Goal: Task Accomplishment & Management: Manage account settings

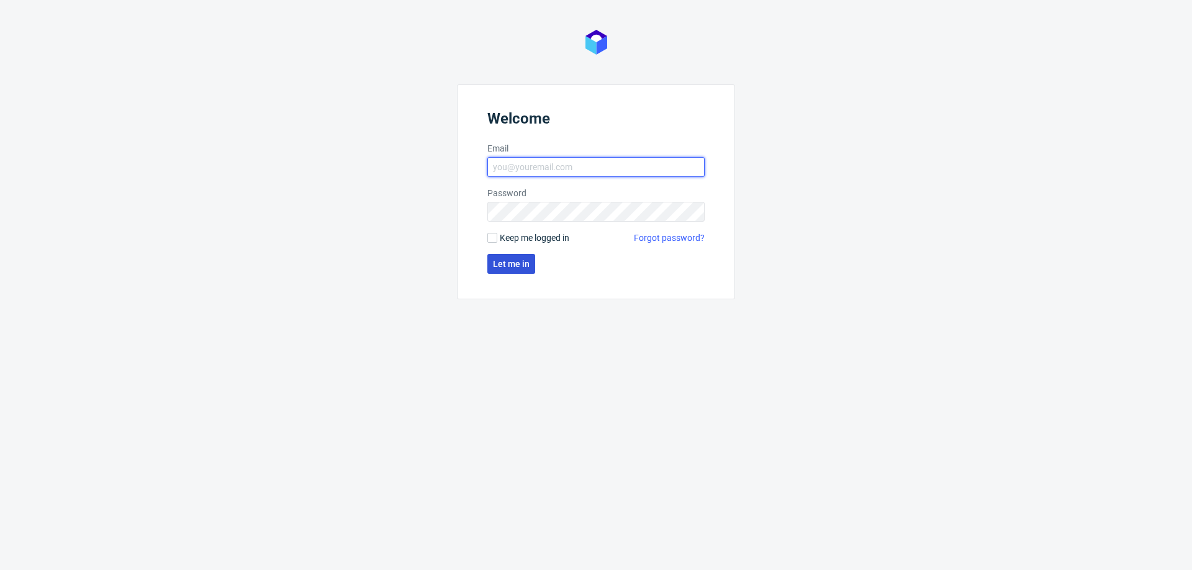
type input "[PERSON_NAME][EMAIL_ADDRESS][PERSON_NAME][DOMAIN_NAME]"
click at [502, 265] on span "Let me in" at bounding box center [511, 264] width 37 height 9
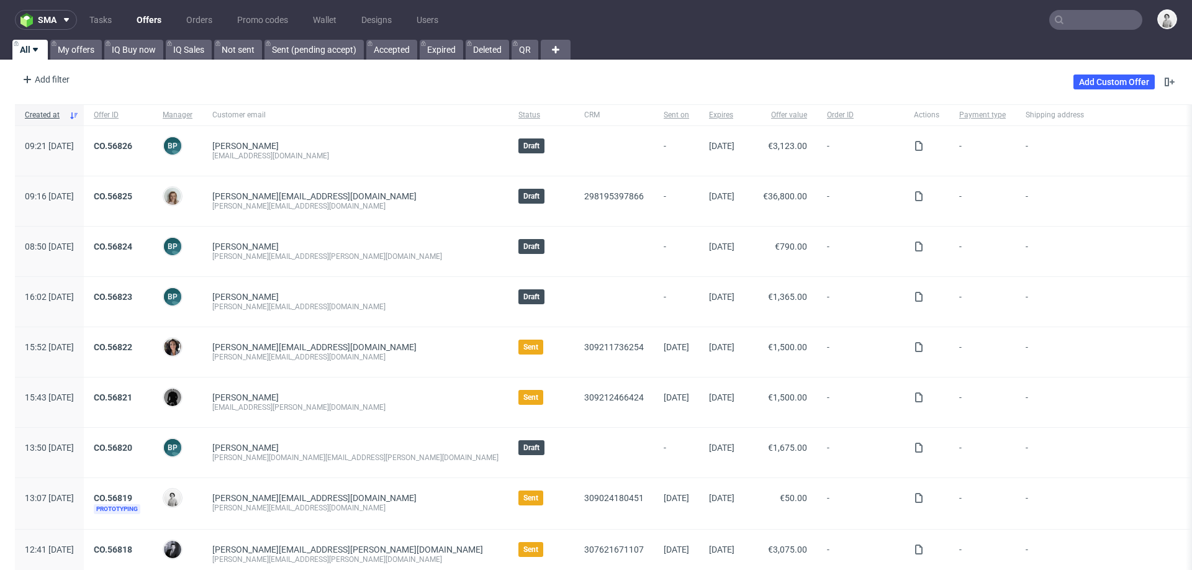
click at [1077, 22] on input "text" at bounding box center [1095, 20] width 93 height 20
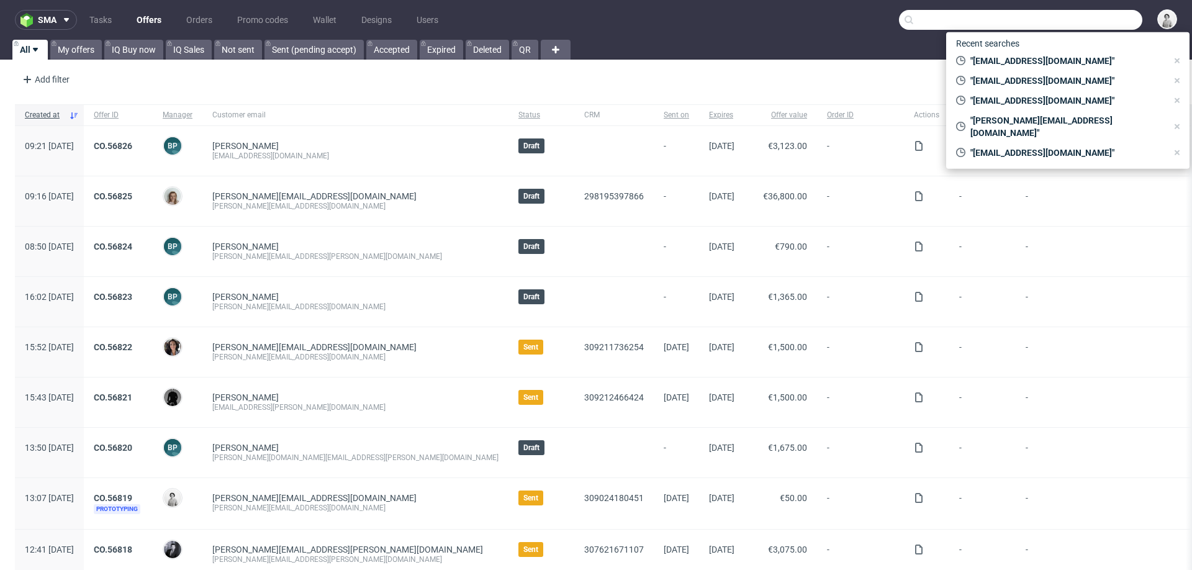
paste input "[PERSON_NAME][EMAIL_ADDRESS][DOMAIN_NAME]"
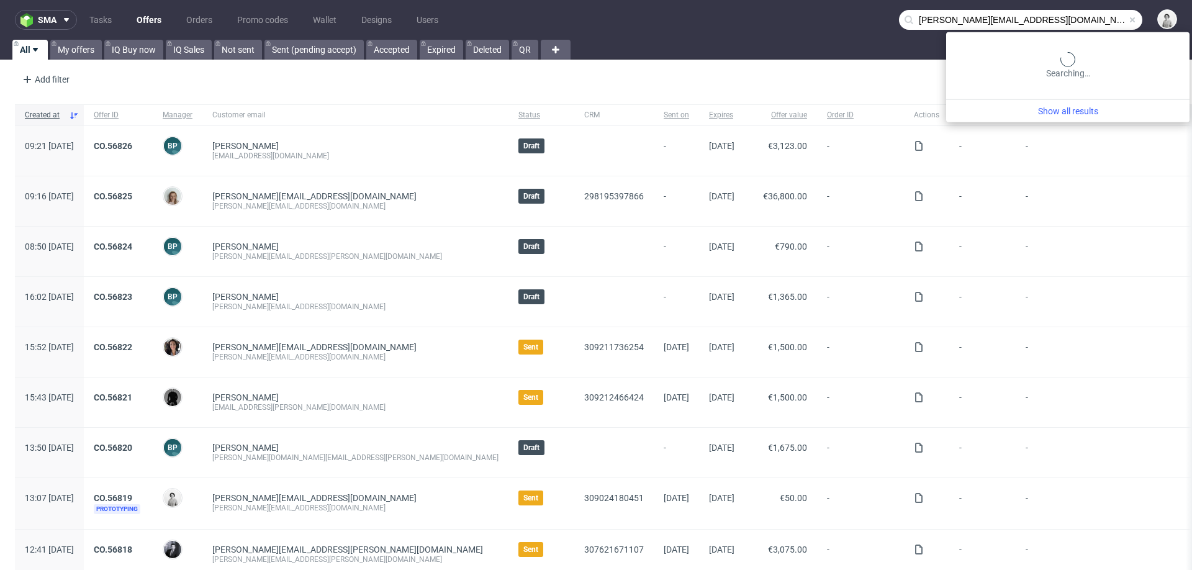
type input "[PERSON_NAME][EMAIL_ADDRESS][DOMAIN_NAME]"
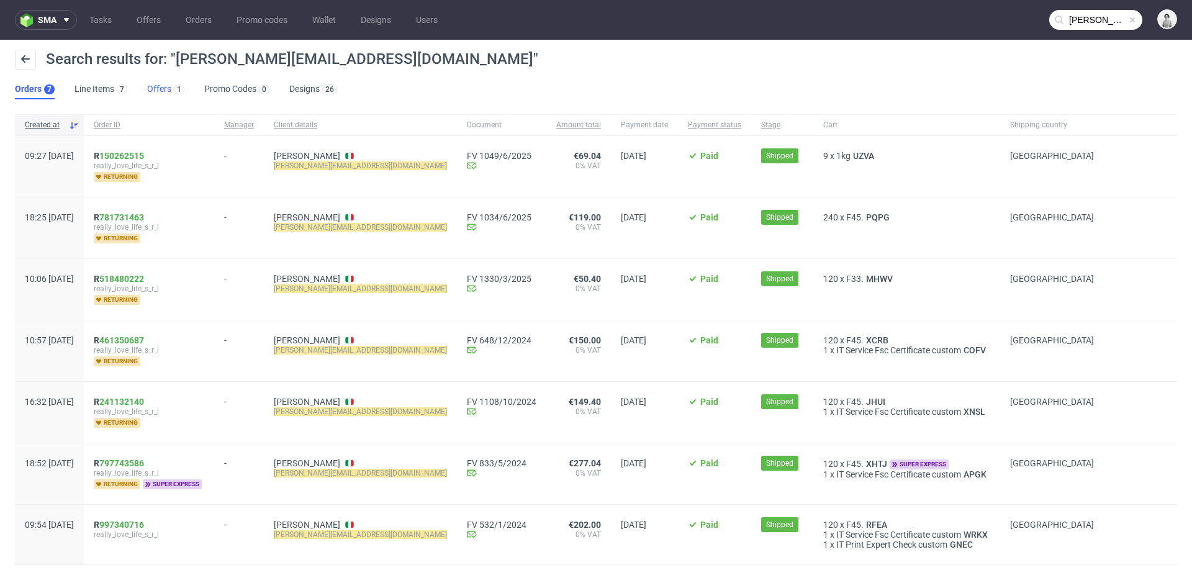
click at [156, 93] on link "Offers 1" at bounding box center [165, 89] width 37 height 20
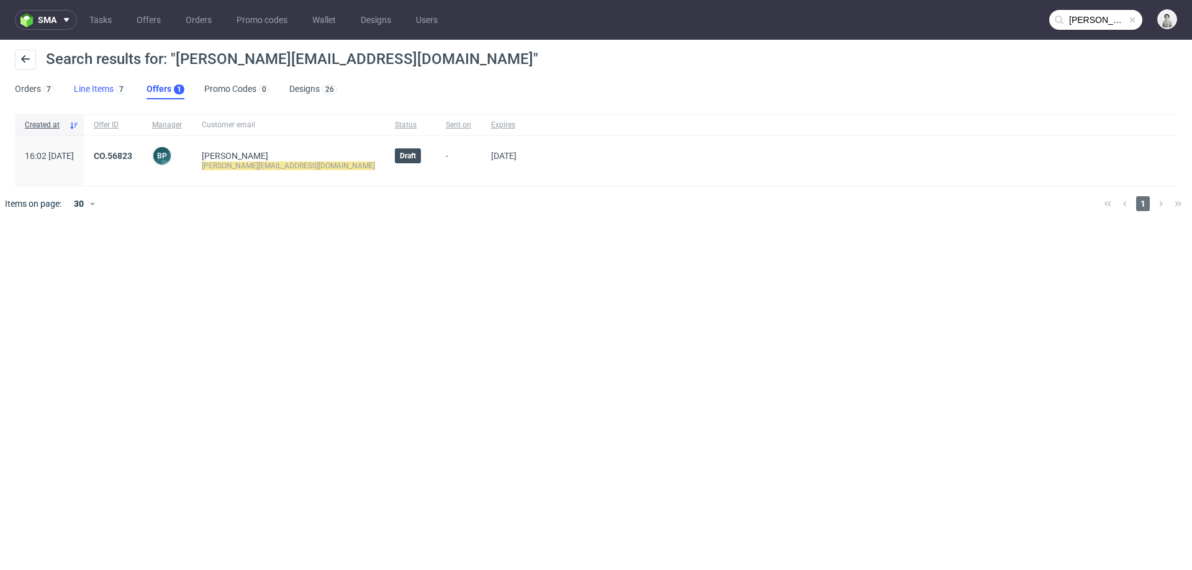
click at [109, 89] on link "Line Items 7" at bounding box center [100, 89] width 53 height 20
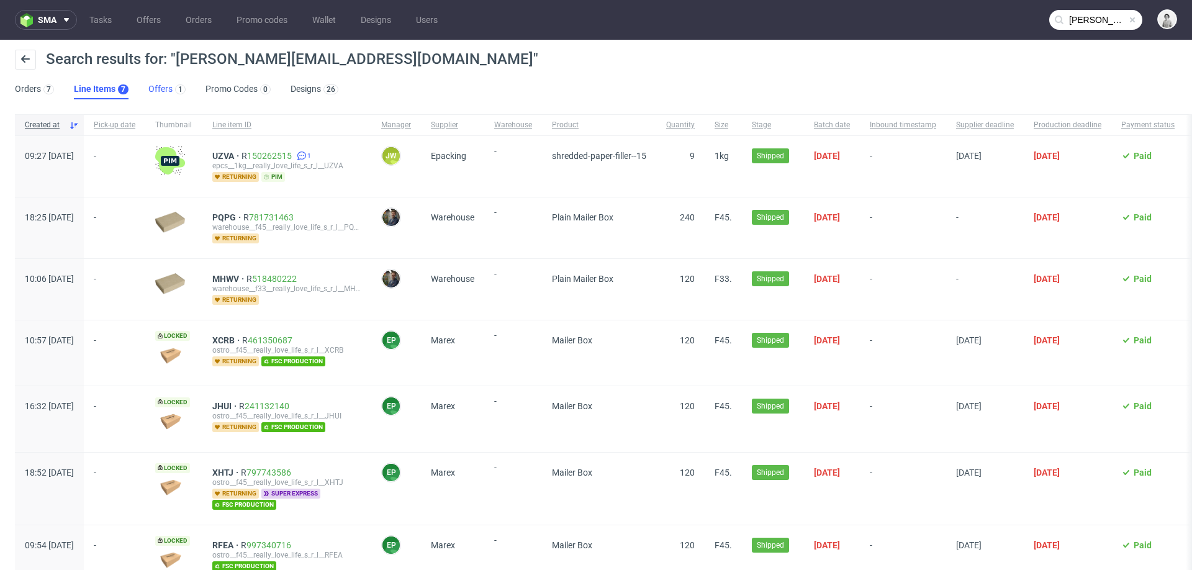
click at [158, 91] on link "Offers 1" at bounding box center [166, 89] width 37 height 20
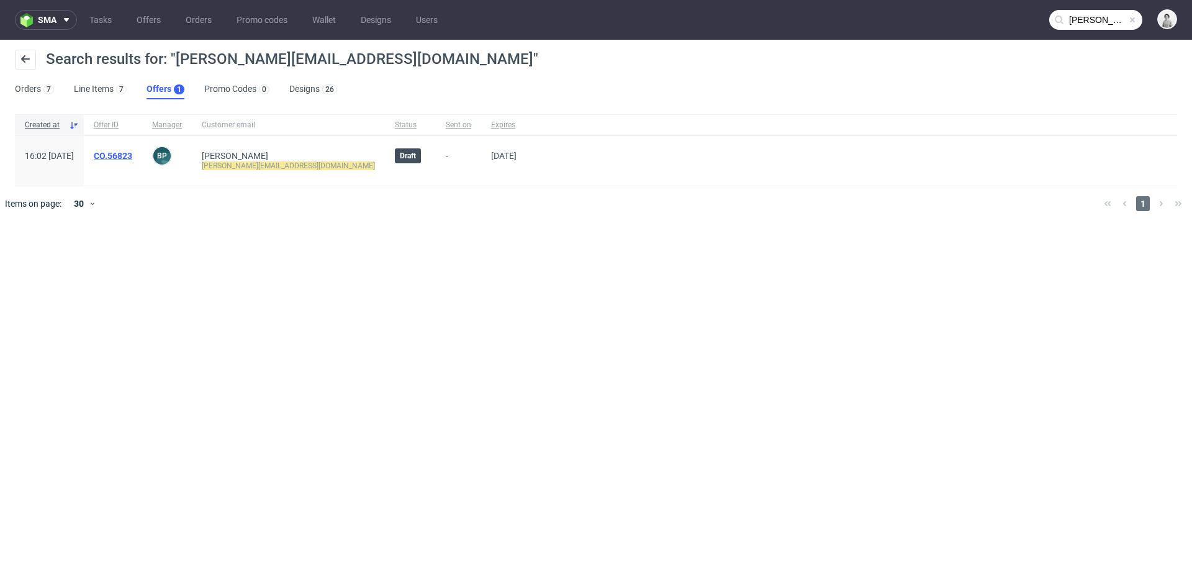
click at [132, 151] on link "CO.56823" at bounding box center [113, 156] width 38 height 10
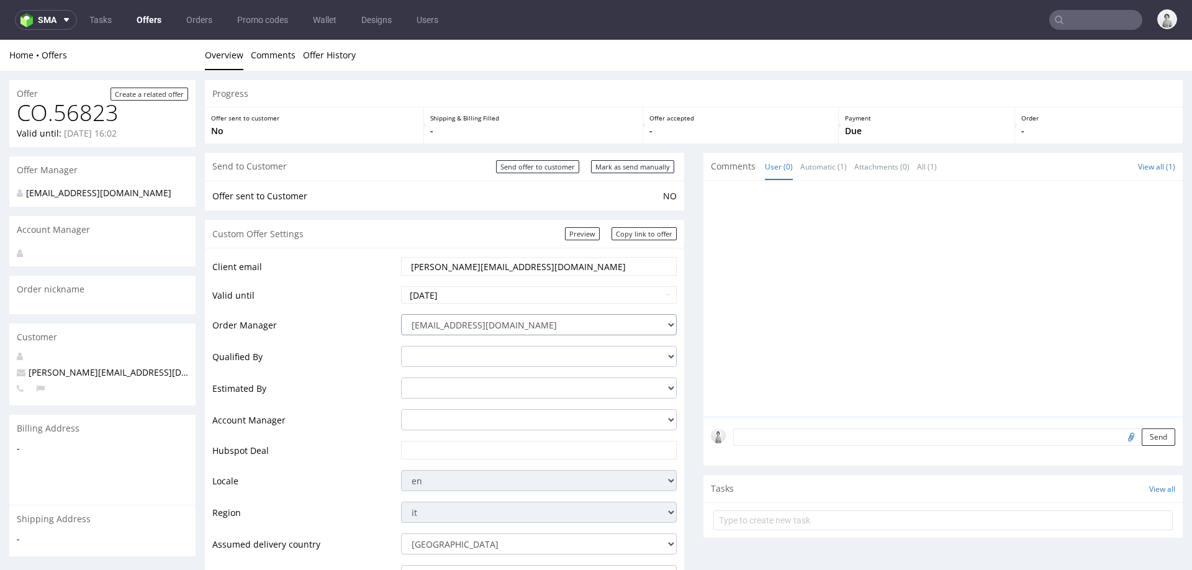
click at [474, 325] on select "integrations@packhelp.com adrian.grudzien@packhelp.com adrian.margula@packhelp.…" at bounding box center [539, 324] width 276 height 21
select select "20998342"
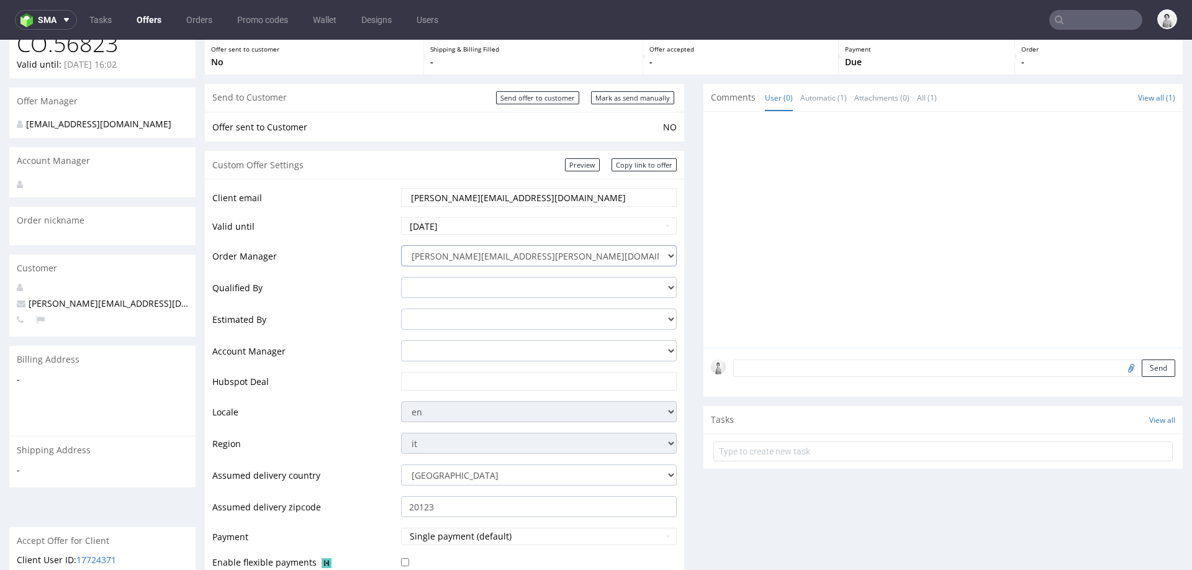
scroll to position [84, 0]
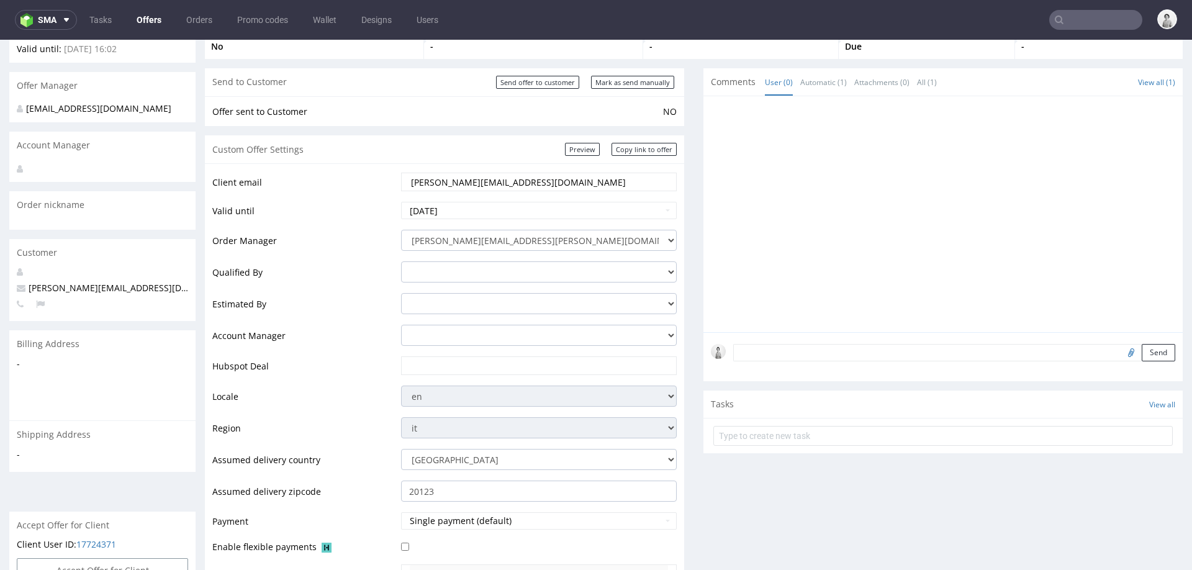
click at [469, 358] on input "text" at bounding box center [539, 365] width 258 height 17
paste input "[URL][DOMAIN_NAME]"
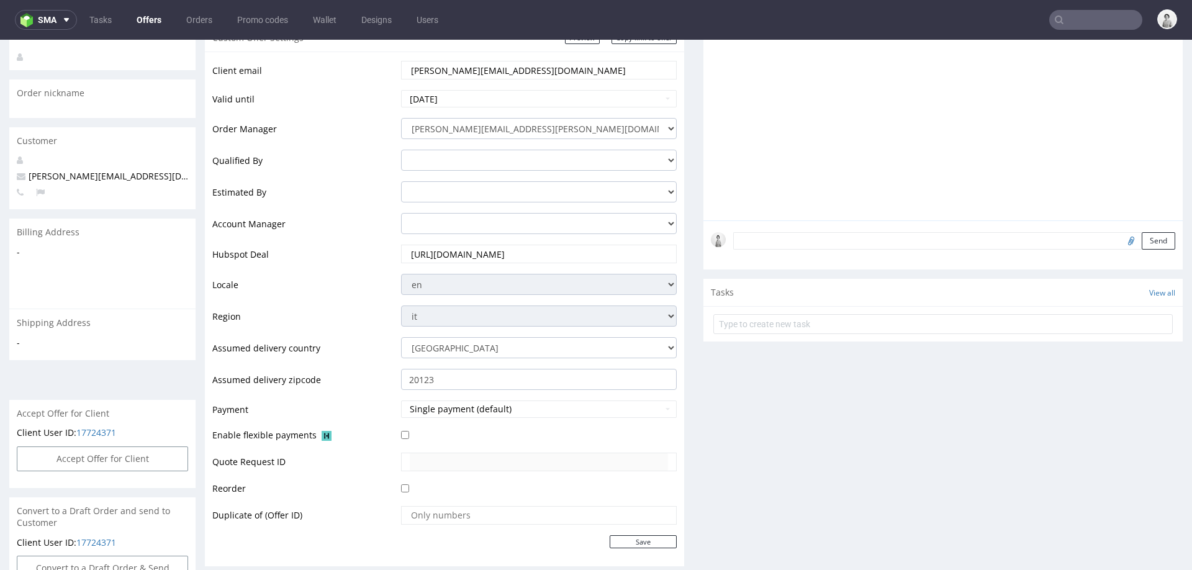
scroll to position [198, 0]
type input "[URL][DOMAIN_NAME]"
click at [624, 533] on input "Save" at bounding box center [643, 539] width 67 height 13
type input "In progress..."
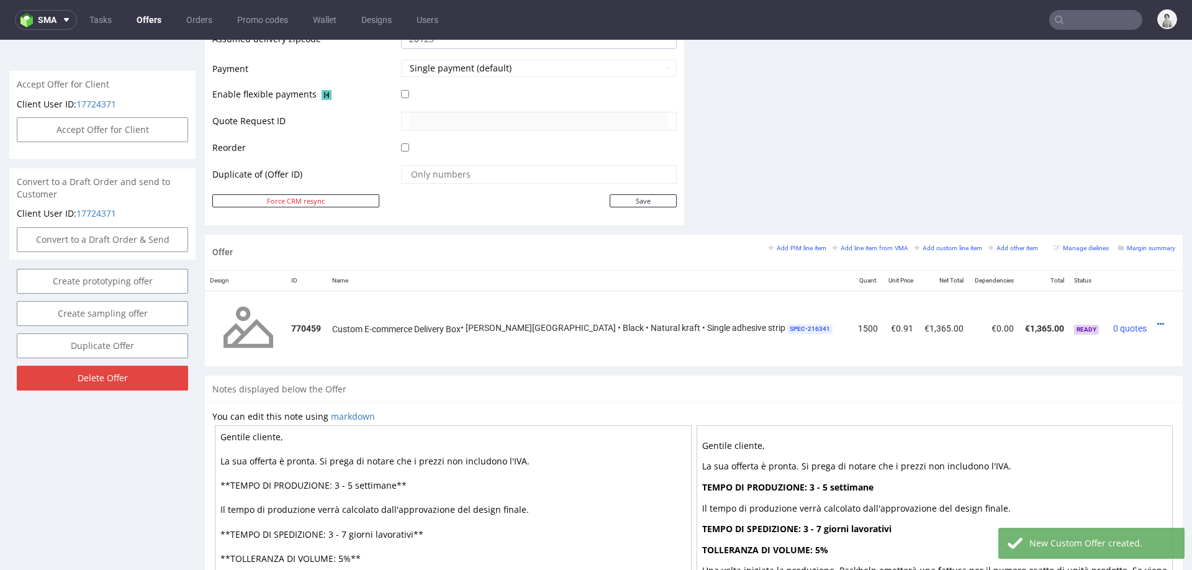
scroll to position [538, 0]
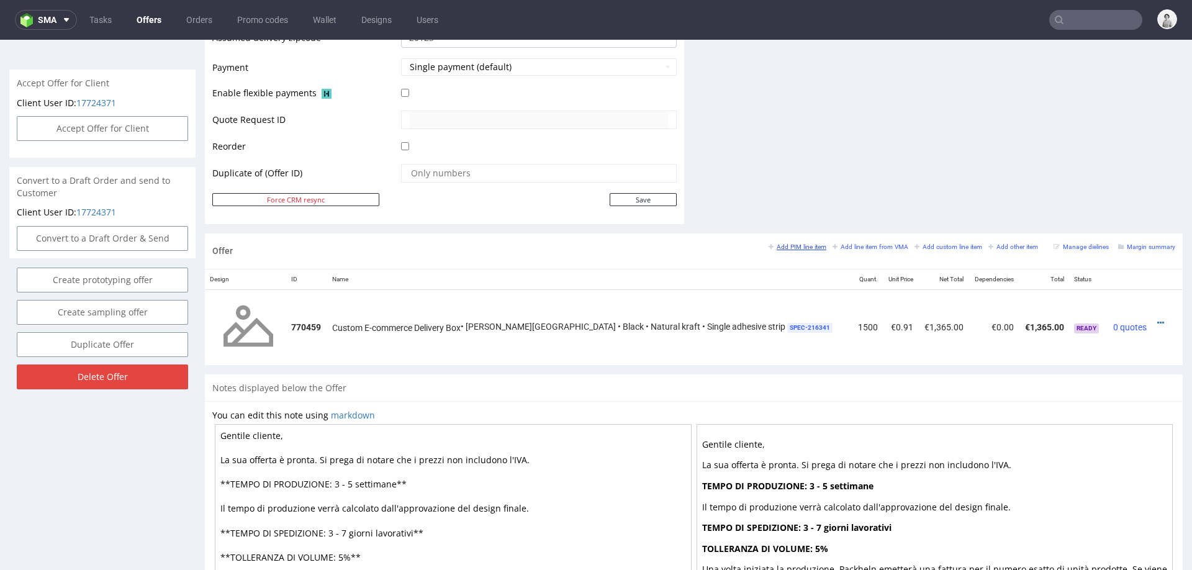
click at [793, 247] on small "Add PIM line item" at bounding box center [798, 246] width 58 height 7
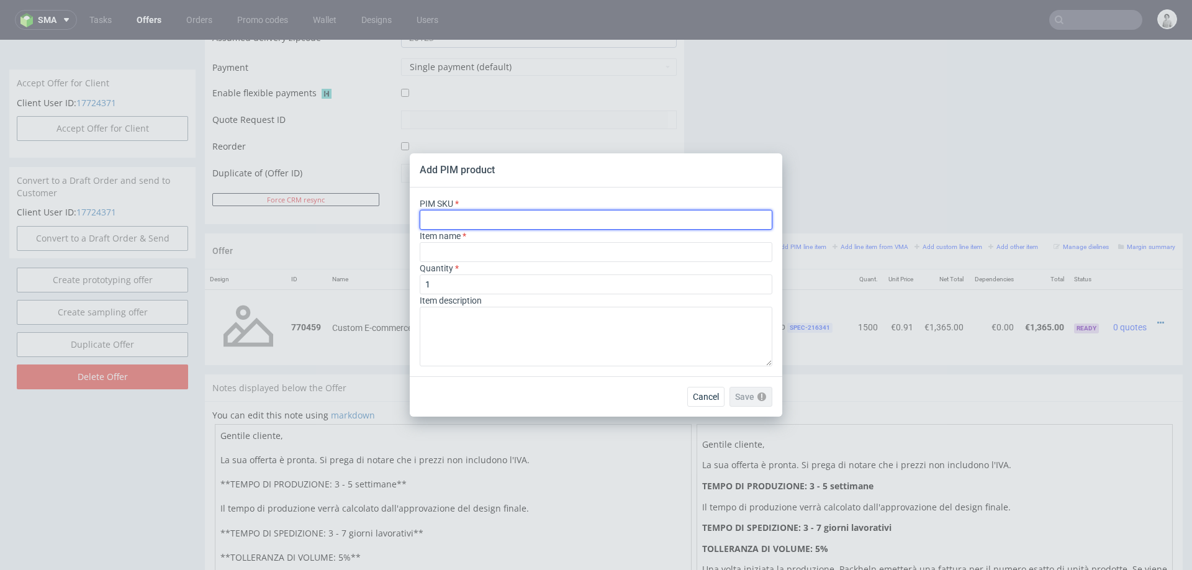
click at [670, 227] on input "text" at bounding box center [596, 220] width 353 height 20
paste input "box--mailer-box--33--cardboard-natural--print-monochrome--foil-none"
type input "box--mailer-box--33--cardboard-natural--print-monochrome--foil-none"
type input "[PERSON_NAME] Fasonowe"
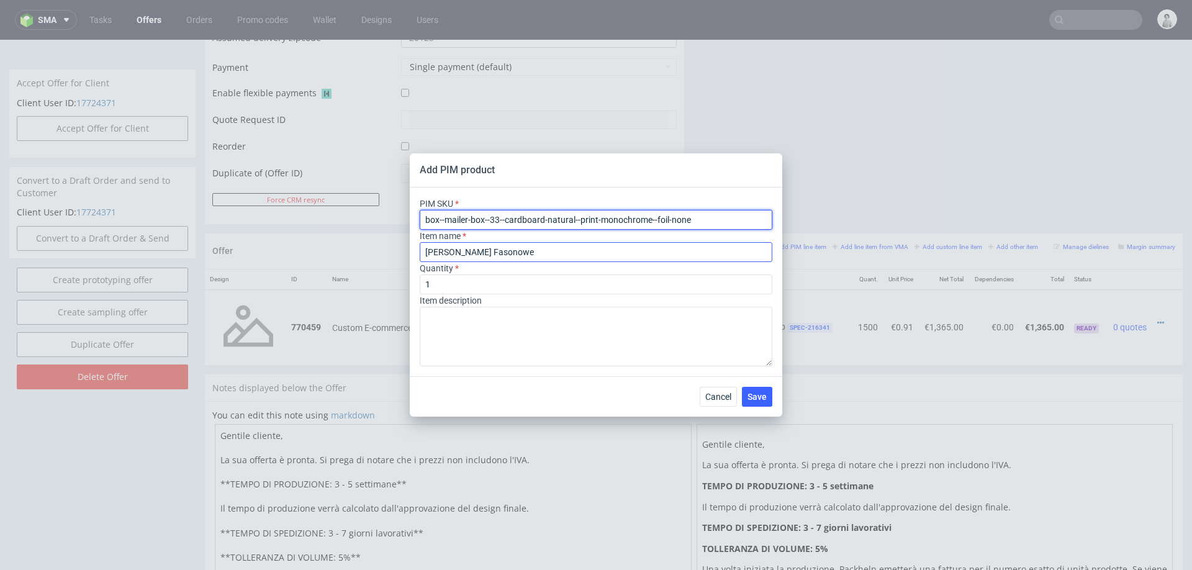
type input "box--mailer-box--33--cardboard-natural--print-monochrome--foil-none"
click at [462, 258] on input "[PERSON_NAME] Fasonowe" at bounding box center [596, 252] width 353 height 20
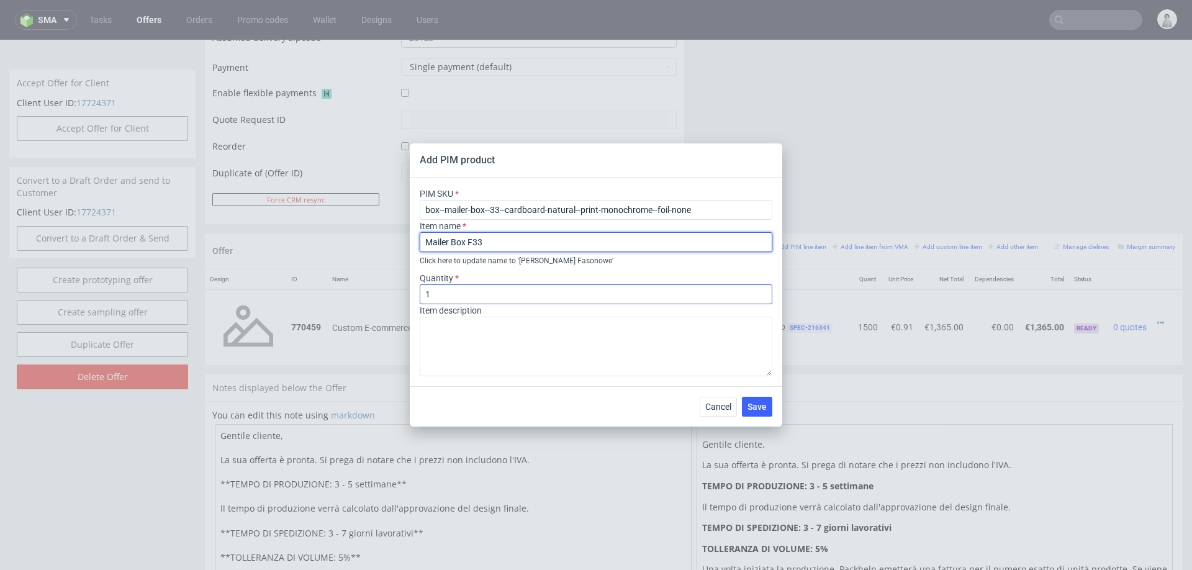
type input "Mailer Box F33"
click at [436, 294] on input "1" at bounding box center [596, 294] width 353 height 20
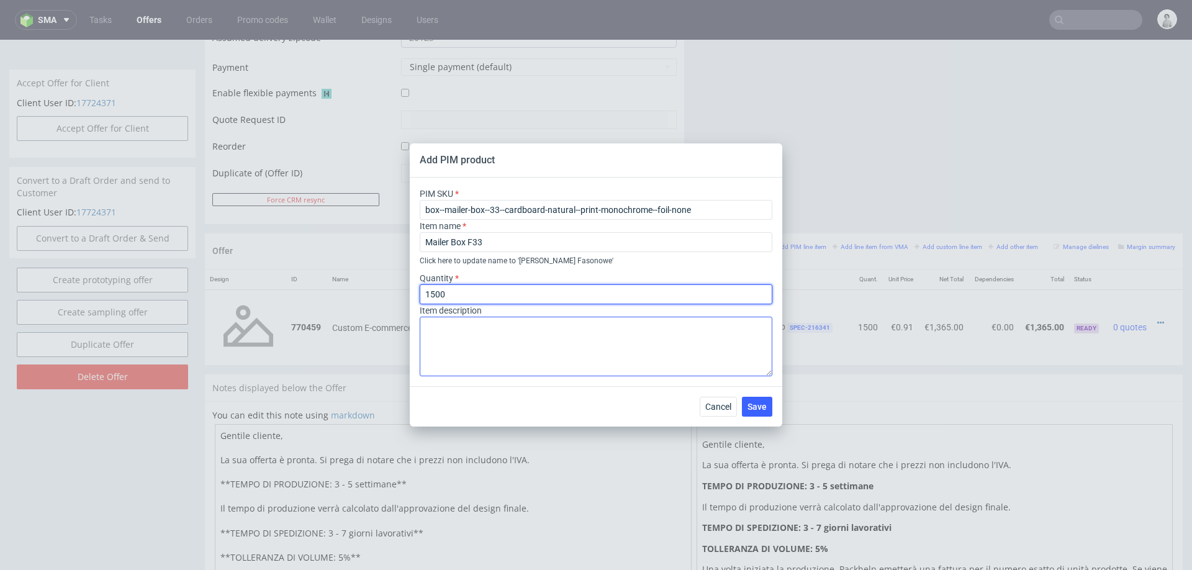
type input "1500"
click at [437, 329] on textarea at bounding box center [596, 347] width 353 height 60
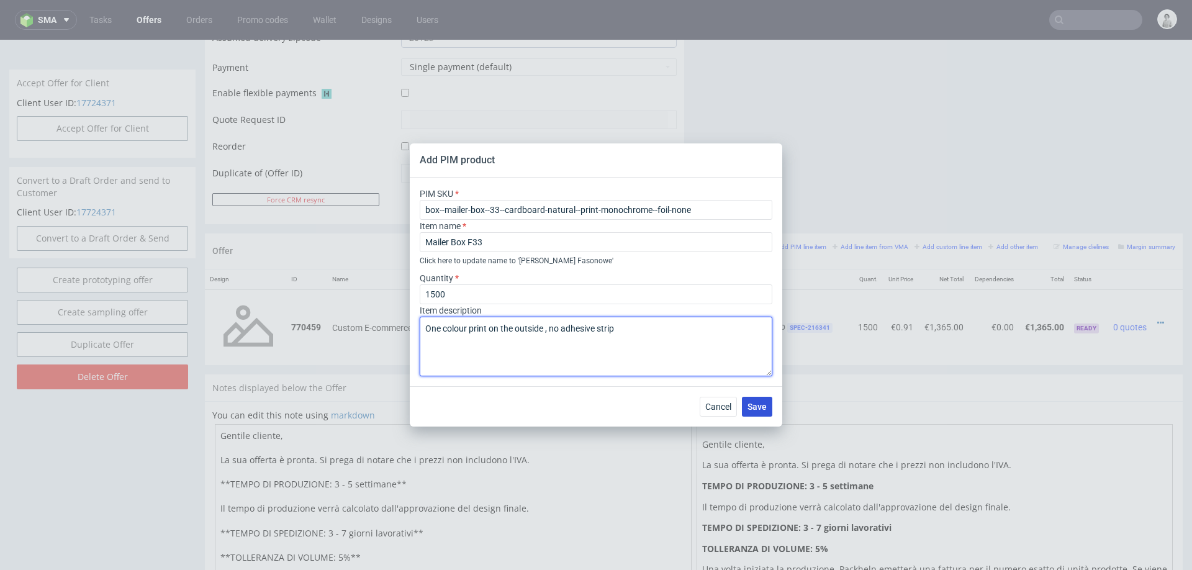
type textarea "One colour print on the outside , no adhesive strip"
click at [762, 407] on span "Save" at bounding box center [757, 406] width 19 height 9
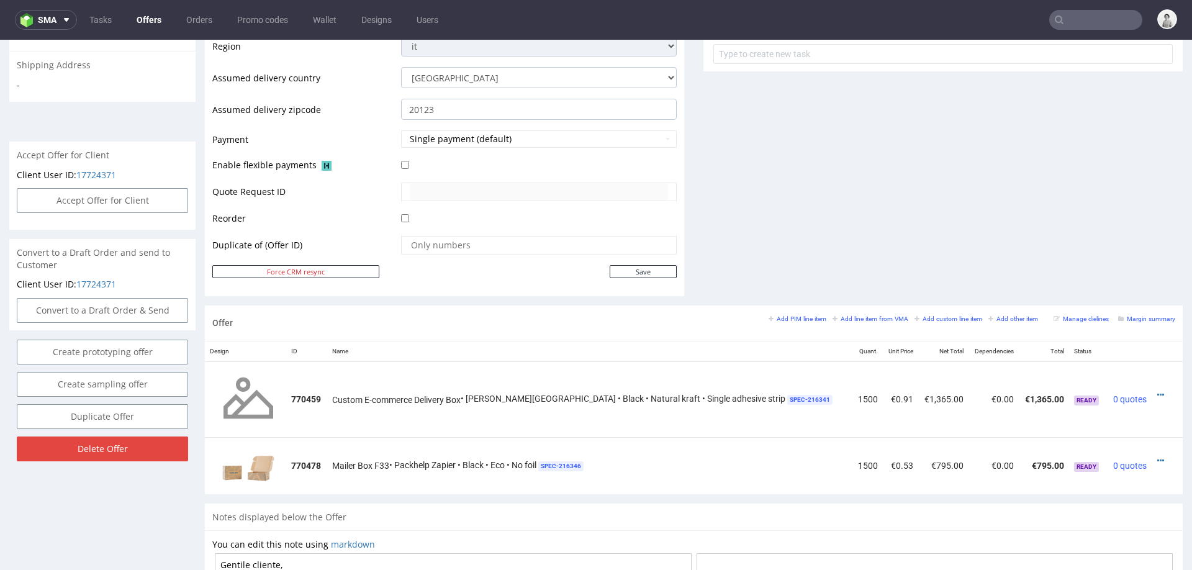
scroll to position [468, 0]
click at [1157, 454] on icon at bounding box center [1160, 458] width 7 height 9
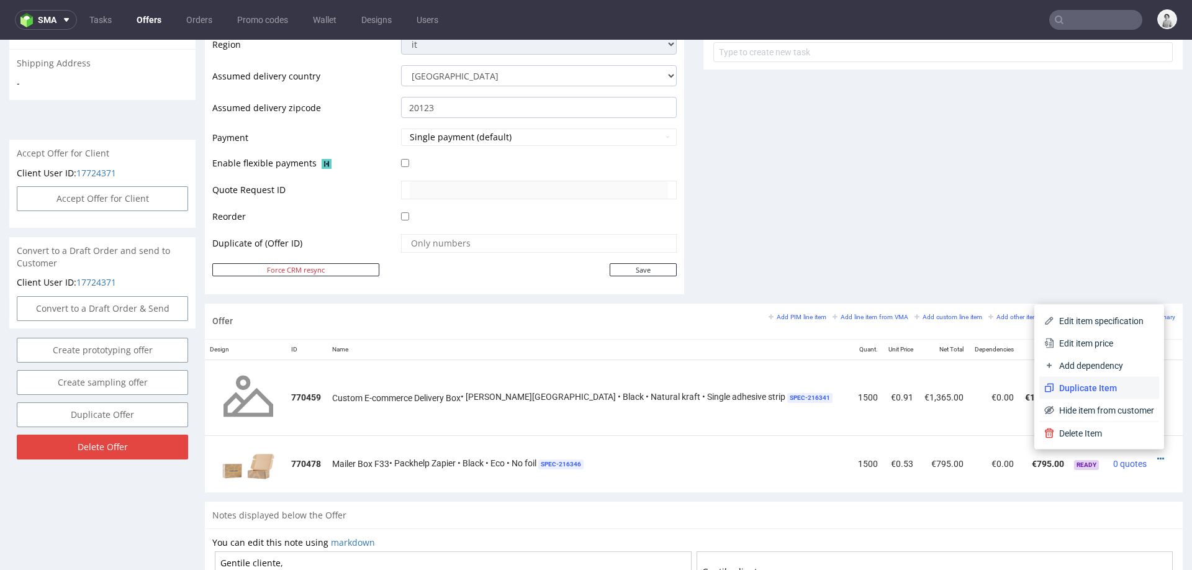
click at [1083, 391] on span "Duplicate Item" at bounding box center [1104, 388] width 100 height 12
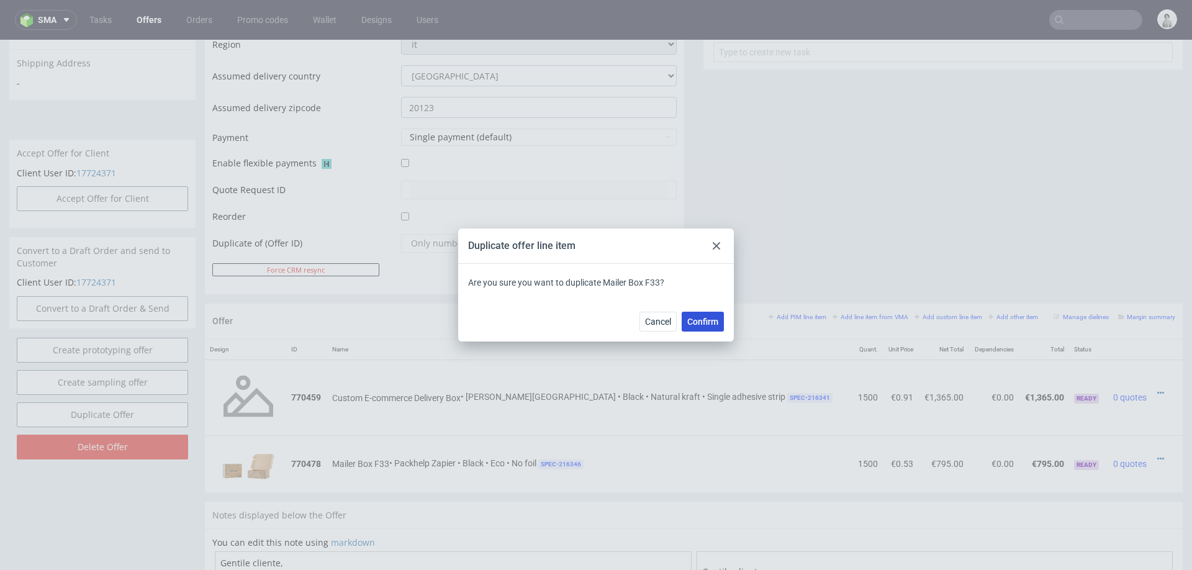
click at [697, 324] on span "Confirm" at bounding box center [702, 321] width 31 height 9
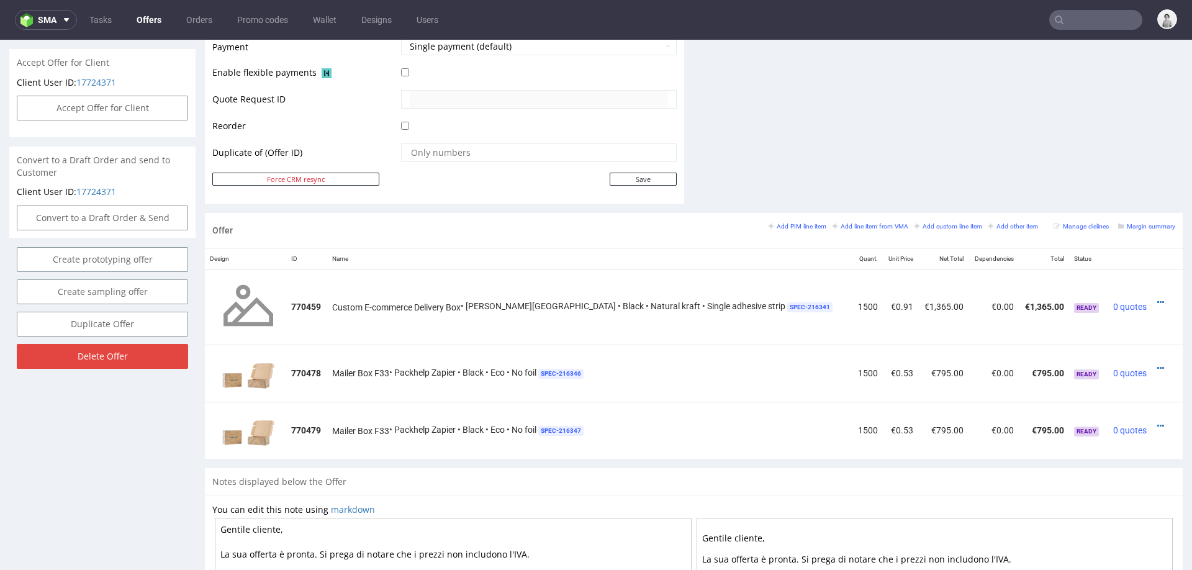
scroll to position [570, 0]
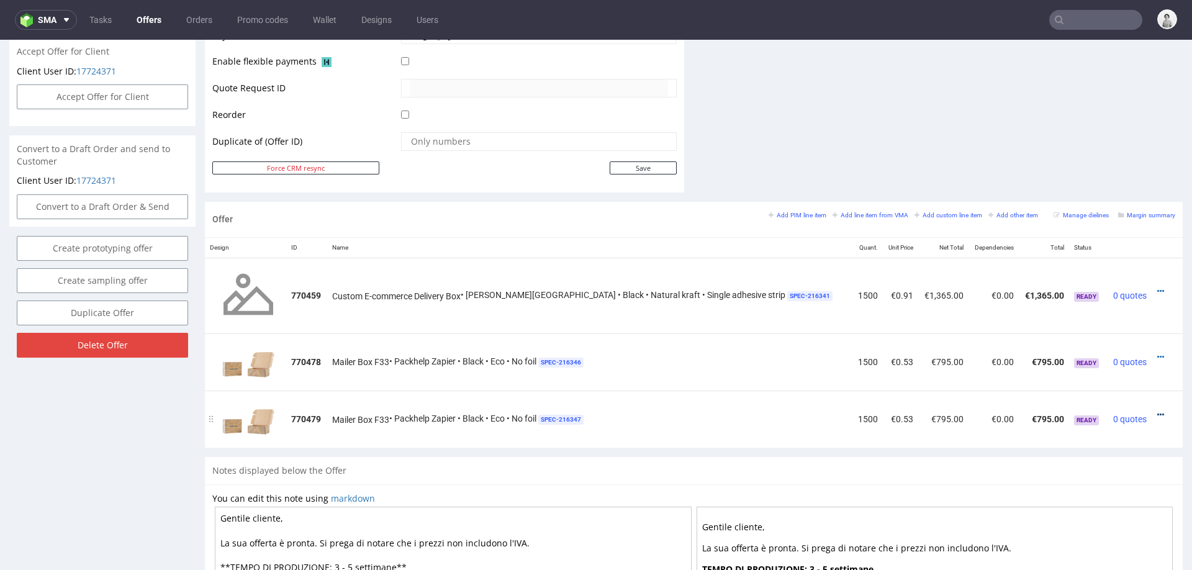
click at [1157, 410] on icon at bounding box center [1160, 414] width 7 height 9
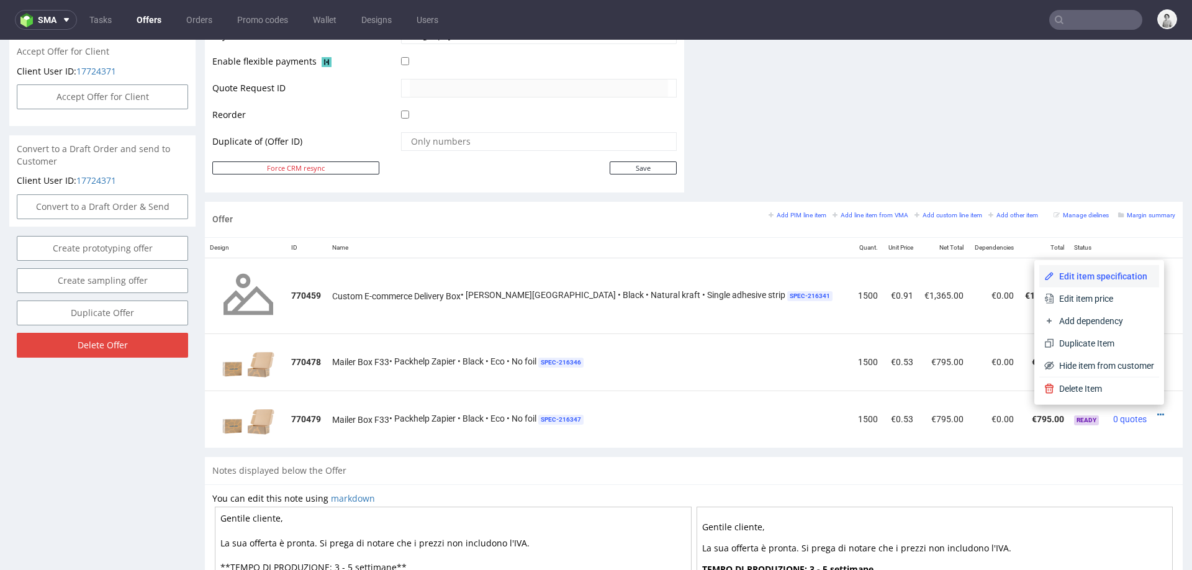
click at [1093, 269] on li "Edit item specification" at bounding box center [1099, 276] width 120 height 22
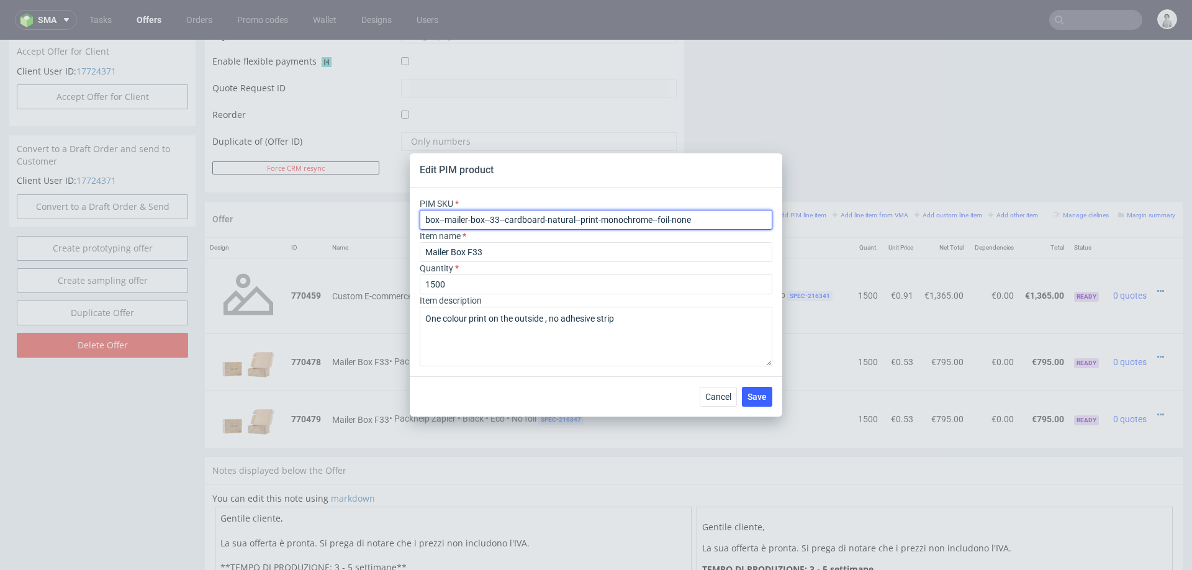
click at [528, 225] on input "box--mailer-box--33--cardboard-natural--print-monochrome--foil-none" at bounding box center [596, 220] width 353 height 20
click at [529, 225] on input "box--mailer-box--33--cardboard-natural--print-monochrome--foil-none" at bounding box center [596, 220] width 353 height 20
click at [528, 225] on input "box--mailer-box--33--cardboard-natural--print-monochrome--foil-none" at bounding box center [596, 220] width 353 height 20
paste input "-single-strip"
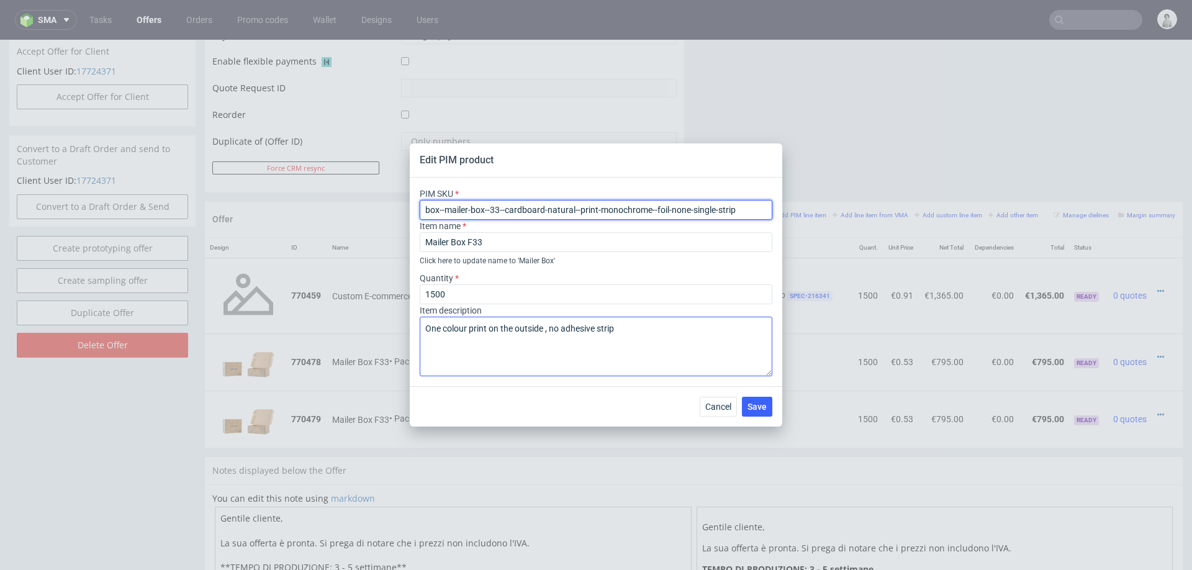
type input "box--mailer-box--33--cardboard-natural--print-monochrome--foil-none-single-strip"
drag, startPoint x: 559, startPoint y: 328, endPoint x: 551, endPoint y: 327, distance: 7.7
click at [551, 327] on textarea "One colour print on the outside , no adhesive strip" at bounding box center [596, 347] width 353 height 60
type textarea "One colour print on the outside , 1x adhesive strip"
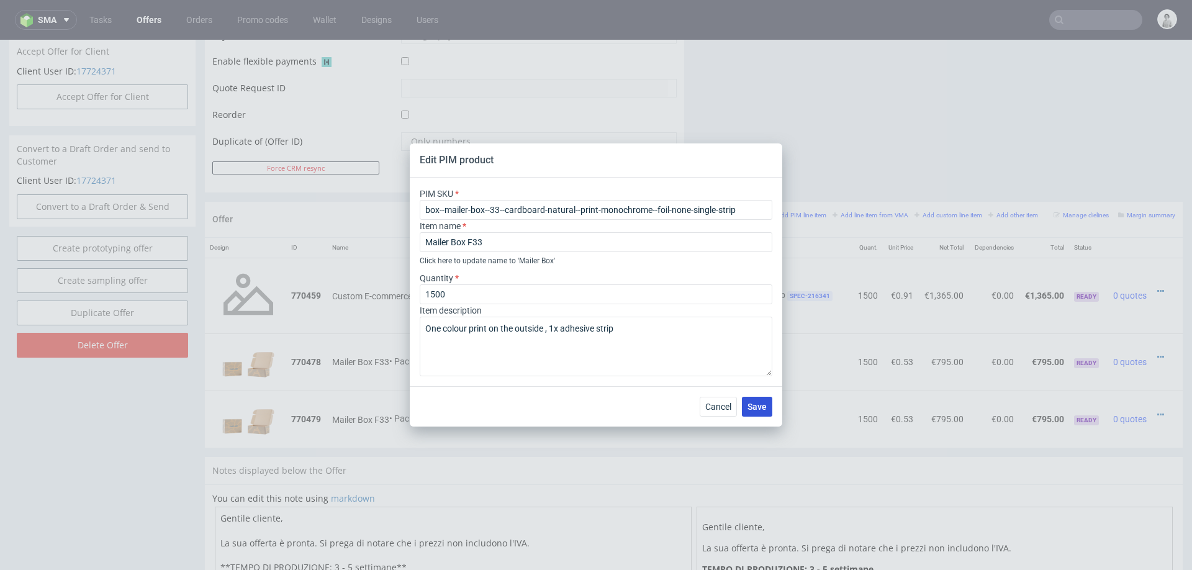
click at [756, 402] on span "Save" at bounding box center [757, 406] width 19 height 9
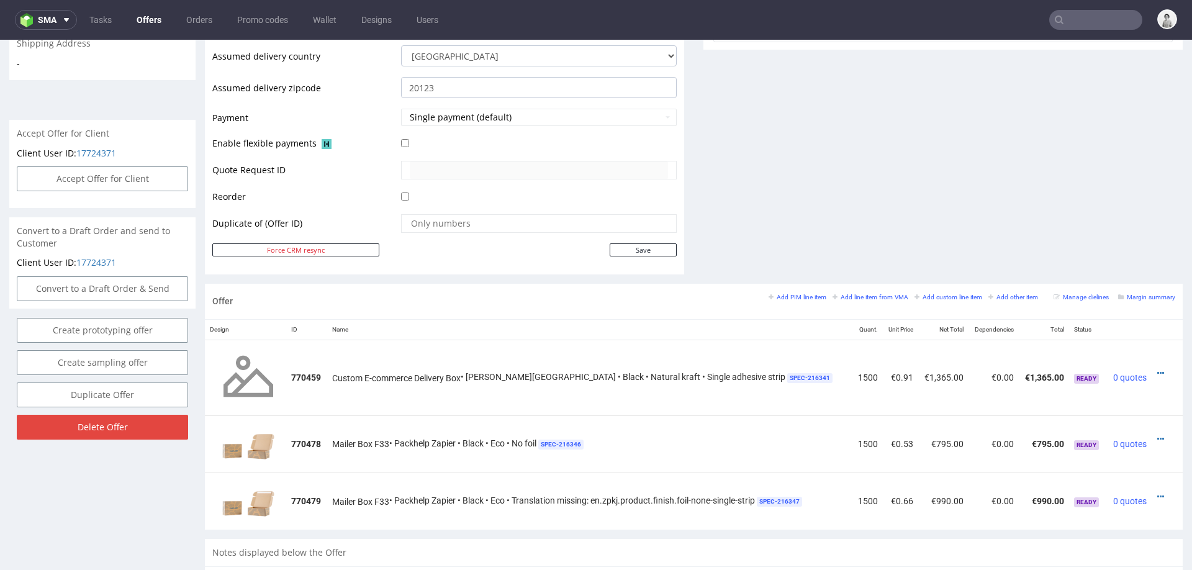
scroll to position [524, 0]
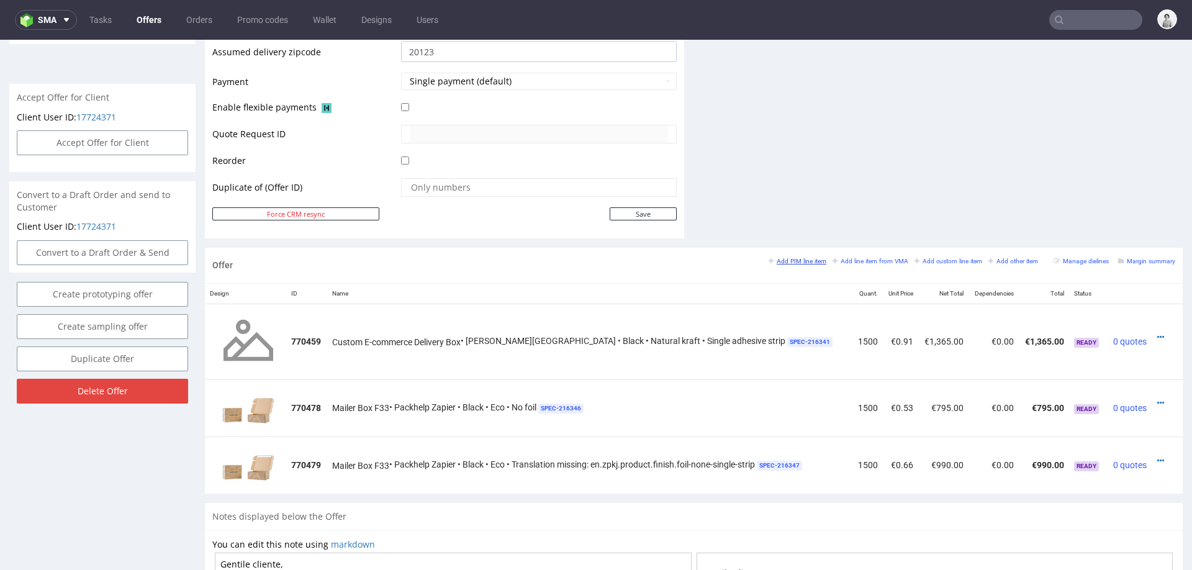
click at [775, 258] on small "Add PIM line item" at bounding box center [798, 261] width 58 height 7
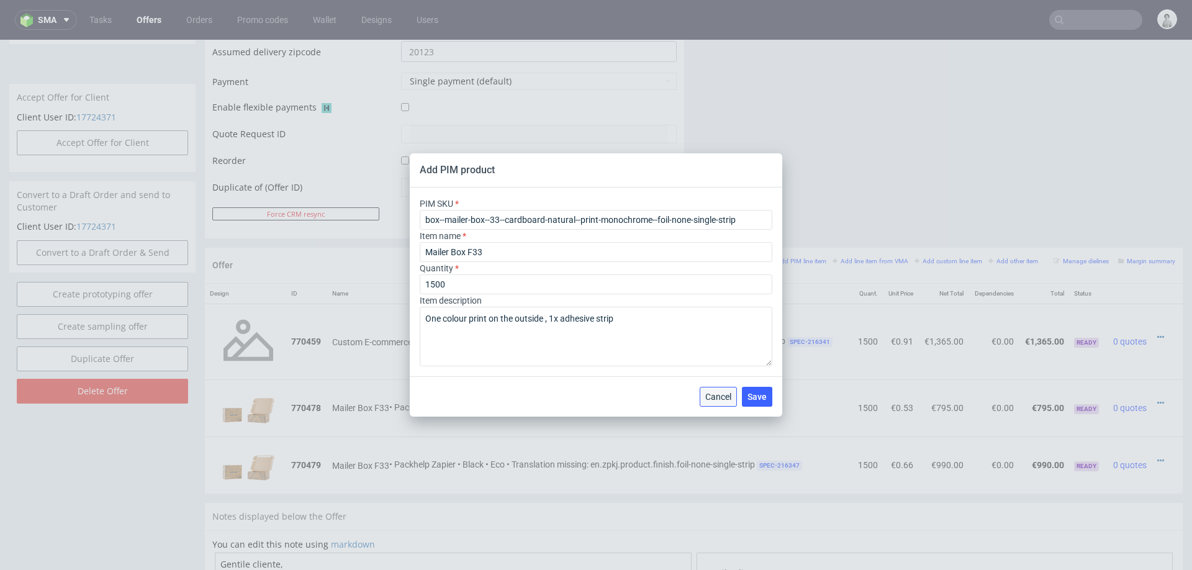
click at [715, 392] on span "Cancel" at bounding box center [718, 396] width 26 height 9
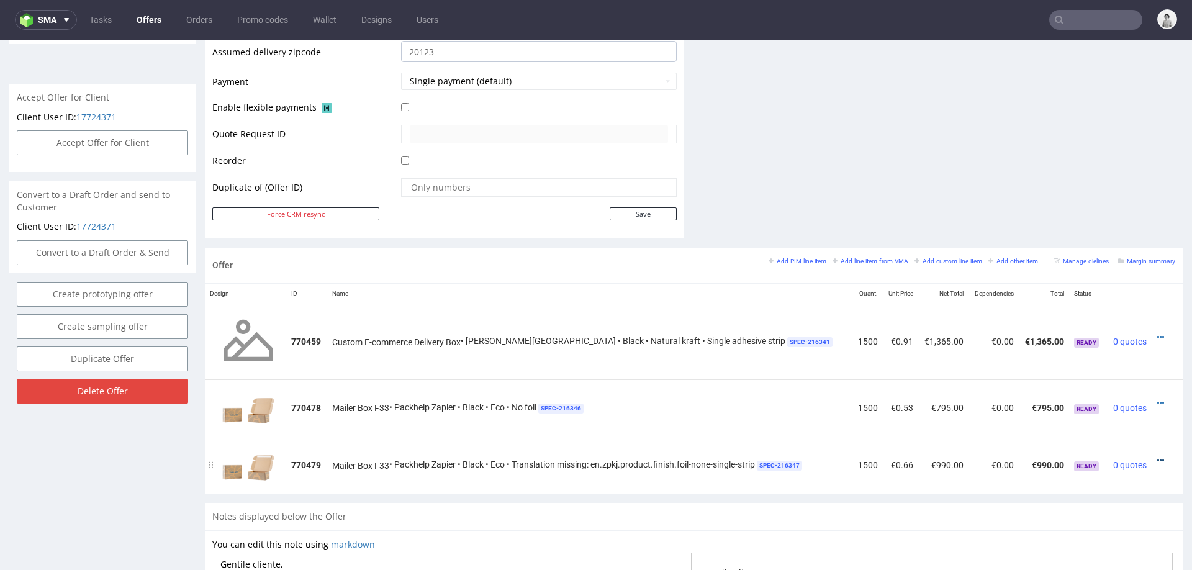
click at [1157, 456] on icon at bounding box center [1160, 460] width 7 height 9
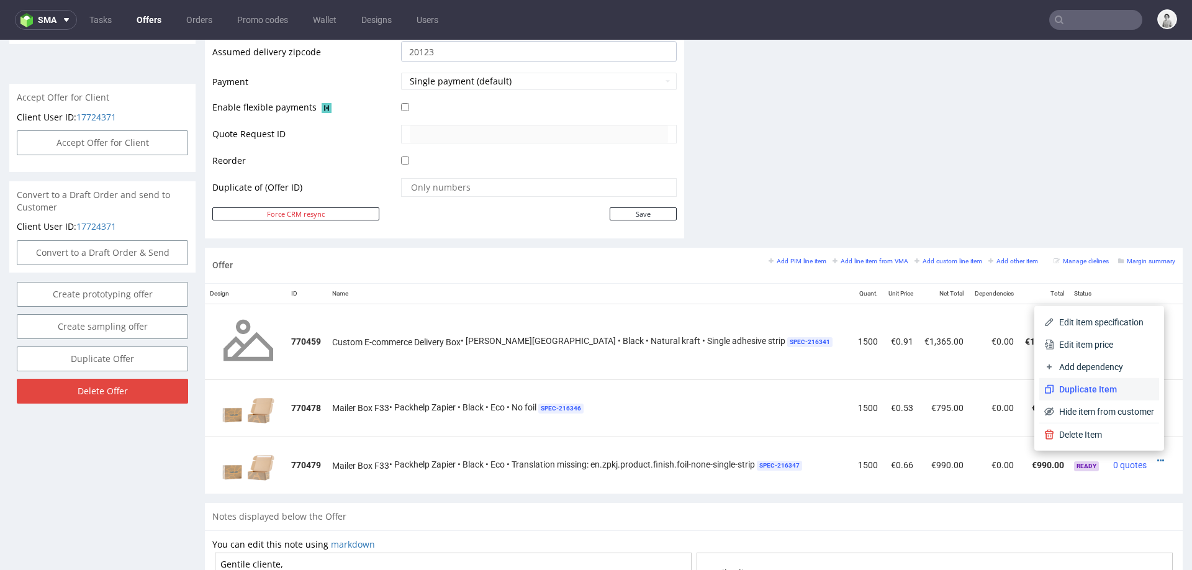
click at [1107, 392] on span "Duplicate Item" at bounding box center [1104, 389] width 100 height 12
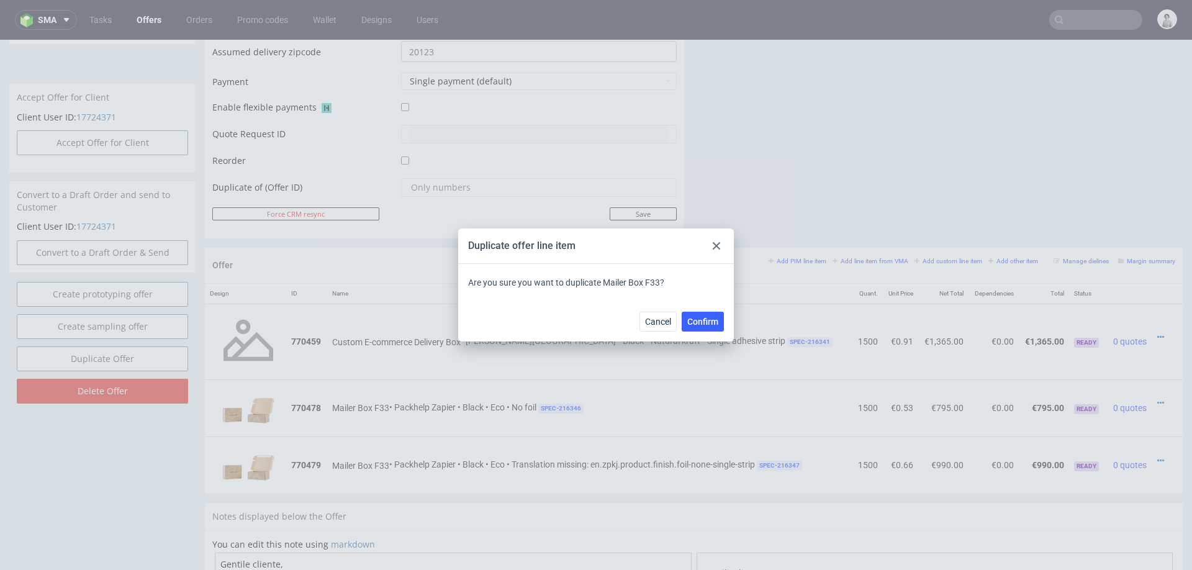
click at [679, 315] on div "Cancel Confirm" at bounding box center [682, 322] width 84 height 20
click at [715, 318] on span "Confirm" at bounding box center [702, 321] width 31 height 9
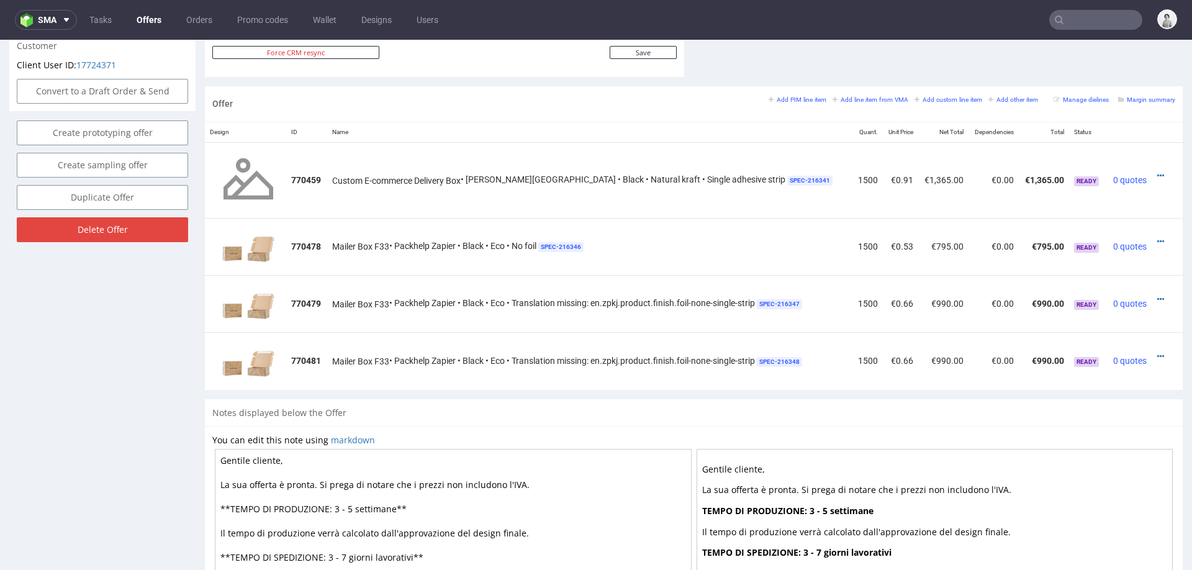
scroll to position [697, 0]
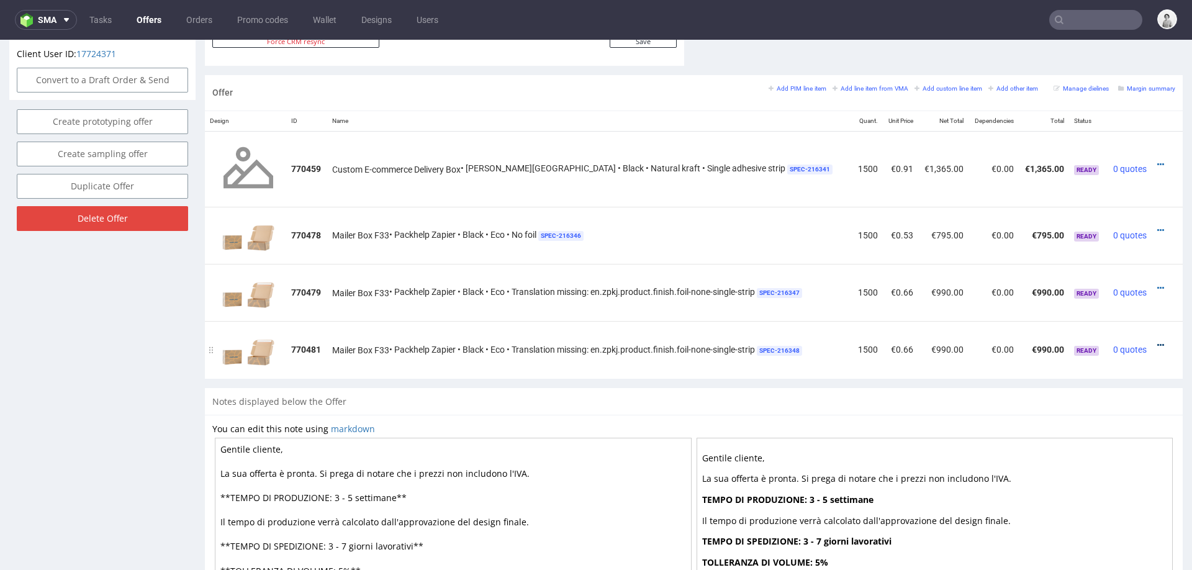
click at [1157, 341] on icon at bounding box center [1160, 345] width 7 height 9
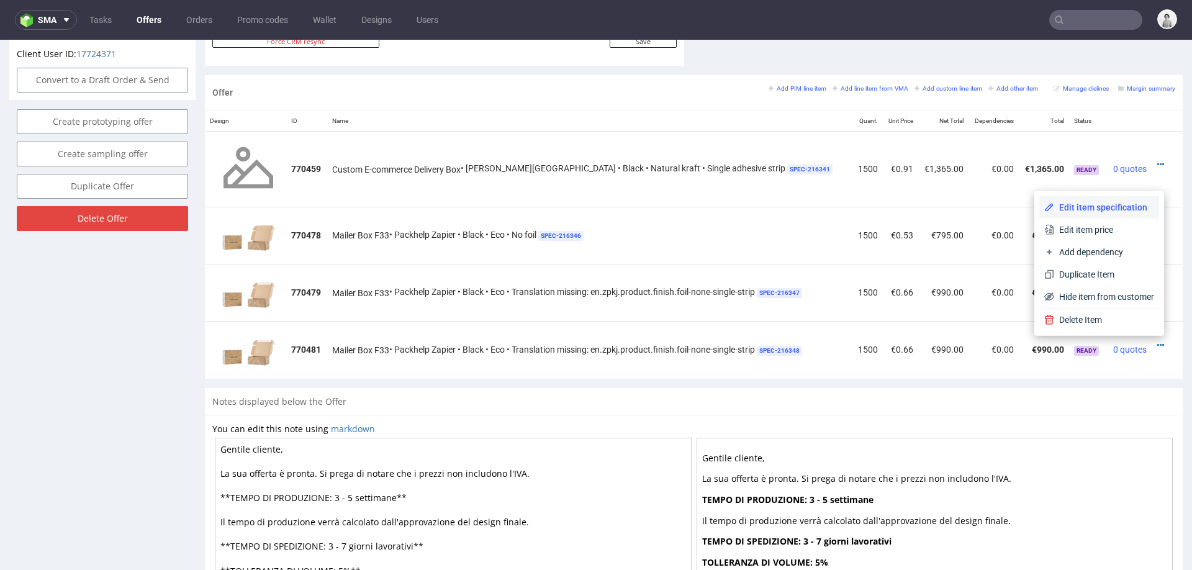
click at [1108, 209] on span "Edit item specification" at bounding box center [1104, 207] width 100 height 12
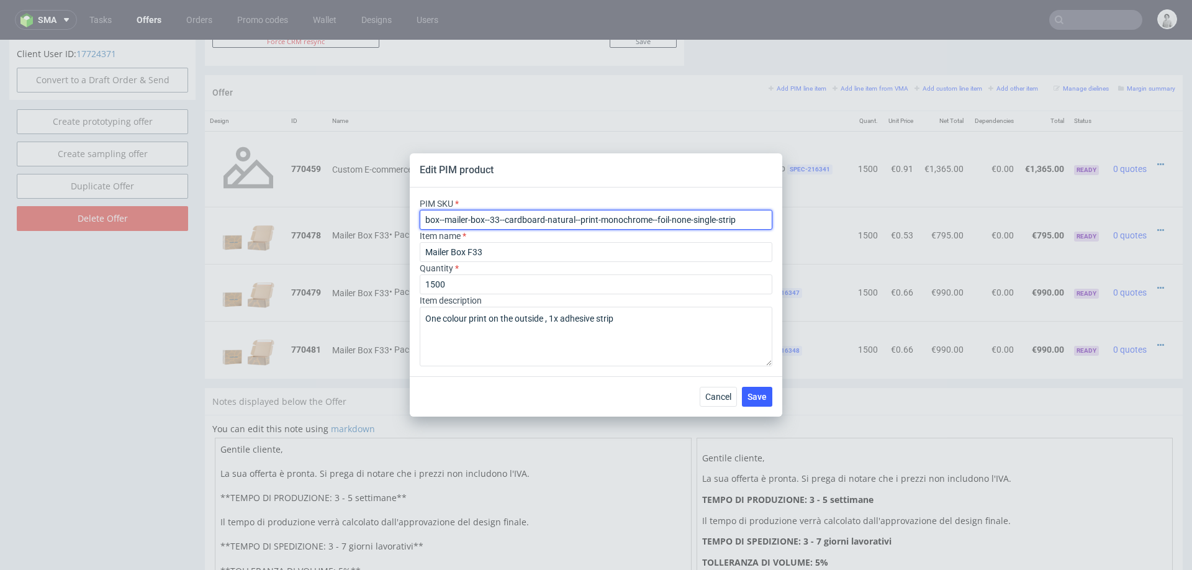
click at [549, 210] on input "box--mailer-box--33--cardboard-natural--print-monochrome--foil-none-single-strip" at bounding box center [596, 220] width 353 height 20
paste input "45"
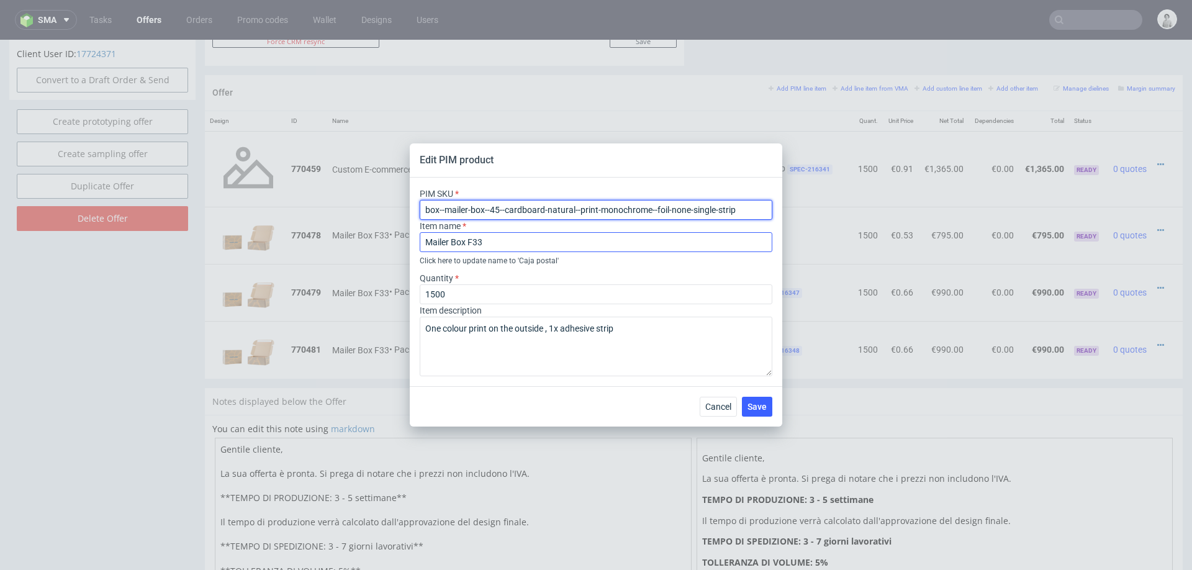
type input "box--mailer-box--45--cardboard-natural--print-monochrome--foil-none-single-strip"
click at [518, 241] on input "Mailer Box F33" at bounding box center [596, 242] width 353 height 20
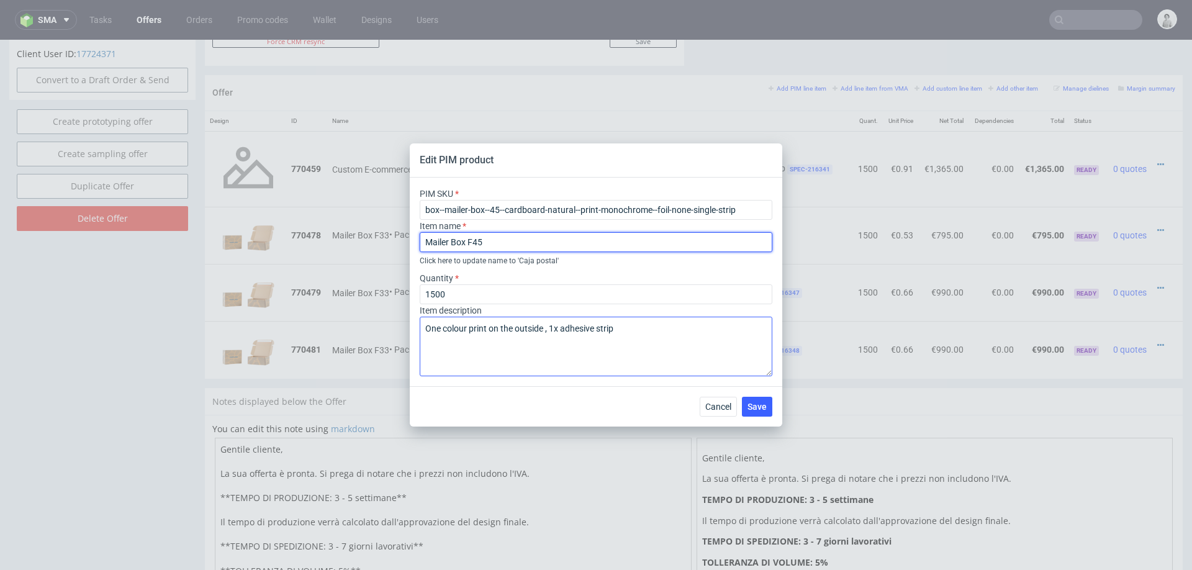
type input "Mailer Box F45"
click at [501, 347] on textarea "One colour print on the outside , 1x adhesive strip" at bounding box center [596, 347] width 353 height 60
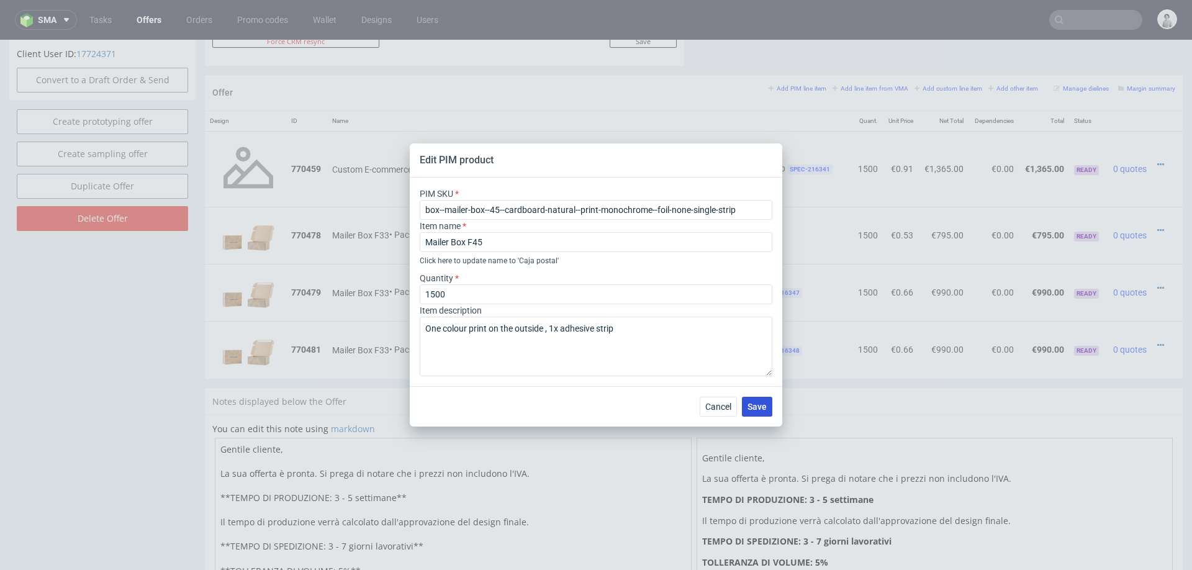
click at [749, 409] on span "Save" at bounding box center [757, 406] width 19 height 9
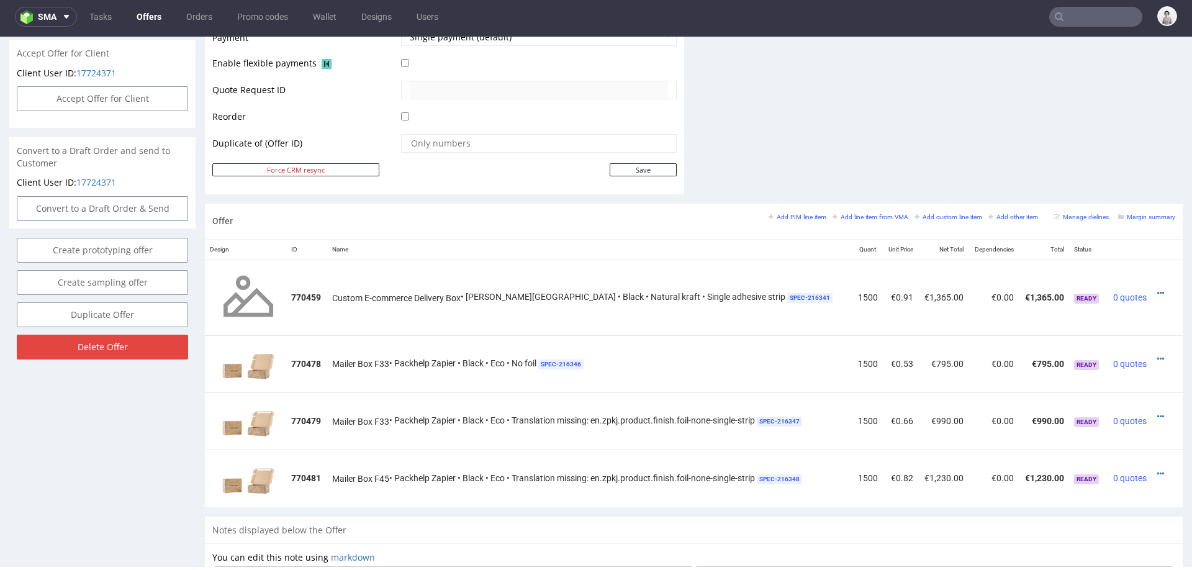
scroll to position [570, 0]
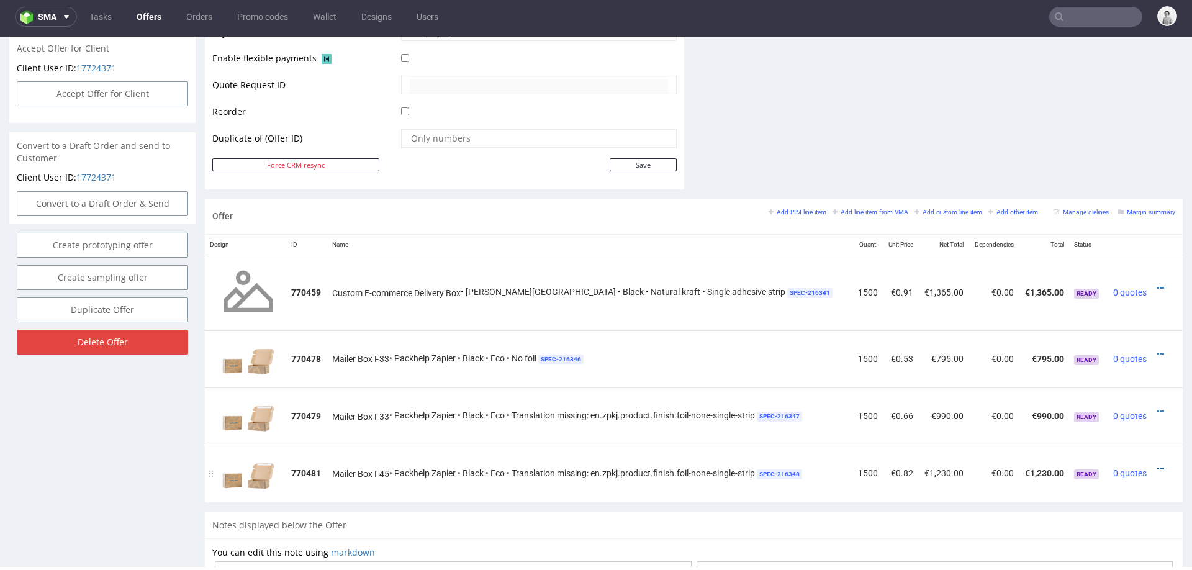
click at [1157, 466] on icon at bounding box center [1160, 468] width 7 height 9
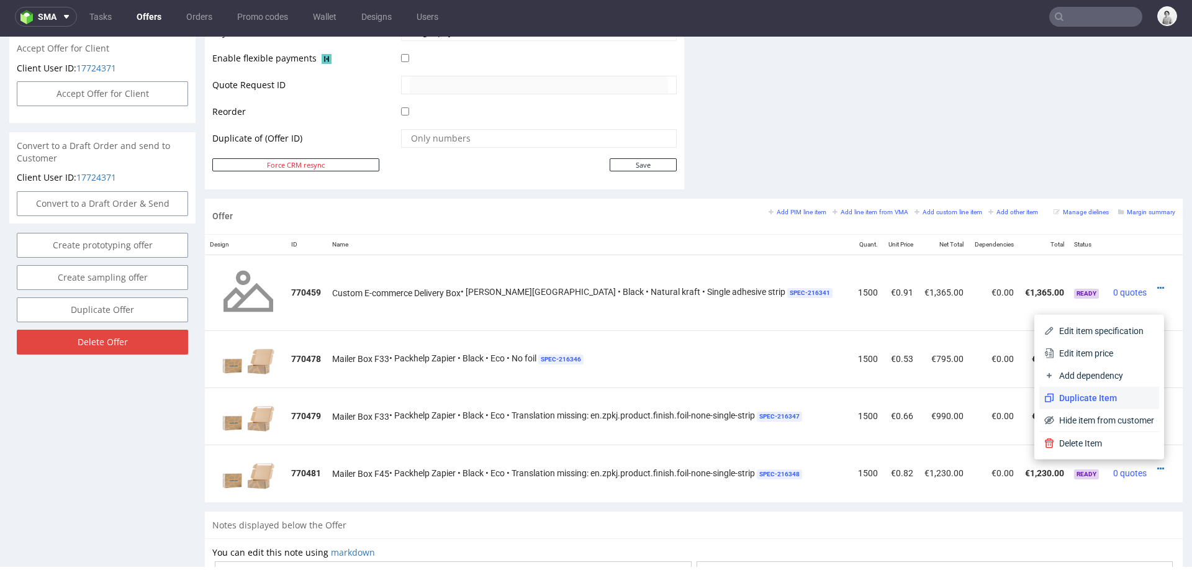
click at [1088, 397] on span "Duplicate Item" at bounding box center [1104, 398] width 100 height 12
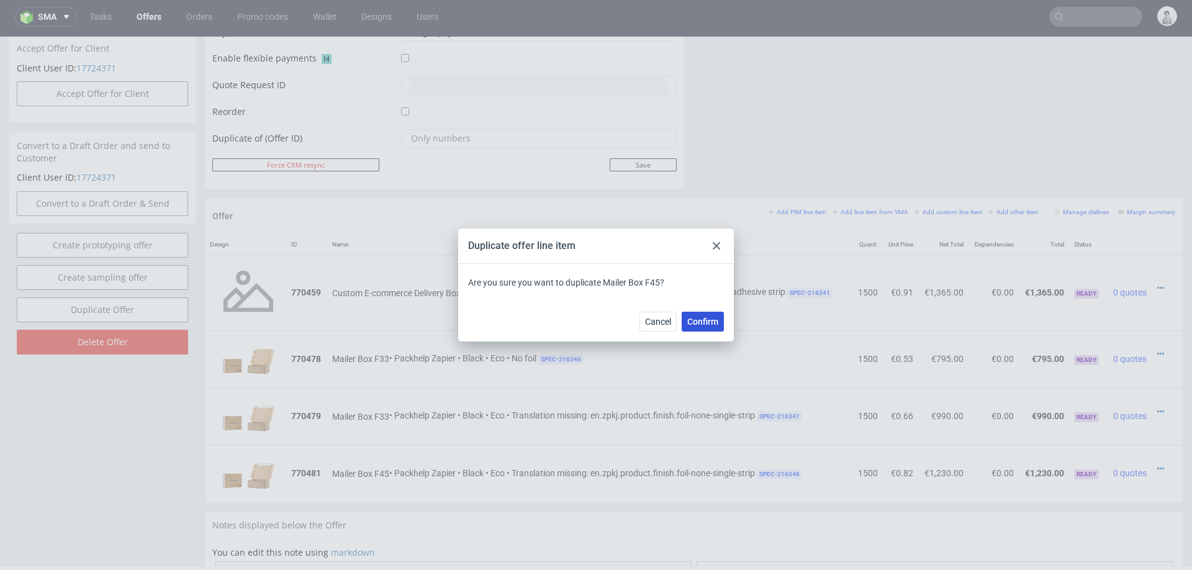
click at [713, 325] on span "Confirm" at bounding box center [702, 321] width 31 height 9
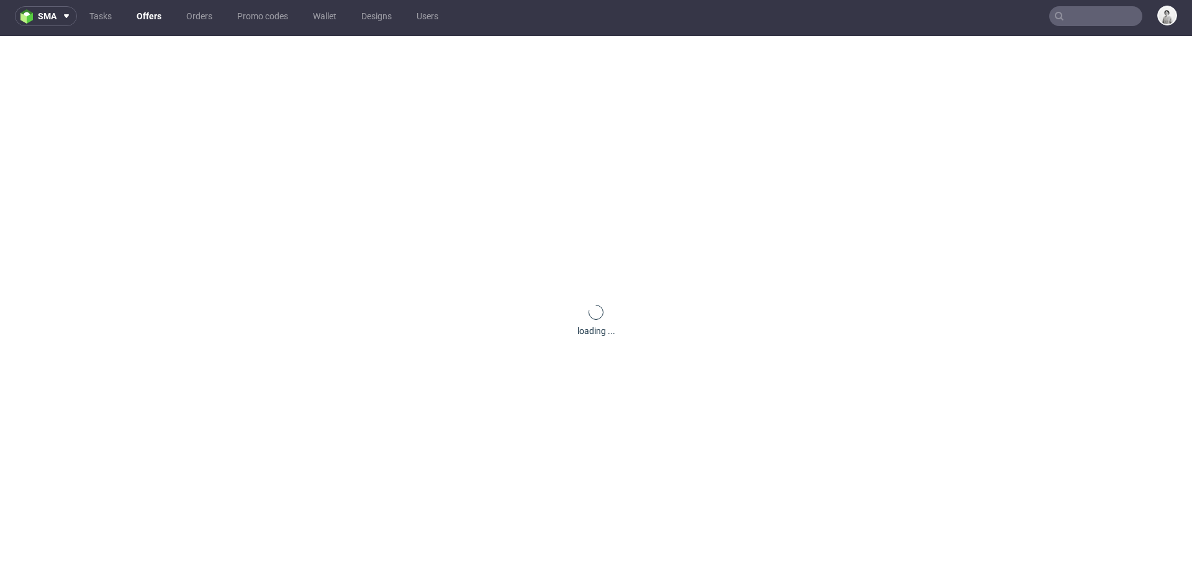
scroll to position [0, 0]
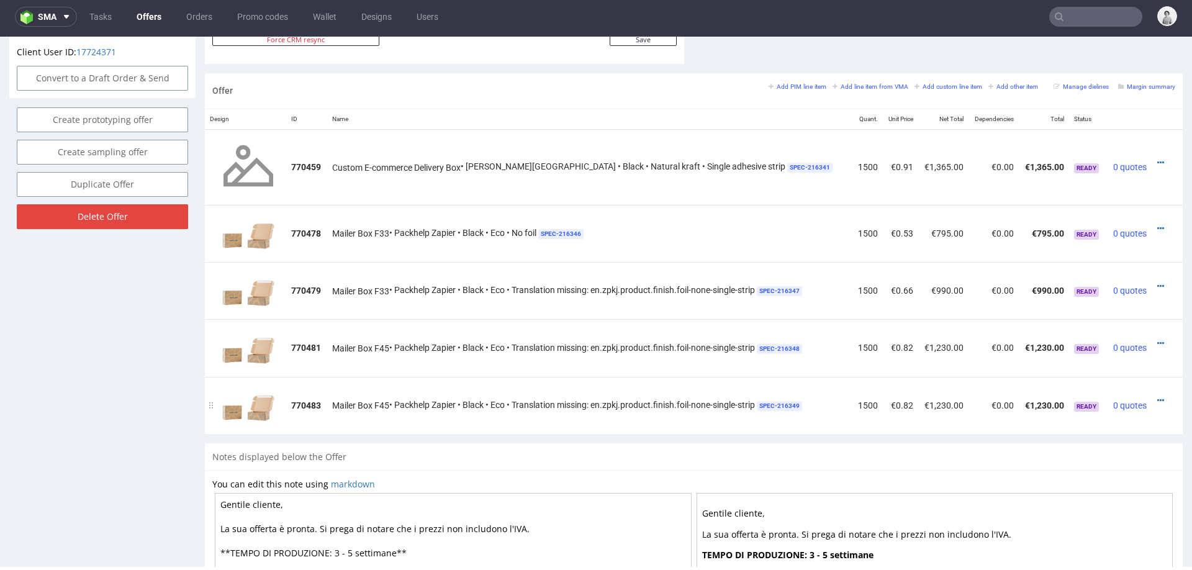
scroll to position [697, 0]
click at [1157, 395] on icon at bounding box center [1160, 399] width 7 height 9
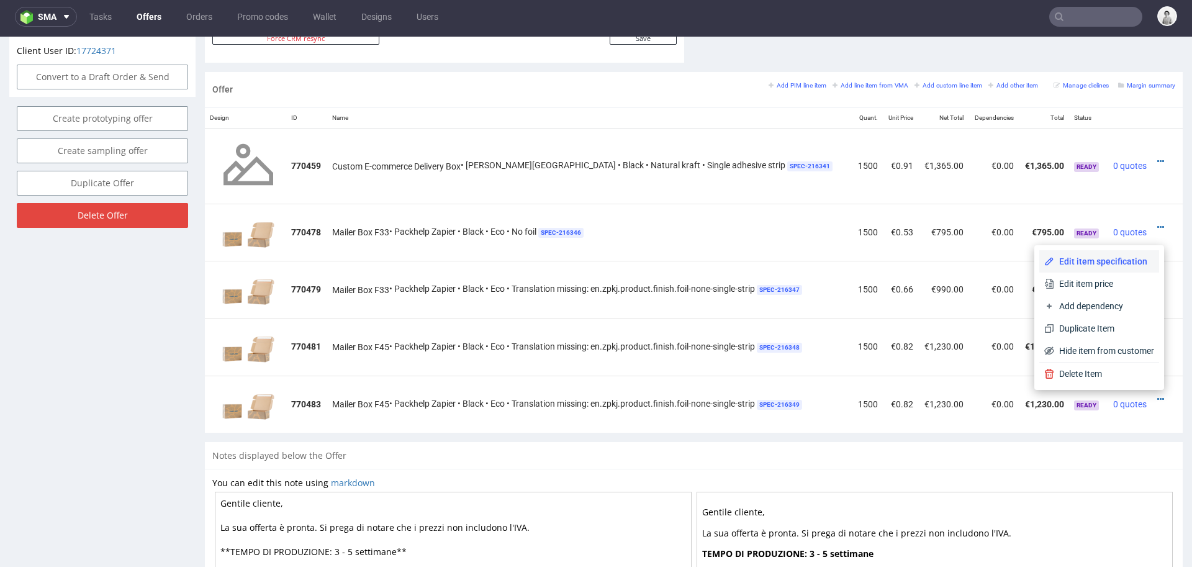
click at [1108, 265] on span "Edit item specification" at bounding box center [1104, 261] width 100 height 12
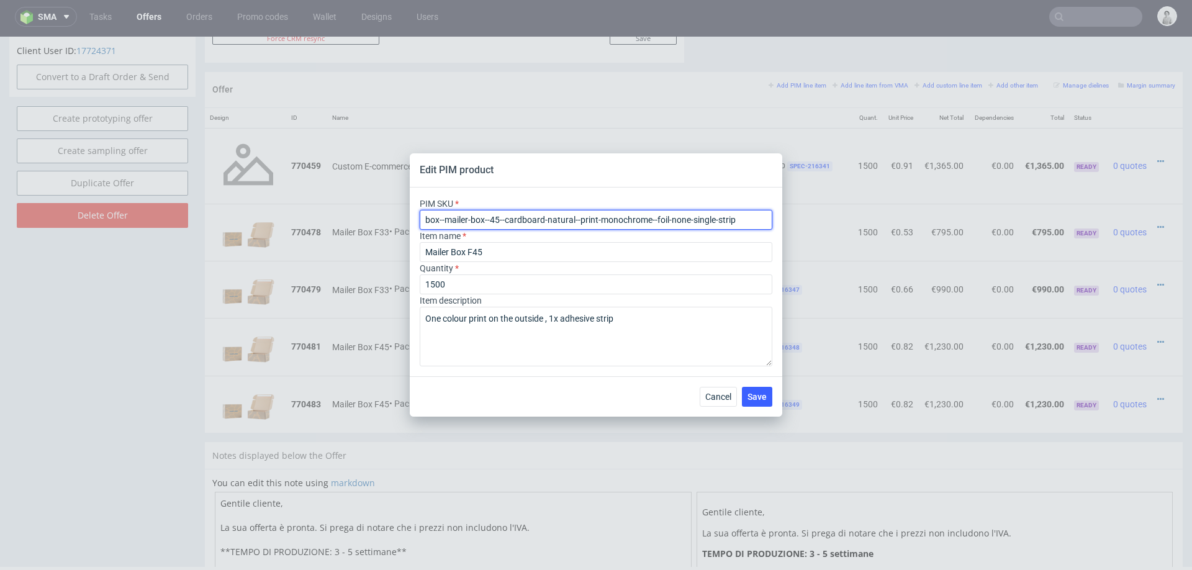
click at [687, 221] on input "box--mailer-box--45--cardboard-natural--print-monochrome--foil-none-single-strip" at bounding box center [596, 220] width 353 height 20
paste input "with-print-inside-"
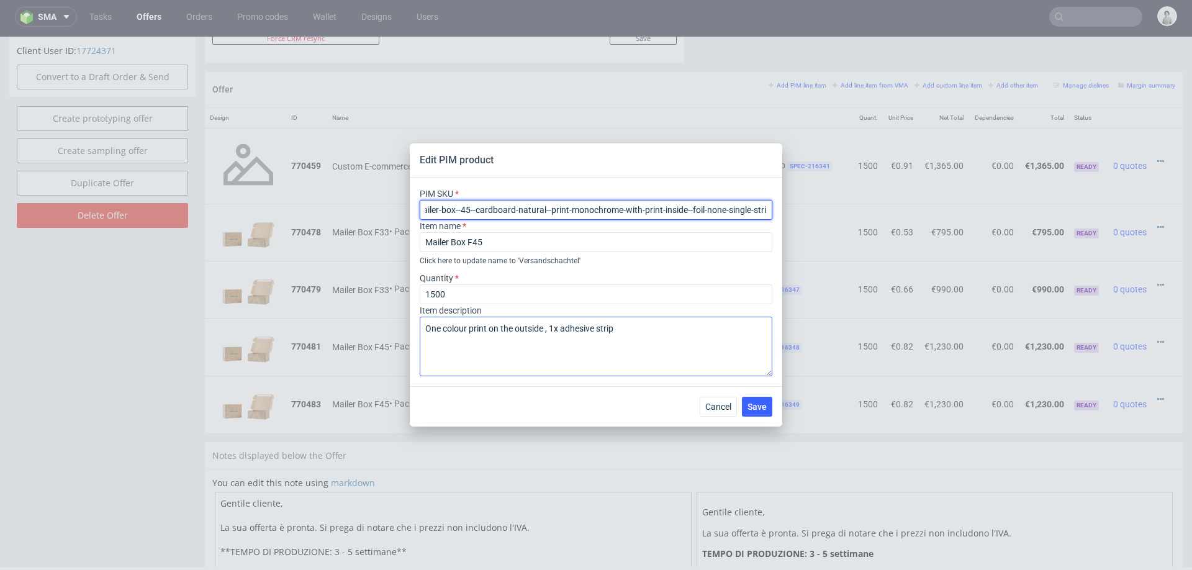
type input "box--mailer-box--45--cardboard-natural--print-monochrome-with-print-inside--foi…"
click at [530, 328] on textarea "One colour print on the outside , 1x adhesive strip" at bounding box center [596, 347] width 353 height 60
click at [529, 328] on textarea "One colour print on the outside , 1x adhesive strip" at bounding box center [596, 347] width 353 height 60
type textarea "One colour print on both sides , 1x adhesive strip"
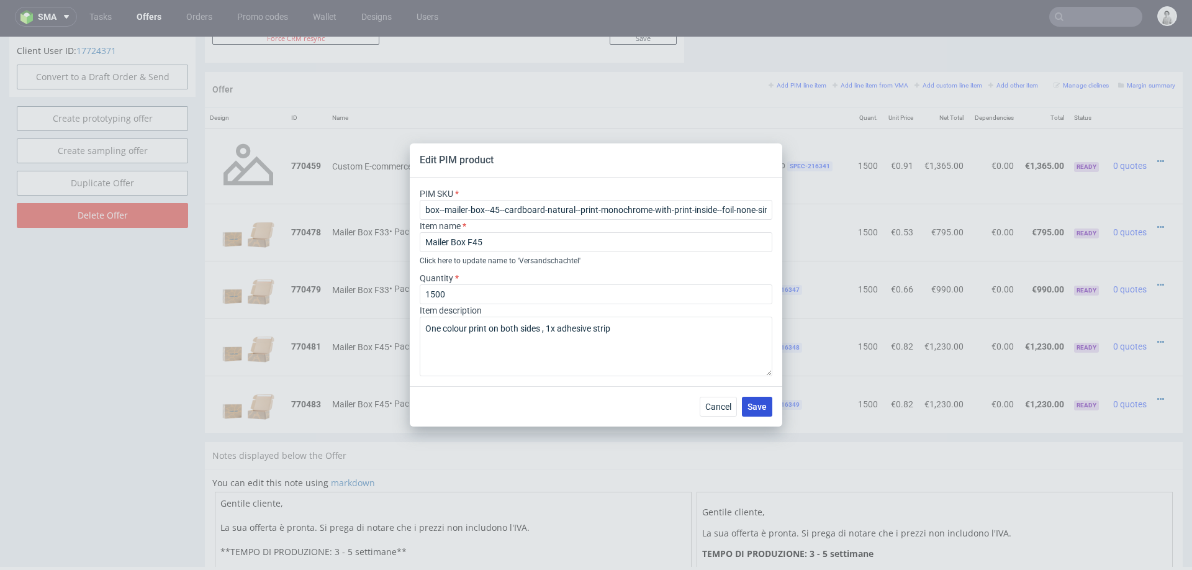
click at [756, 406] on span "Save" at bounding box center [757, 406] width 19 height 9
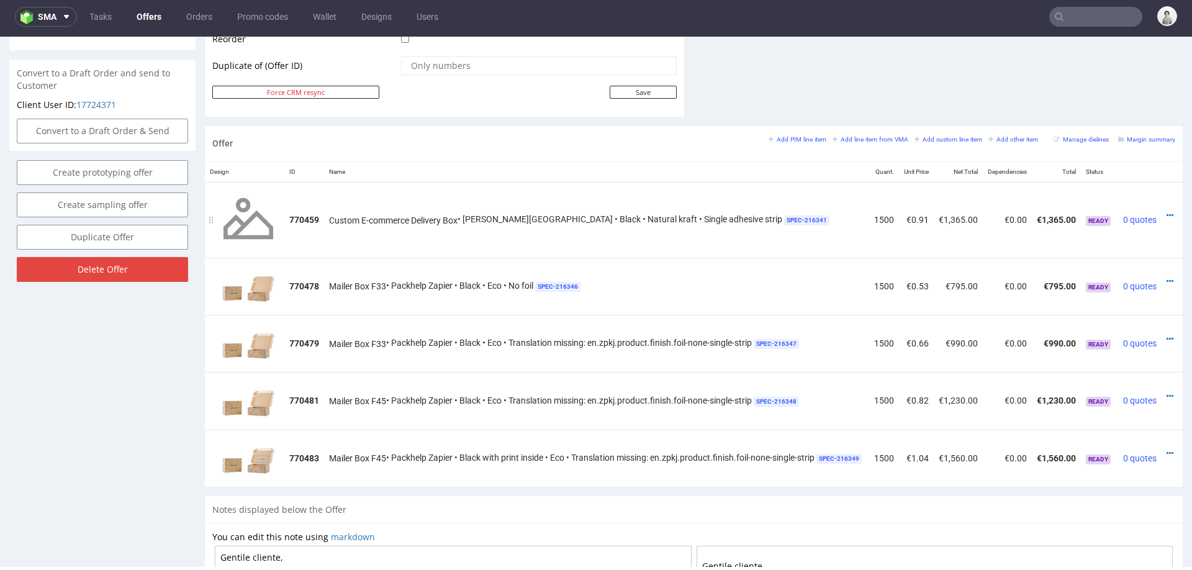
scroll to position [0, 30]
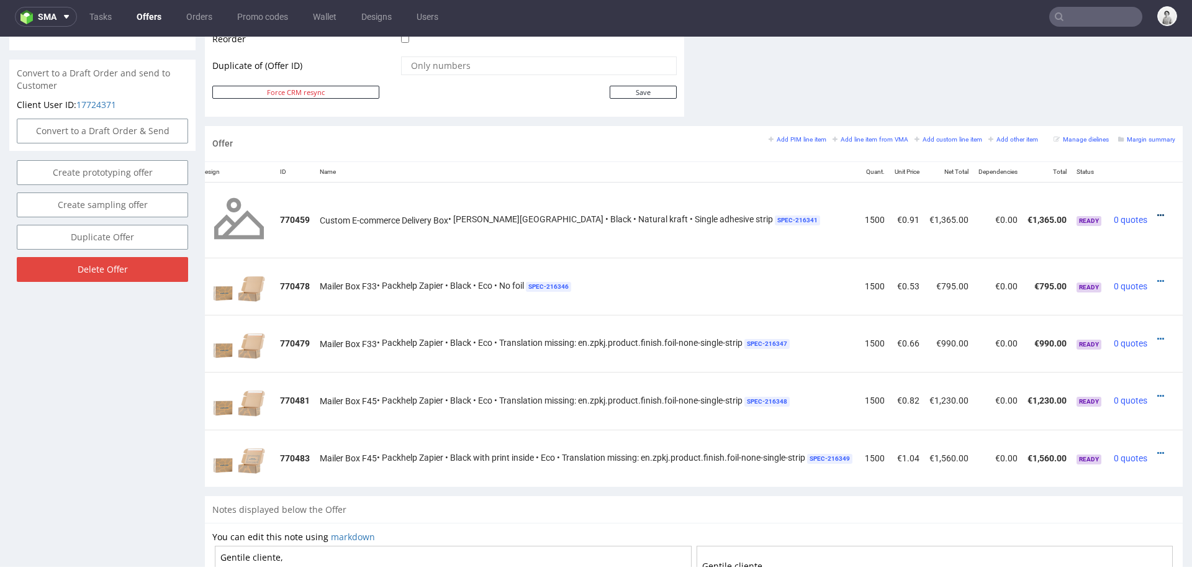
click at [1157, 211] on icon at bounding box center [1160, 215] width 7 height 9
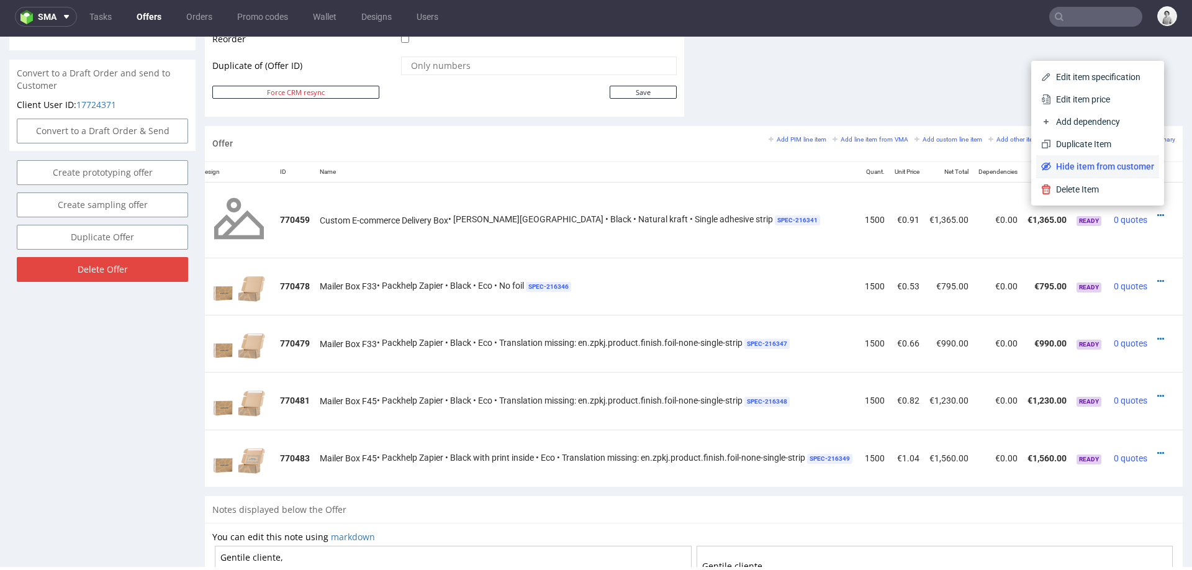
click at [1111, 167] on span "Hide item from customer" at bounding box center [1102, 166] width 103 height 12
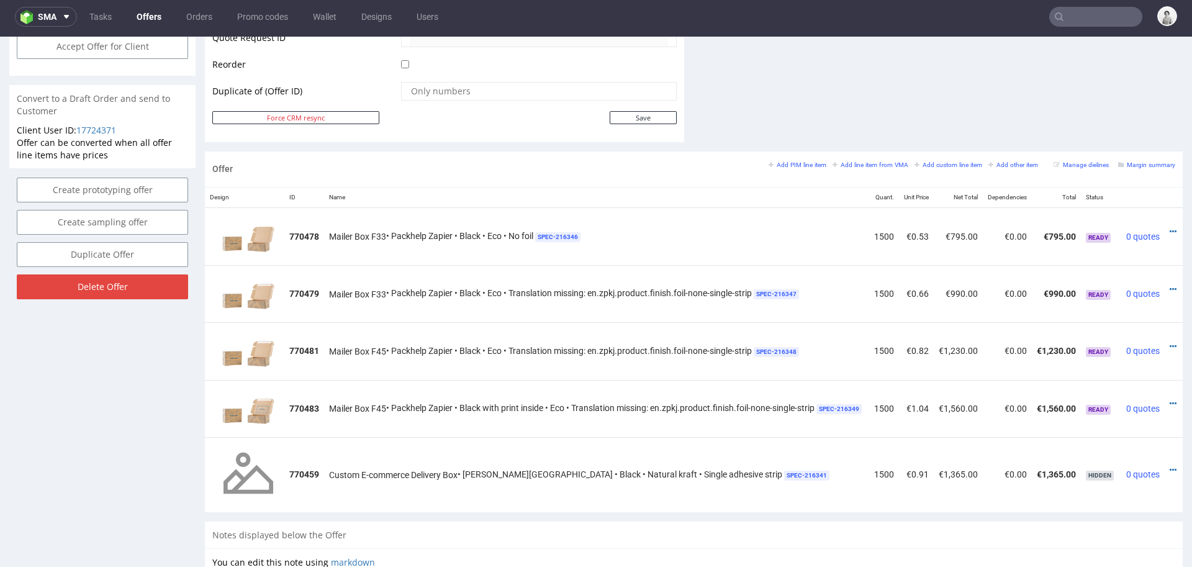
scroll to position [0, 32]
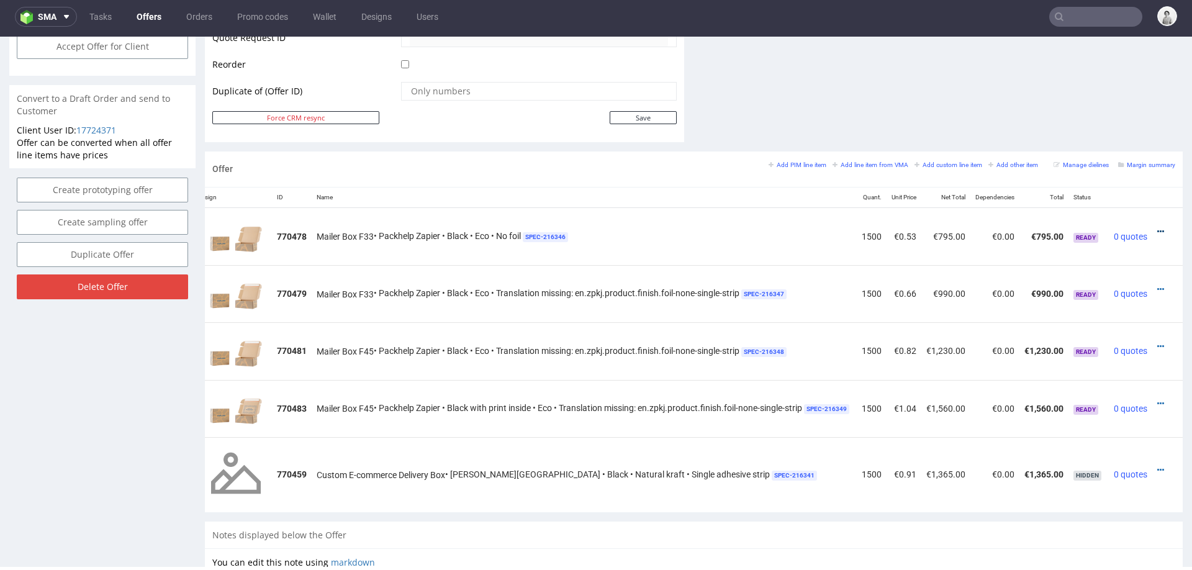
click at [1157, 227] on icon at bounding box center [1160, 231] width 7 height 9
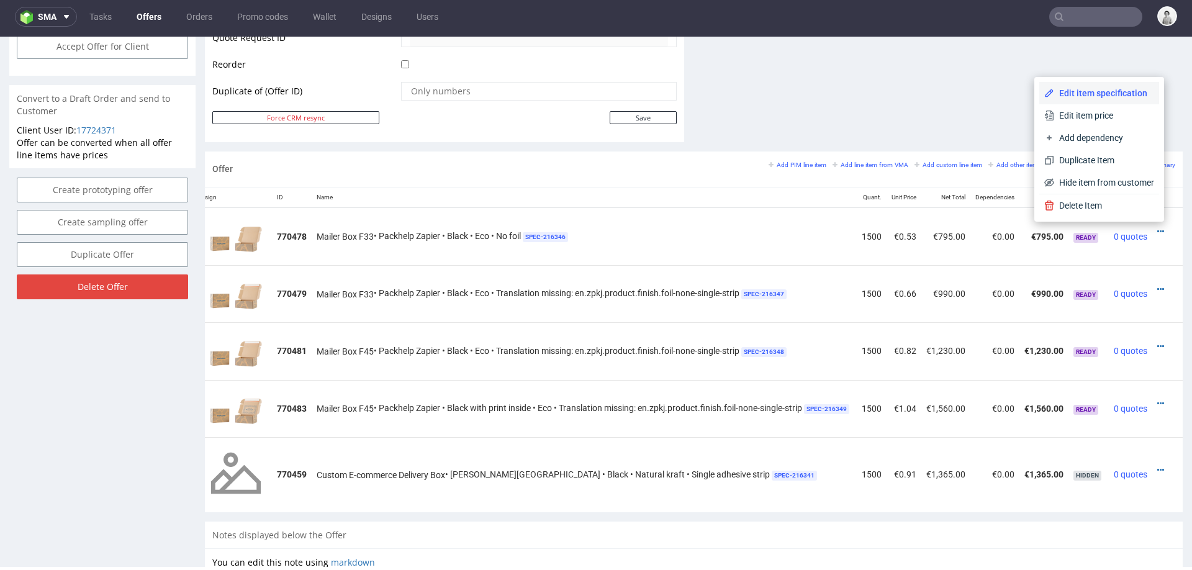
click at [1098, 93] on span "Edit item specification" at bounding box center [1104, 93] width 100 height 12
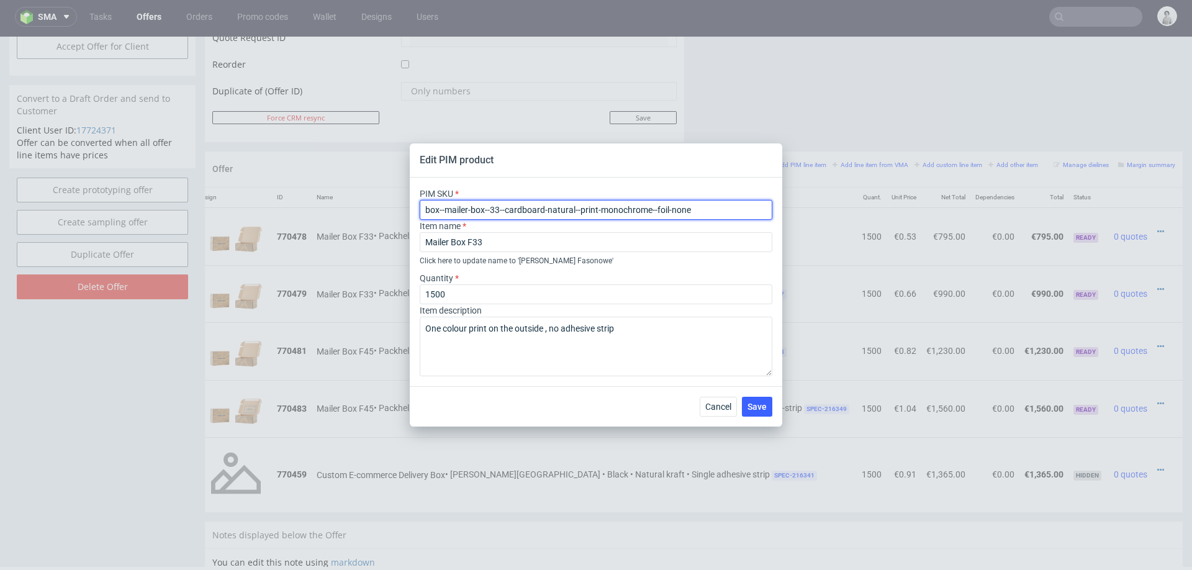
click at [582, 215] on input "box--mailer-box--33--cardboard-natural--print-monochrome--foil-none" at bounding box center [596, 210] width 353 height 20
click at [720, 404] on span "Cancel" at bounding box center [718, 406] width 26 height 9
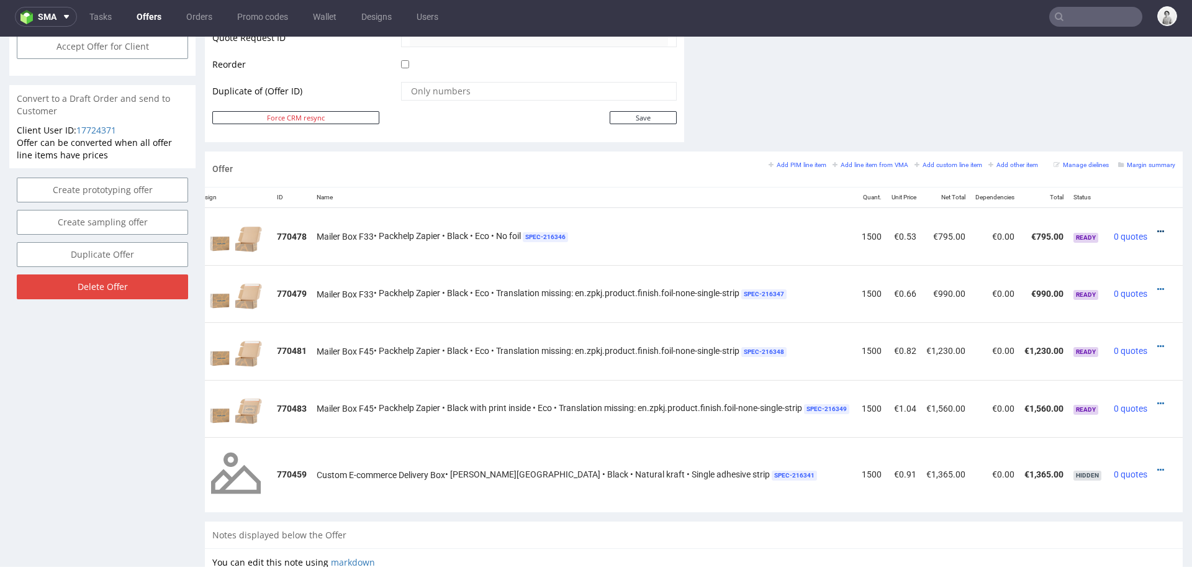
click at [1157, 228] on icon at bounding box center [1160, 231] width 7 height 9
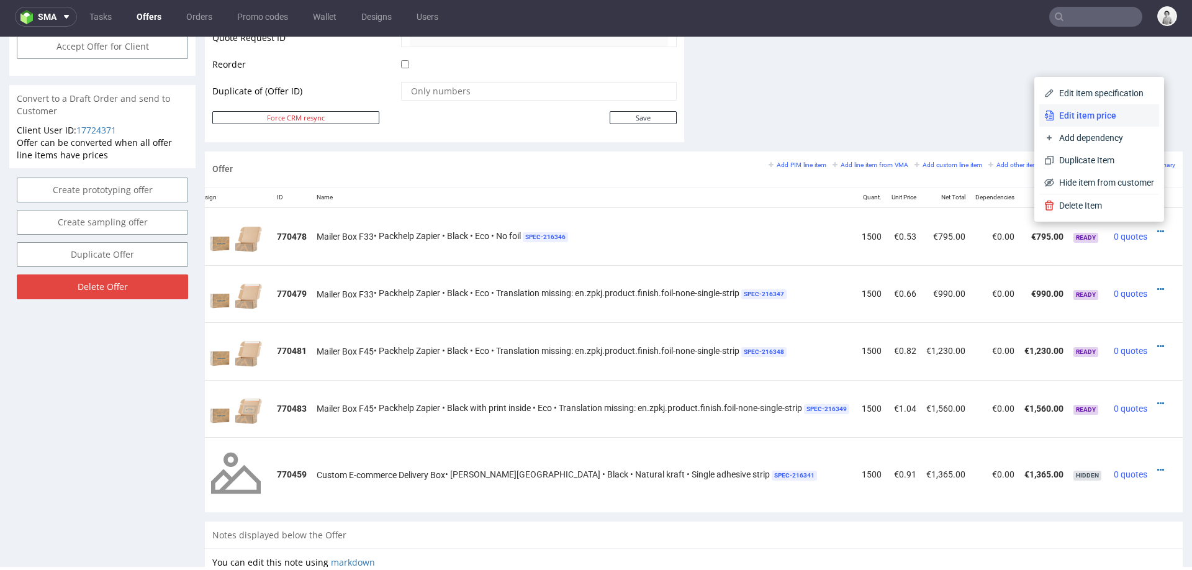
click at [1087, 110] on span "Edit item price" at bounding box center [1104, 115] width 100 height 12
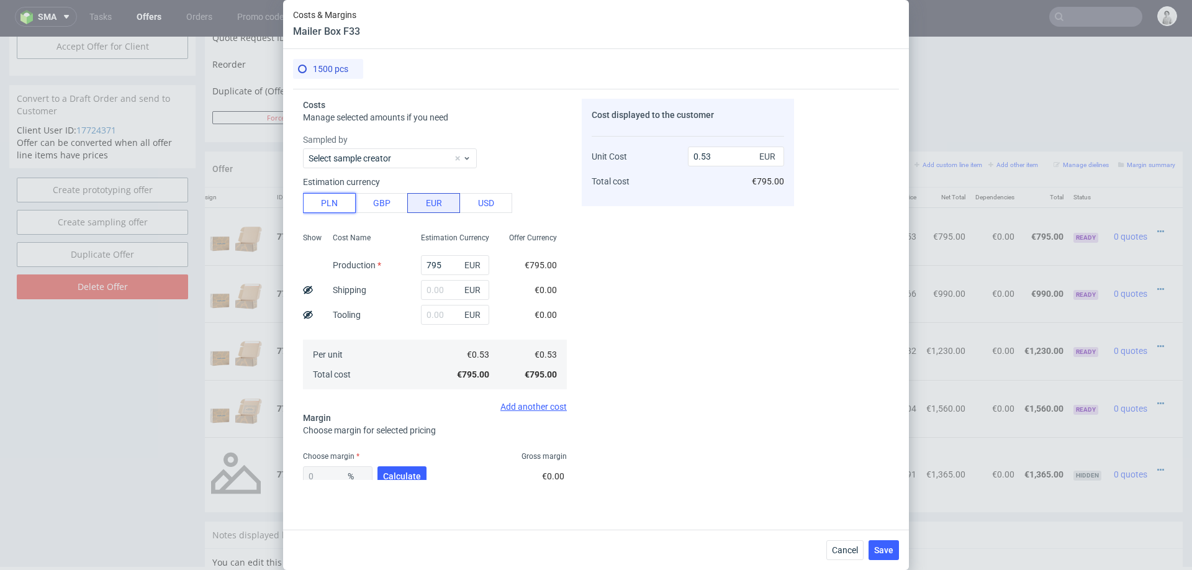
click at [319, 195] on button "PLN" at bounding box center [329, 203] width 53 height 20
type input "0.12"
click at [443, 266] on input "795" at bounding box center [455, 265] width 68 height 20
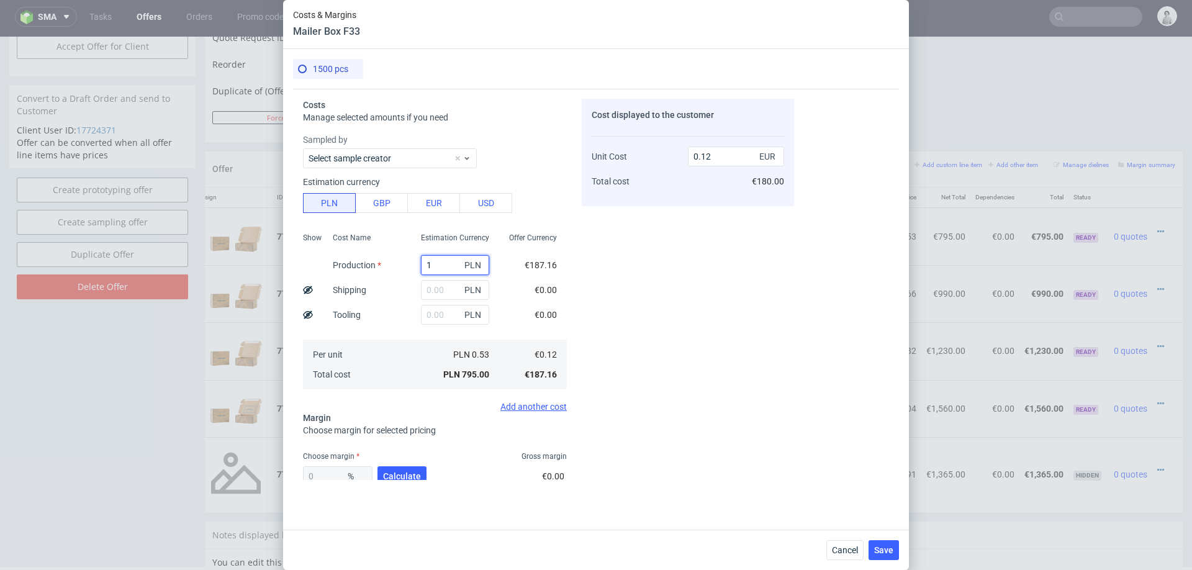
type input "12"
type input "0"
type input "1290"
type input "0.2"
type input "1290"
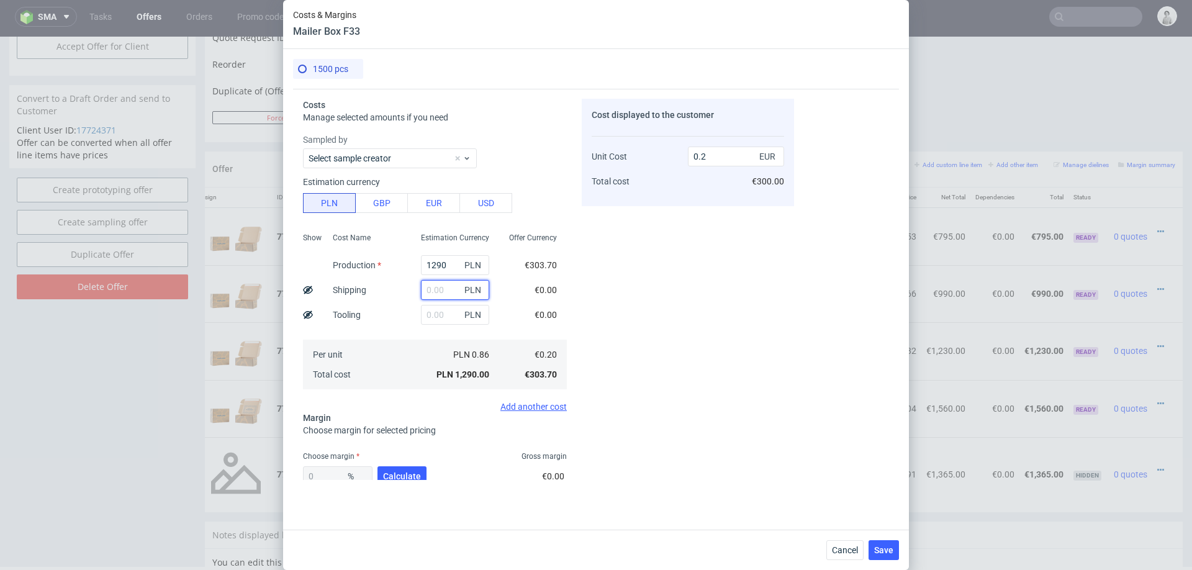
click at [452, 287] on input "text" at bounding box center [455, 290] width 68 height 20
type input "225"
type input "0.24"
type input "225"
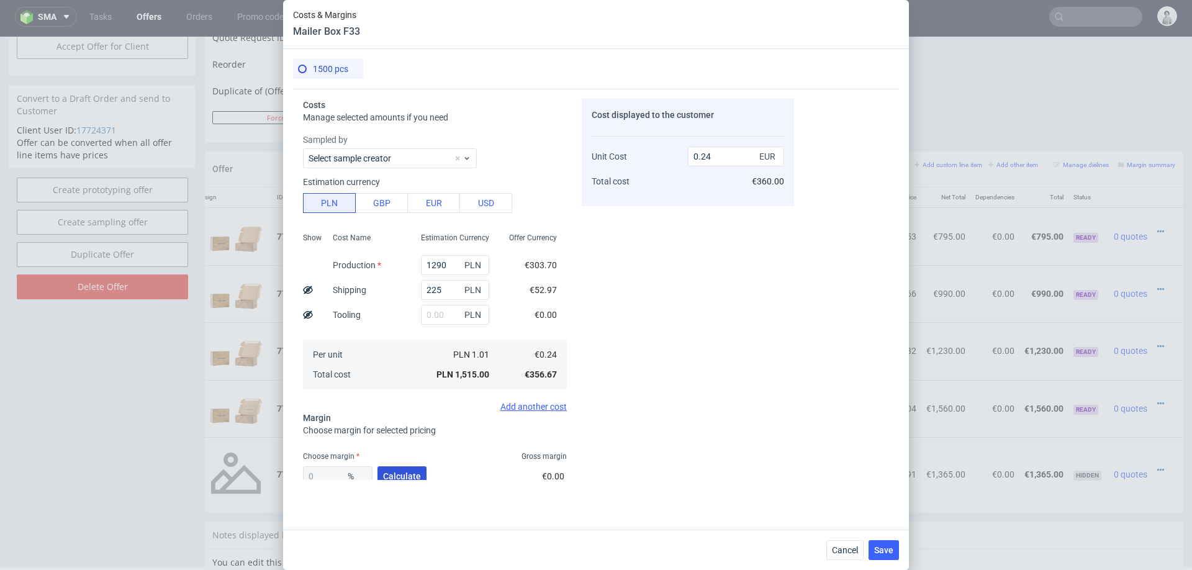
click at [414, 472] on span "Calculate" at bounding box center [402, 476] width 38 height 9
type input "46.24"
type input "0.45"
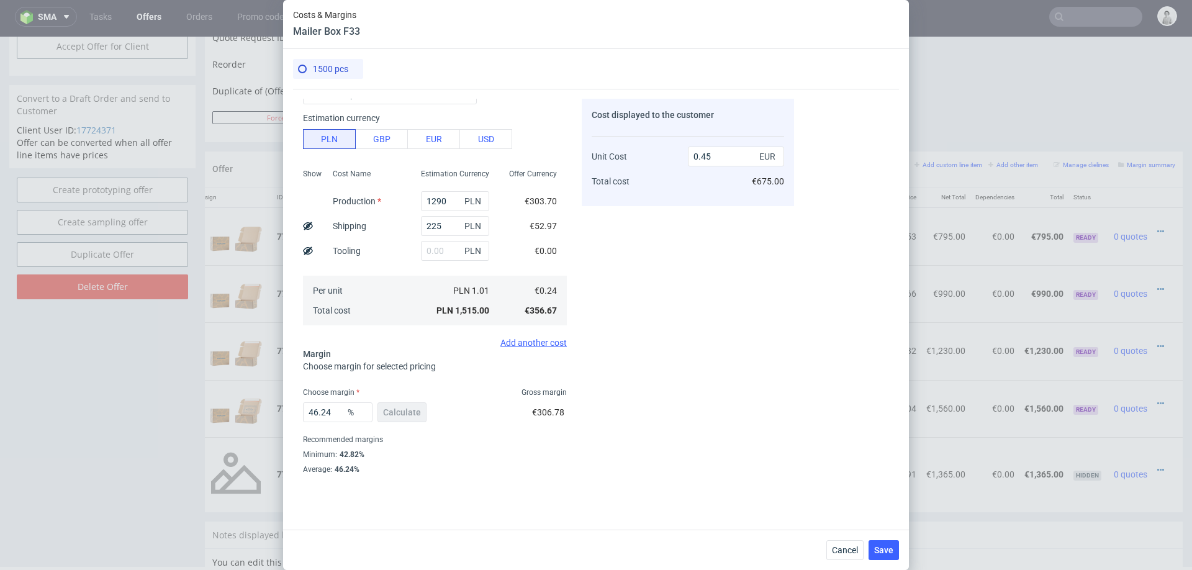
scroll to position [73, 0]
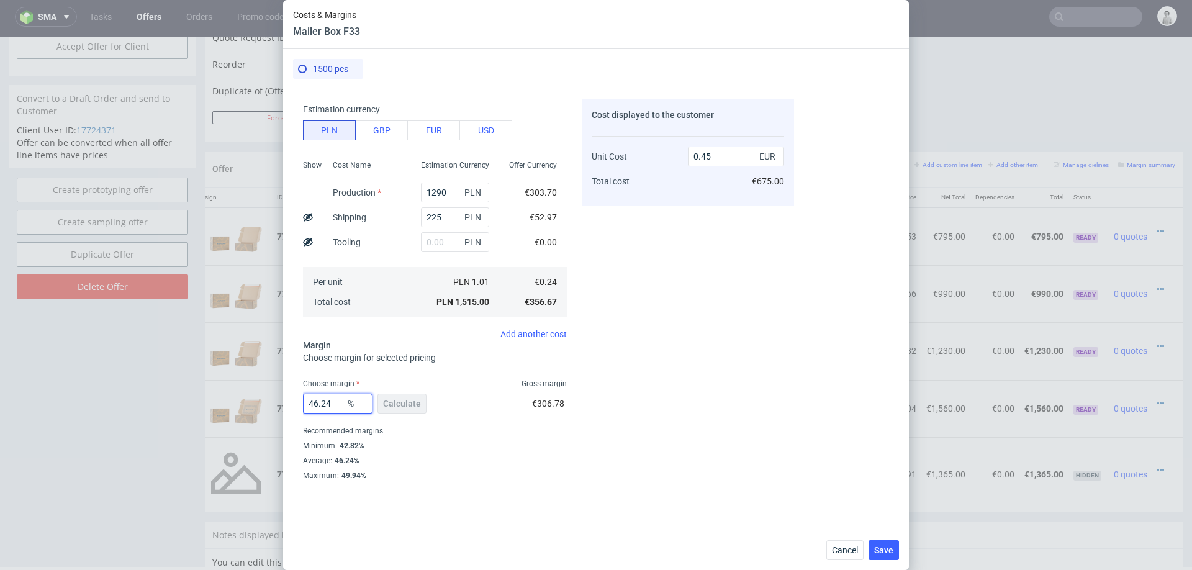
click at [336, 402] on input "46.24" at bounding box center [338, 404] width 70 height 20
type input "50"
type input "0.48"
type input "50"
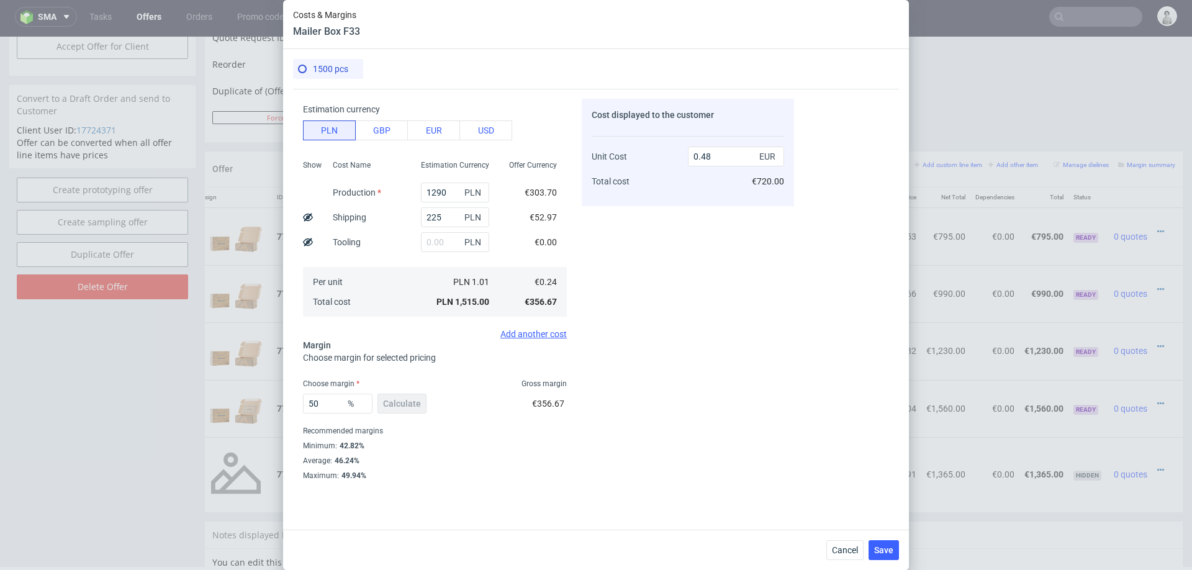
click at [668, 373] on div "Cost displayed to the customer Unit Cost Total cost 0.48 EUR €720.00" at bounding box center [688, 289] width 212 height 381
click at [885, 549] on span "Save" at bounding box center [883, 550] width 19 height 9
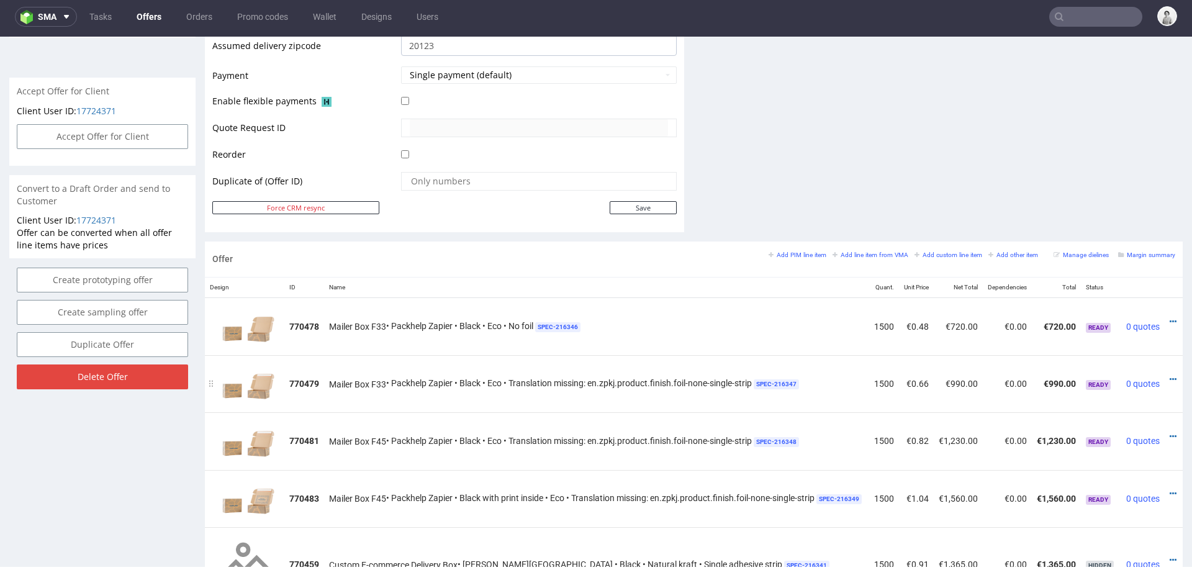
scroll to position [0, 32]
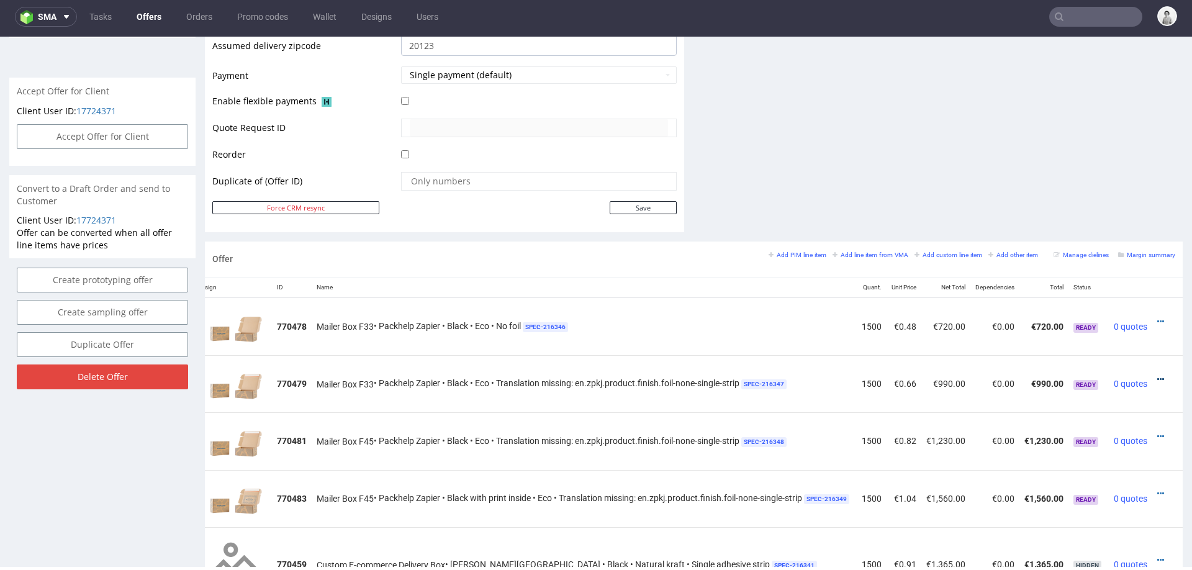
click at [1157, 375] on icon at bounding box center [1160, 379] width 7 height 9
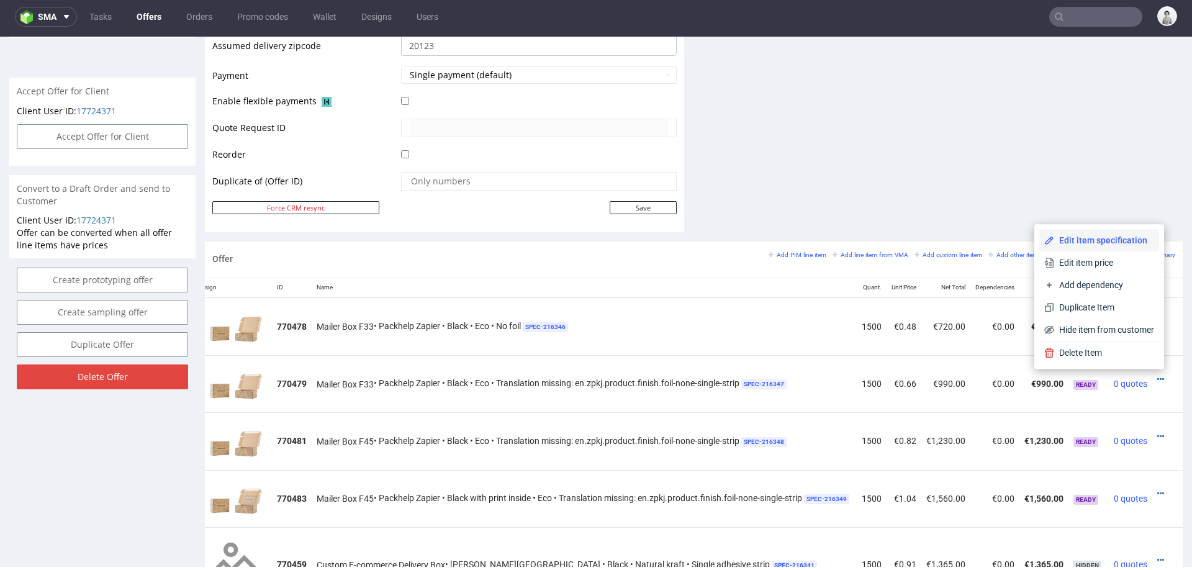
click at [1128, 240] on span "Edit item specification" at bounding box center [1104, 240] width 100 height 12
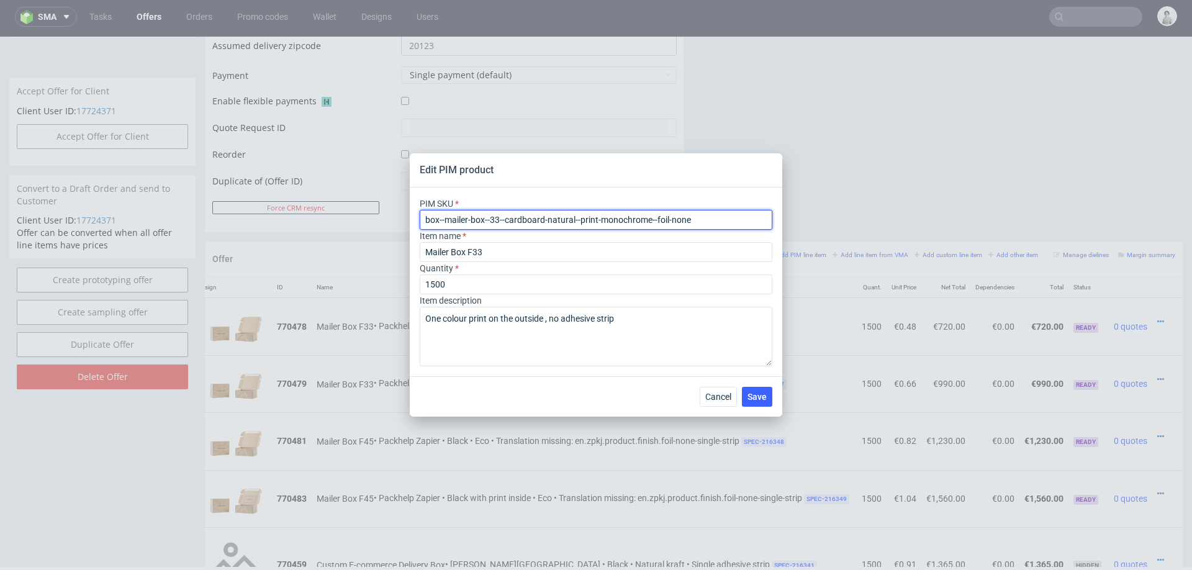
click at [543, 214] on input "box--mailer-box--33--cardboard-natural--print-monochrome--foil-none" at bounding box center [596, 220] width 353 height 20
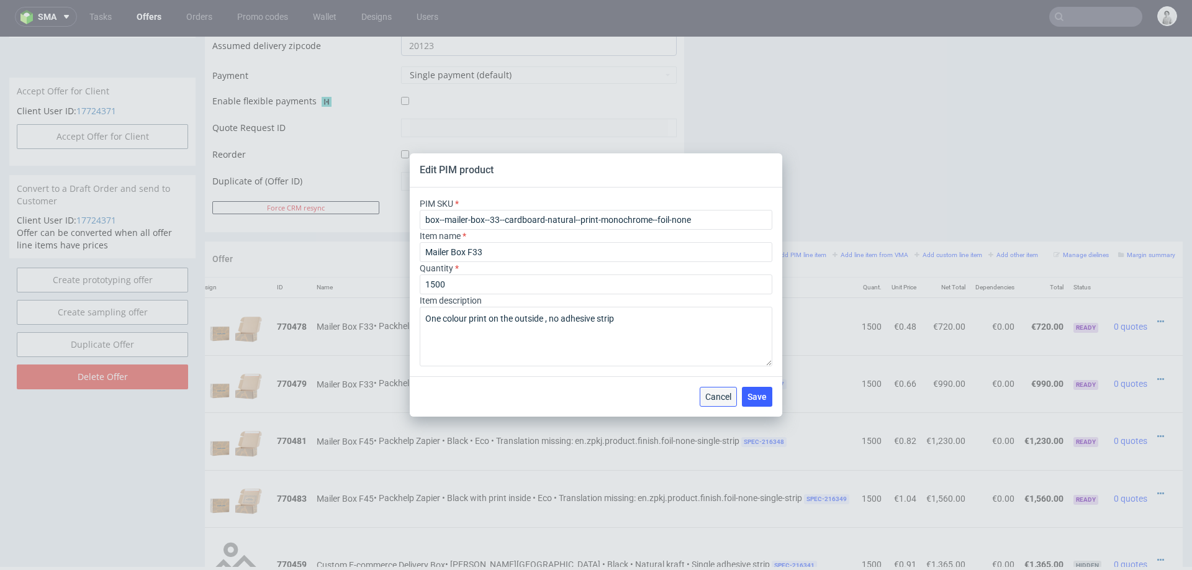
click at [723, 396] on span "Cancel" at bounding box center [718, 396] width 26 height 9
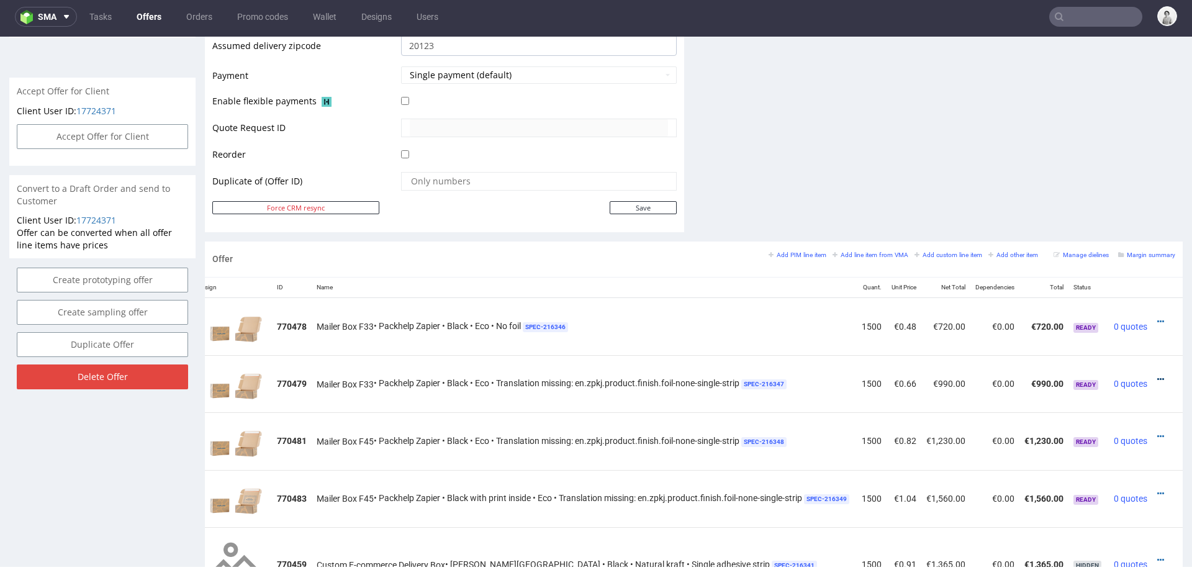
click at [1157, 375] on icon at bounding box center [1160, 379] width 7 height 9
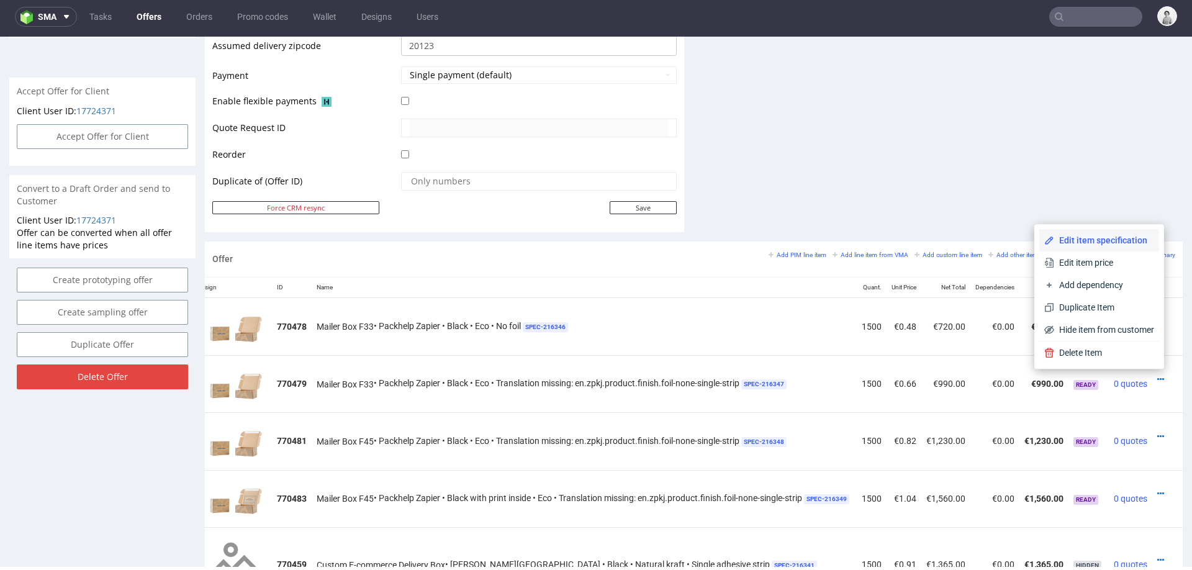
click at [1083, 246] on span "Edit item specification" at bounding box center [1104, 240] width 100 height 12
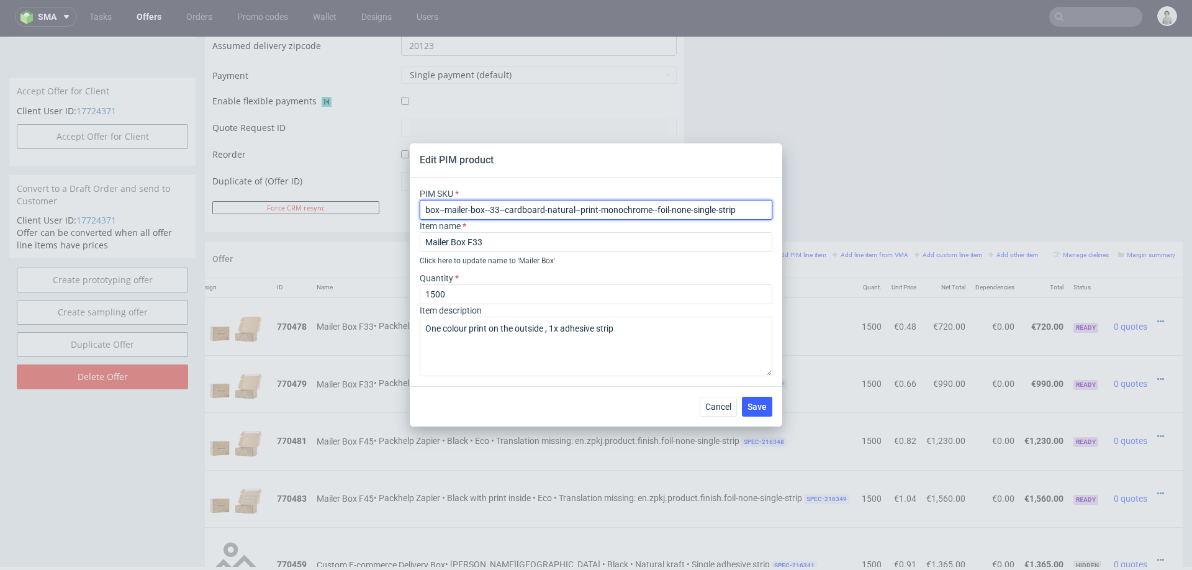
click at [528, 212] on input "box--mailer-box--33--cardboard-natural--print-monochrome--foil-none-single-strip" at bounding box center [596, 210] width 353 height 20
click at [528, 211] on input "box--mailer-box--33--cardboard-natural--print-monochrome--foil-none-single-strip" at bounding box center [596, 210] width 353 height 20
click at [721, 402] on span "Cancel" at bounding box center [718, 406] width 26 height 9
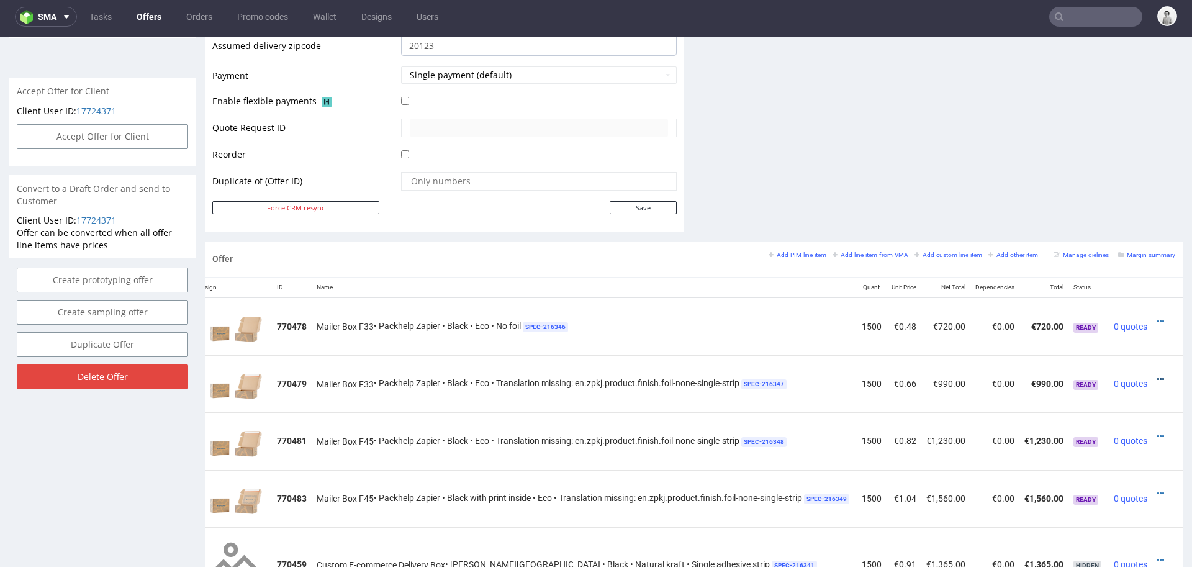
click at [1157, 375] on icon at bounding box center [1160, 379] width 7 height 9
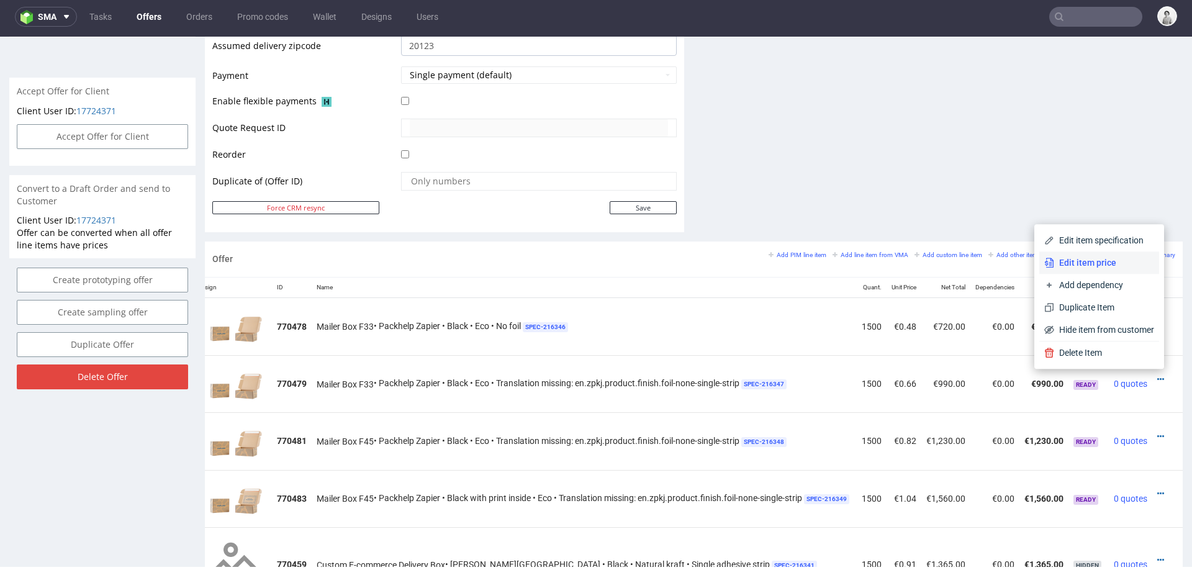
click at [1123, 266] on span "Edit item price" at bounding box center [1104, 262] width 100 height 12
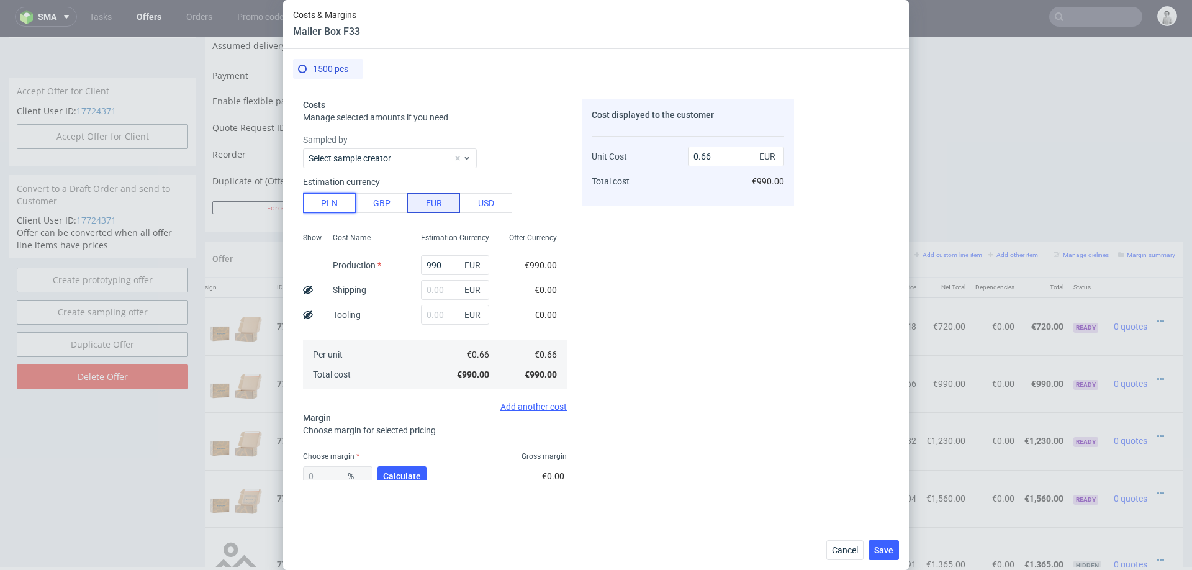
click at [309, 200] on button "PLN" at bounding box center [329, 203] width 53 height 20
type input "0.16"
click at [453, 269] on input "990" at bounding box center [455, 265] width 68 height 20
type input "1"
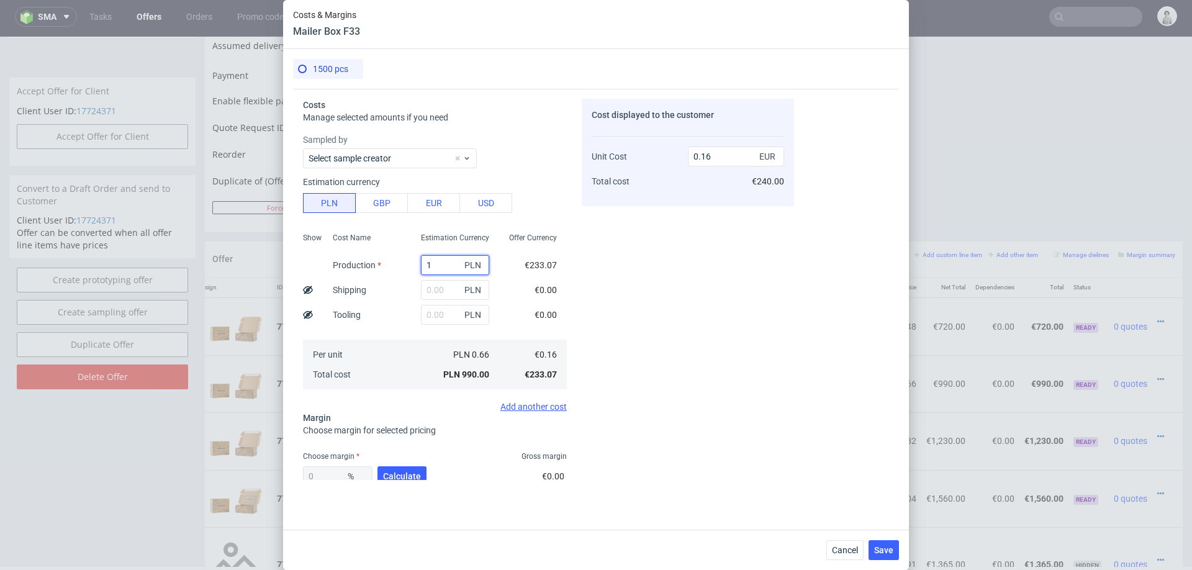
type input "0"
type input "161"
type input "0.03"
type input "1615"
type input "0.25"
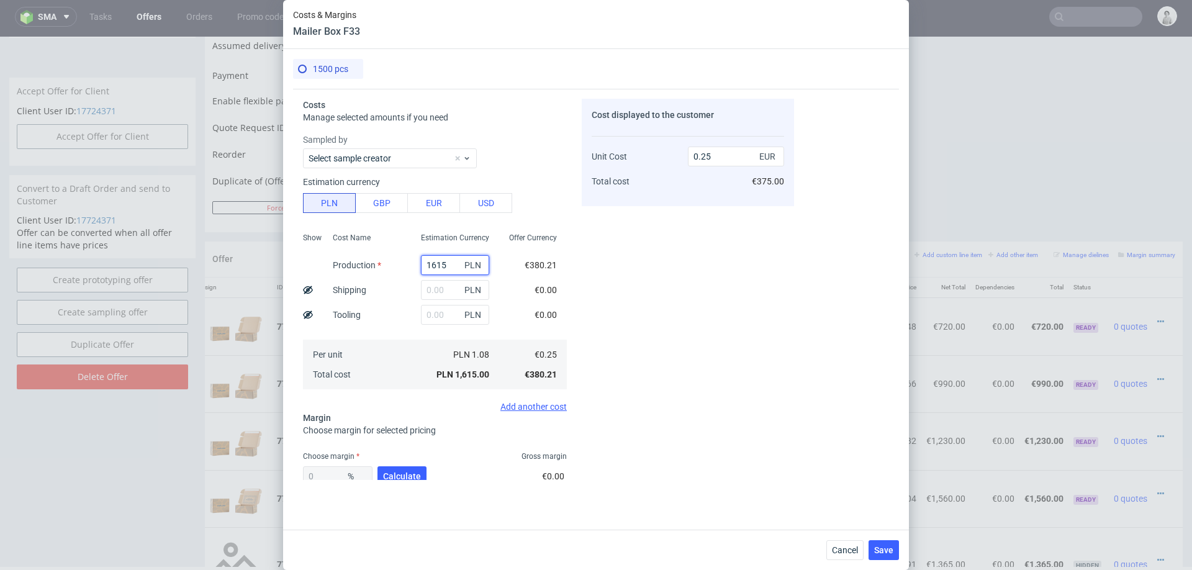
type input "1615"
click at [838, 362] on div "Costs Manage selected amounts if you need Sampled by Select sample creator Esti…" at bounding box center [596, 304] width 606 height 431
click at [447, 287] on input "text" at bounding box center [455, 290] width 68 height 20
type input "300"
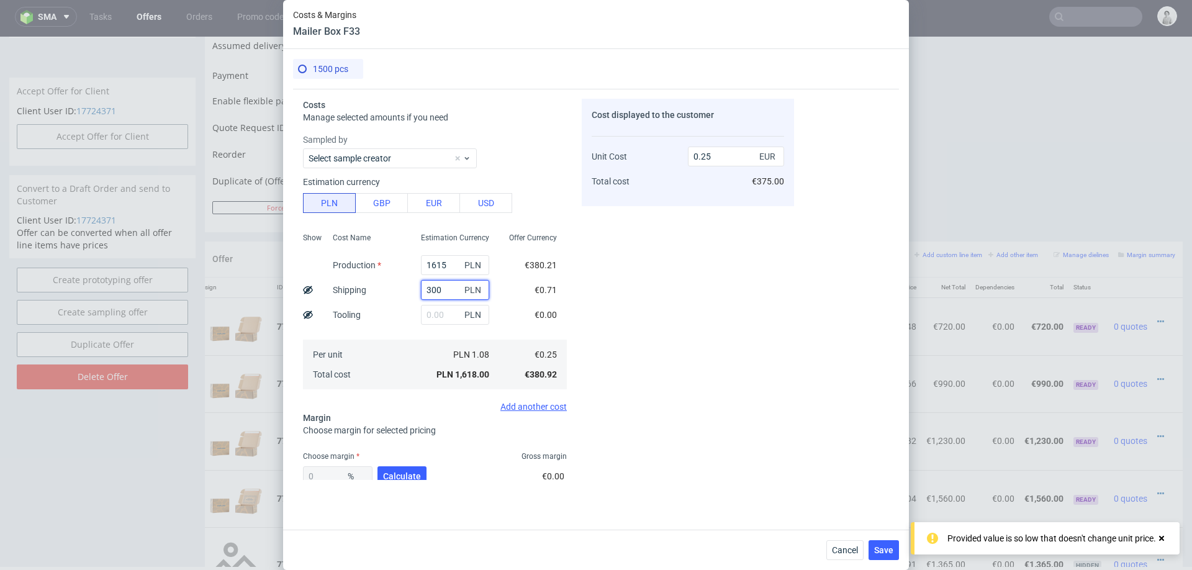
type input "0.3"
type input "300"
click at [412, 469] on button "Calculate" at bounding box center [402, 476] width 49 height 20
type input "44.68"
type input "0.55"
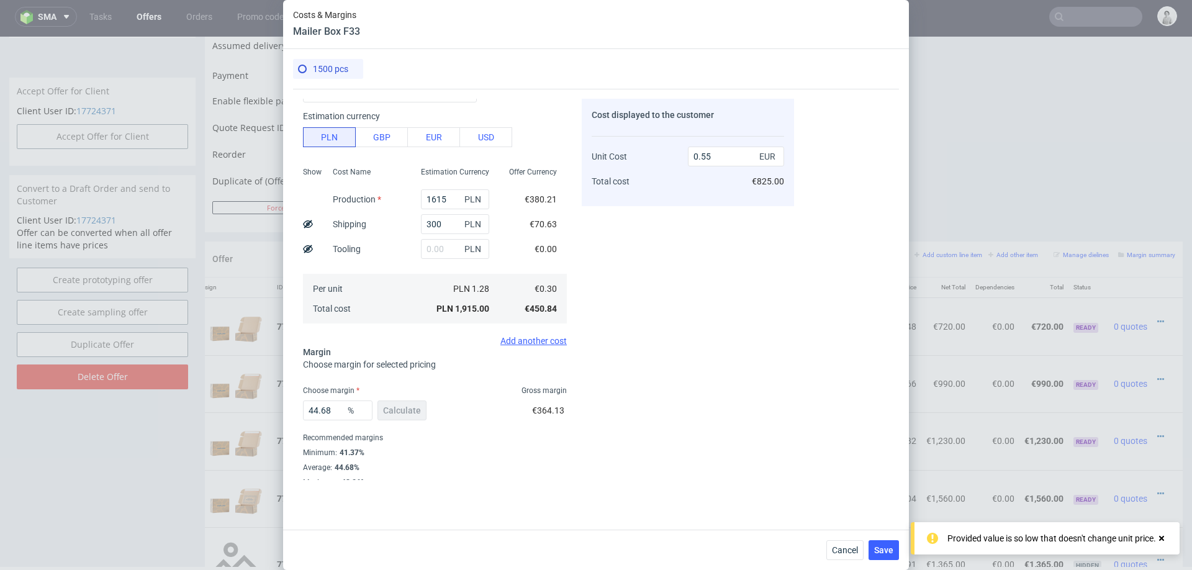
scroll to position [68, 0]
click at [323, 409] on input "44.68" at bounding box center [338, 409] width 70 height 20
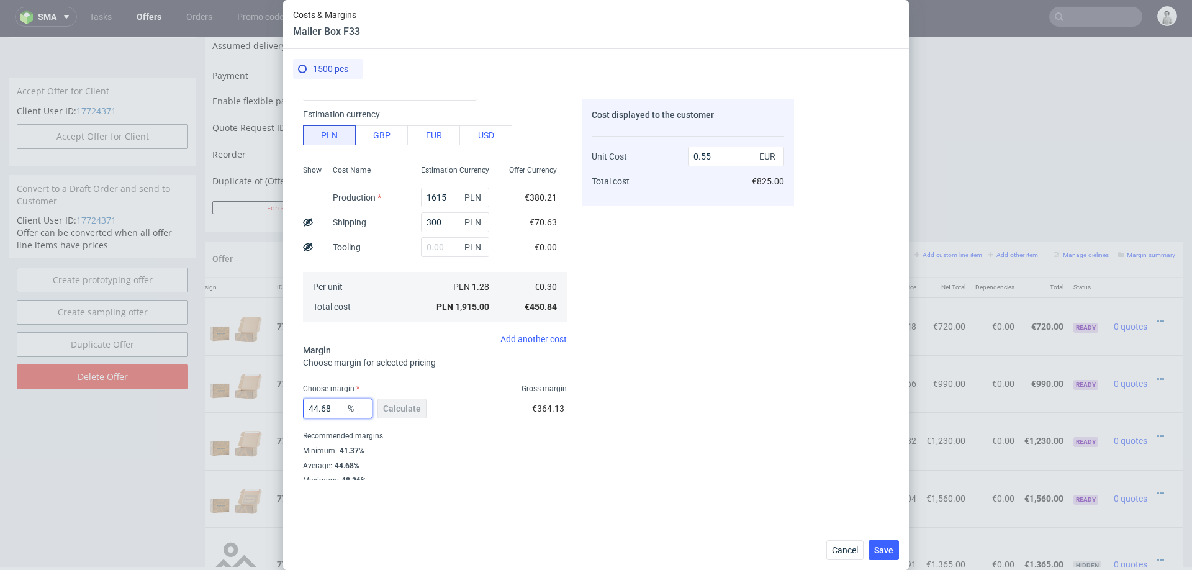
click at [323, 409] on input "44.68" at bounding box center [338, 409] width 70 height 20
type input "50"
type input "0.6"
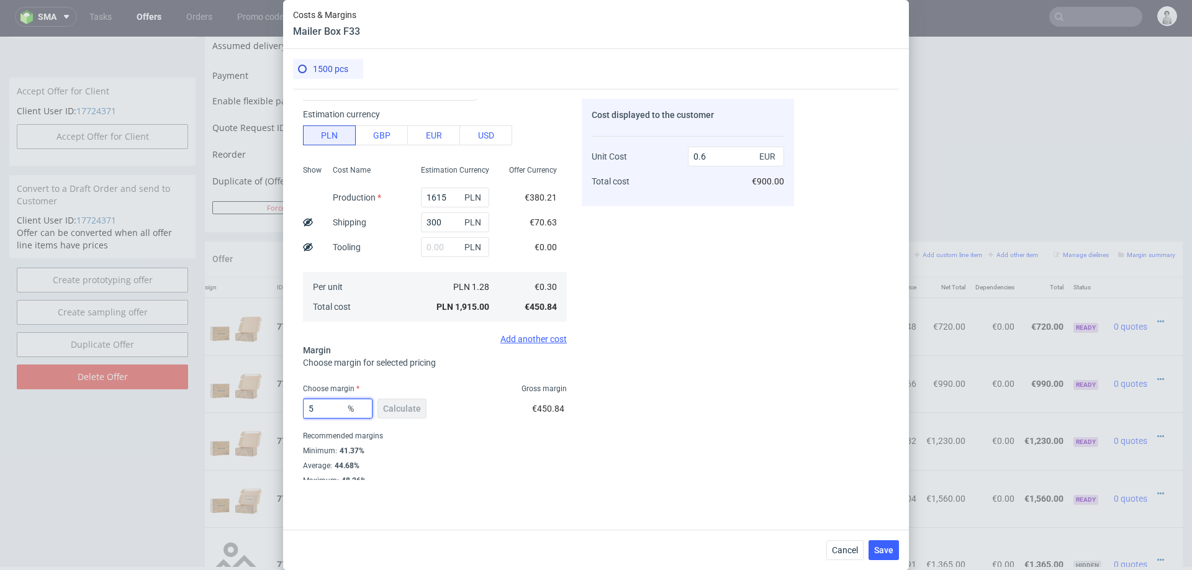
type input "52"
type input "0.63"
type input "51"
type input "0.62"
type input "512"
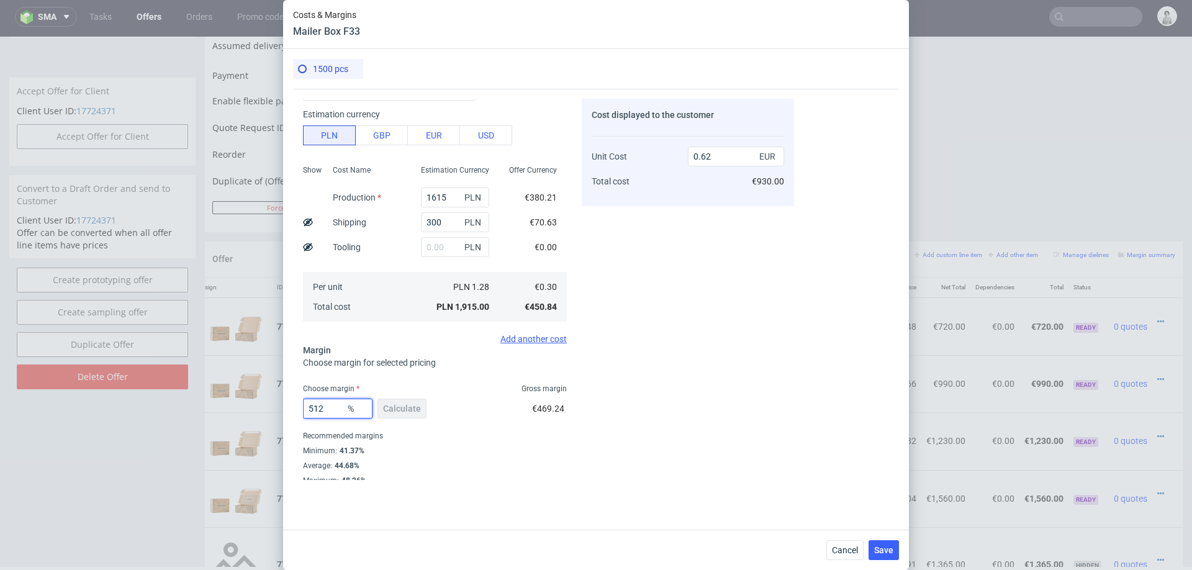
type input "-0.07"
type input "51"
type input "0.62"
type input "51"
click at [873, 280] on div "Costs Manage selected amounts if you need Sampled by Select sample creator Esti…" at bounding box center [596, 304] width 606 height 431
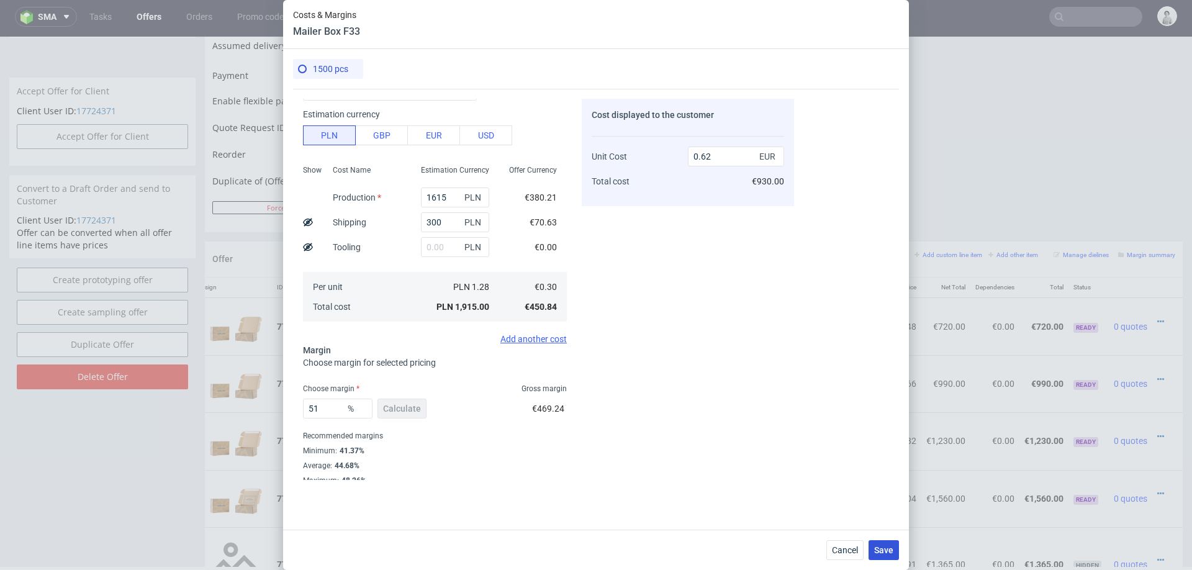
click at [890, 553] on span "Save" at bounding box center [883, 550] width 19 height 9
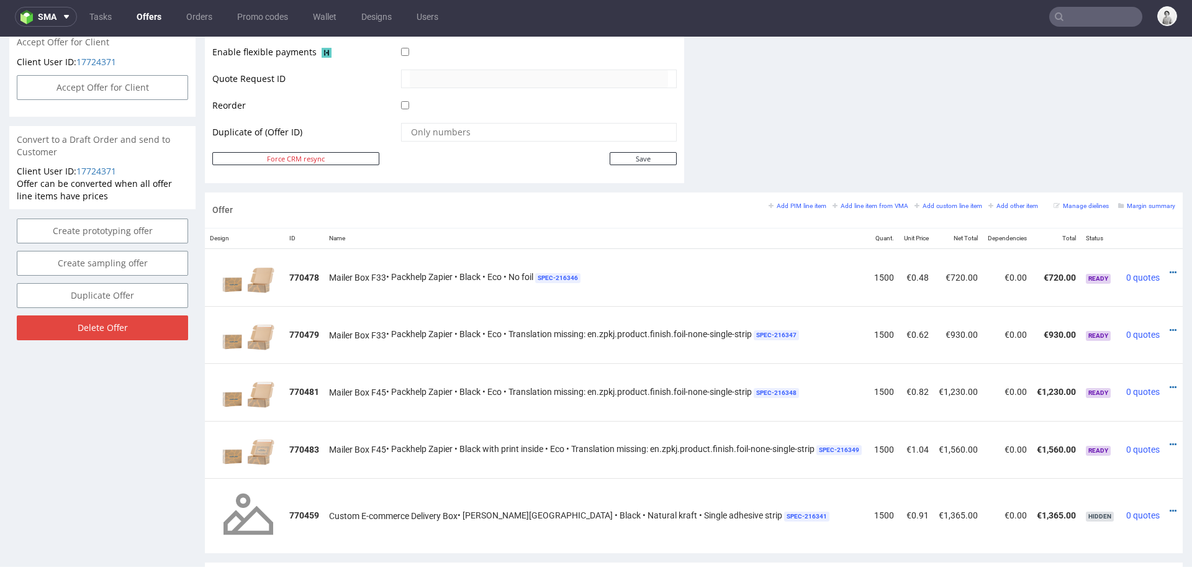
scroll to position [0, 32]
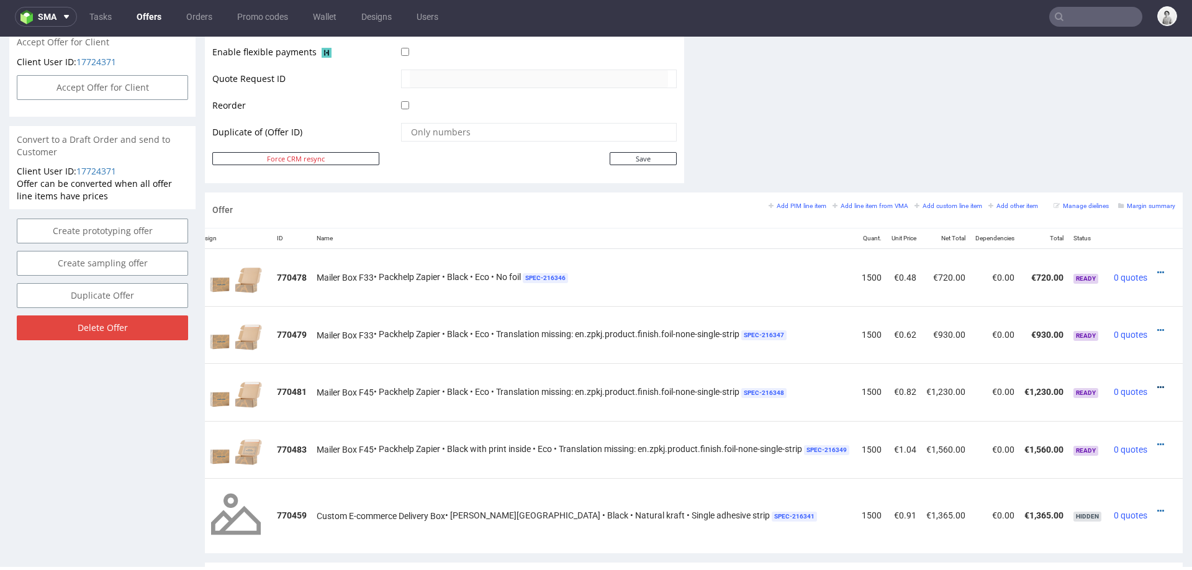
click at [1157, 383] on icon at bounding box center [1160, 387] width 7 height 9
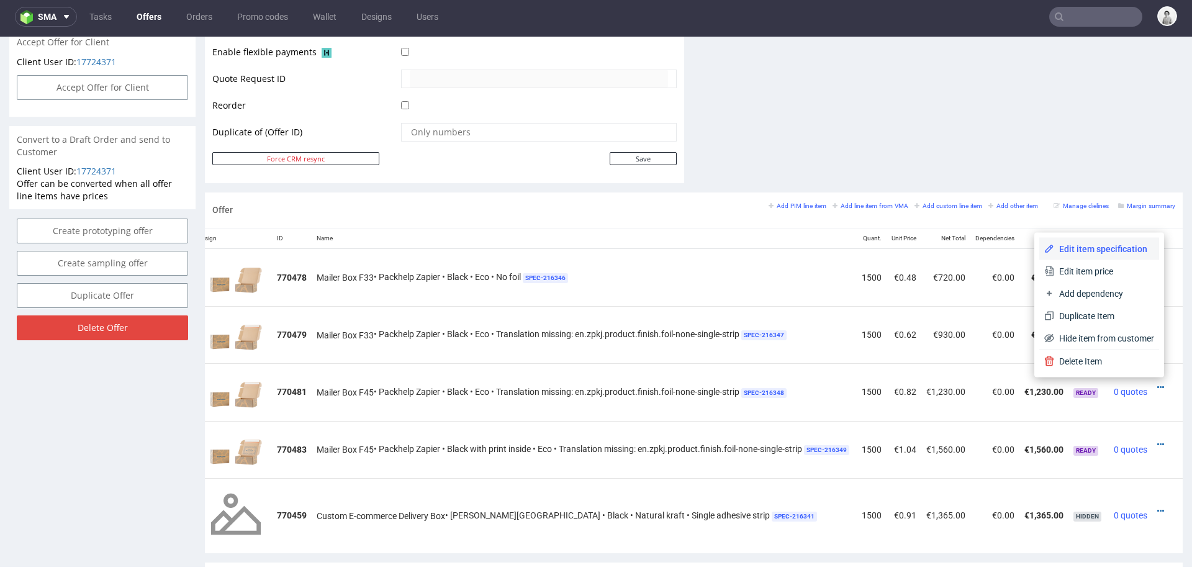
click at [1070, 252] on span "Edit item specification" at bounding box center [1104, 249] width 100 height 12
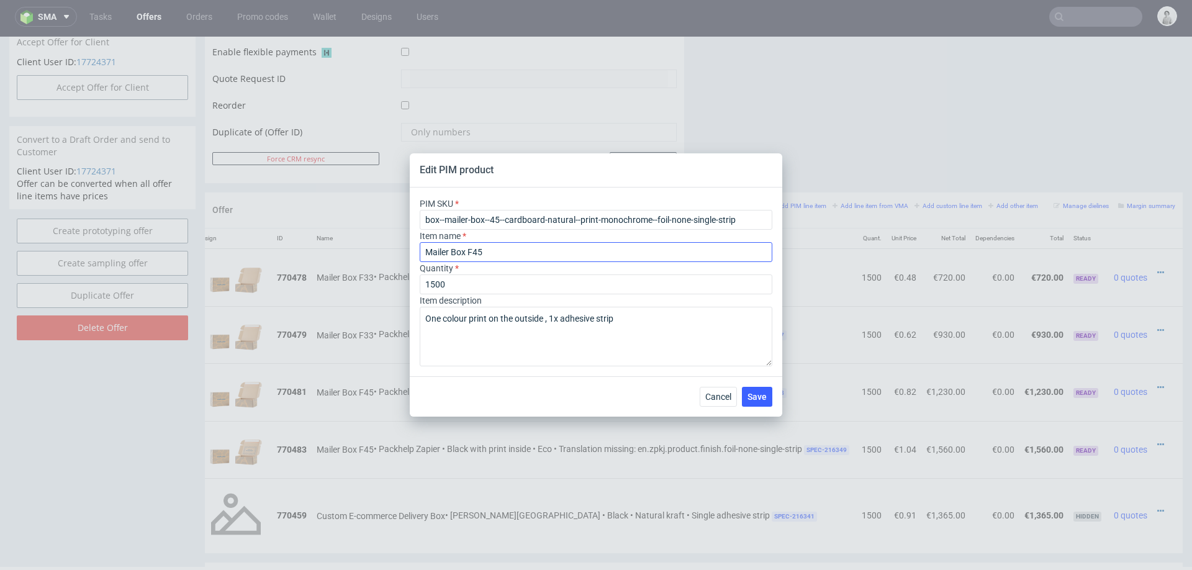
type input "box--mailer-box--33--cardboard-natural--print-monochrome--foil-none-single-strip"
type input "Mailer Box F33"
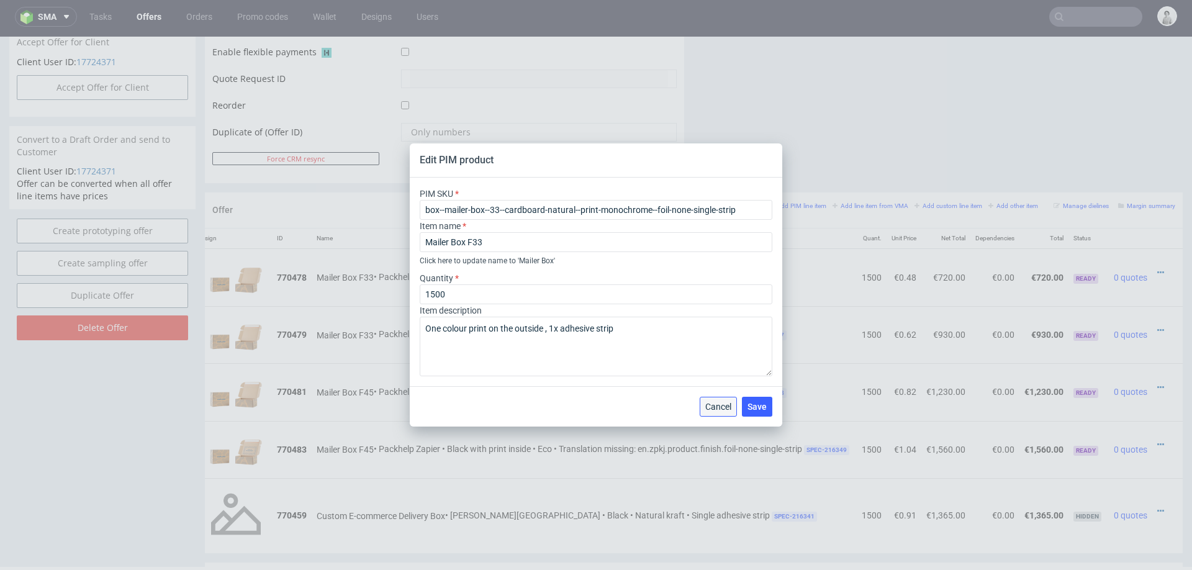
click at [715, 400] on button "Cancel" at bounding box center [718, 407] width 37 height 20
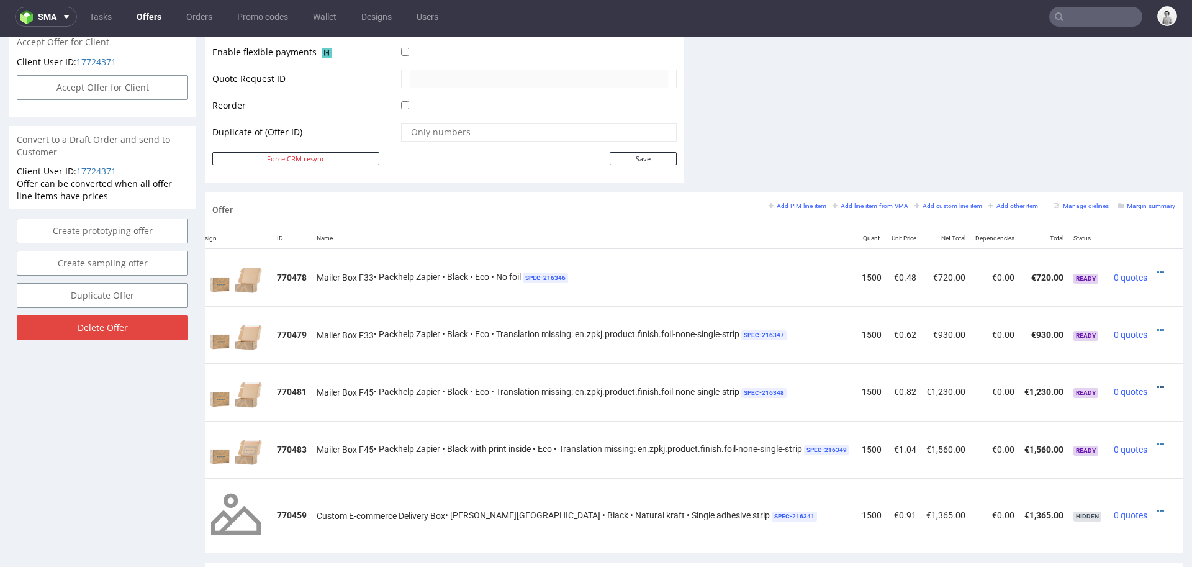
click at [1157, 383] on icon at bounding box center [1160, 387] width 7 height 9
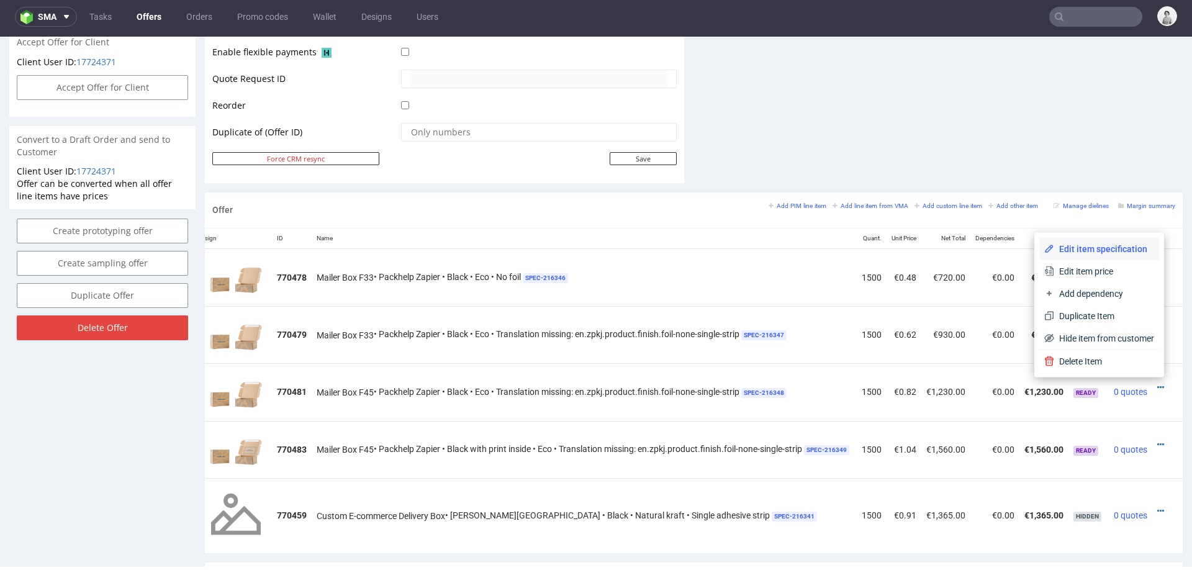
click at [1082, 251] on span "Edit item specification" at bounding box center [1104, 249] width 100 height 12
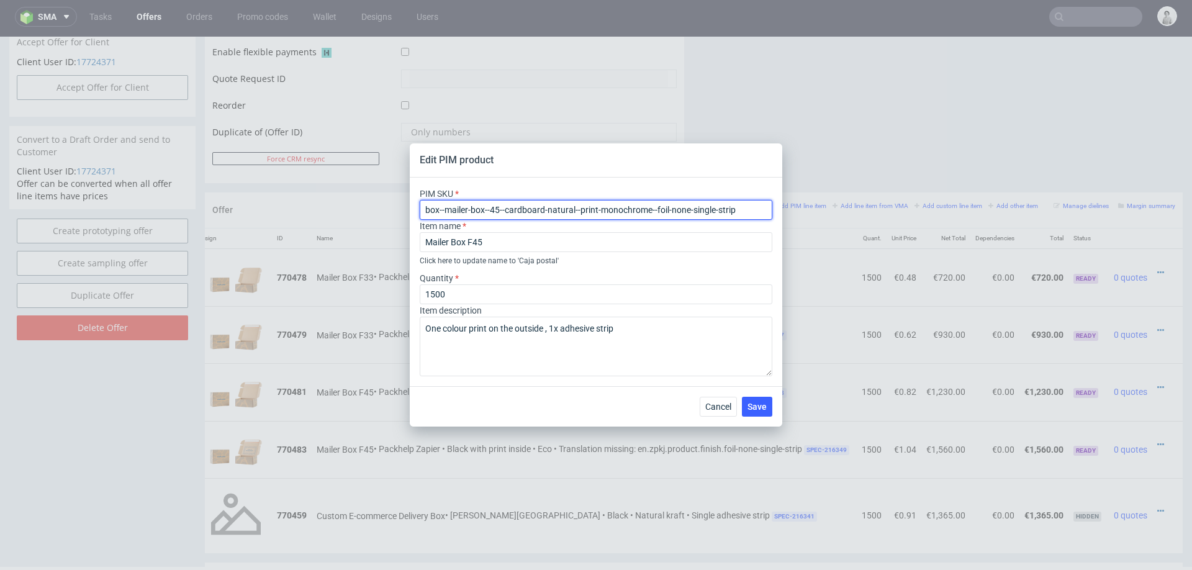
click at [646, 212] on input "box--mailer-box--45--cardboard-natural--print-monochrome--foil-none-single-strip" at bounding box center [596, 210] width 353 height 20
click at [725, 409] on span "Cancel" at bounding box center [718, 406] width 26 height 9
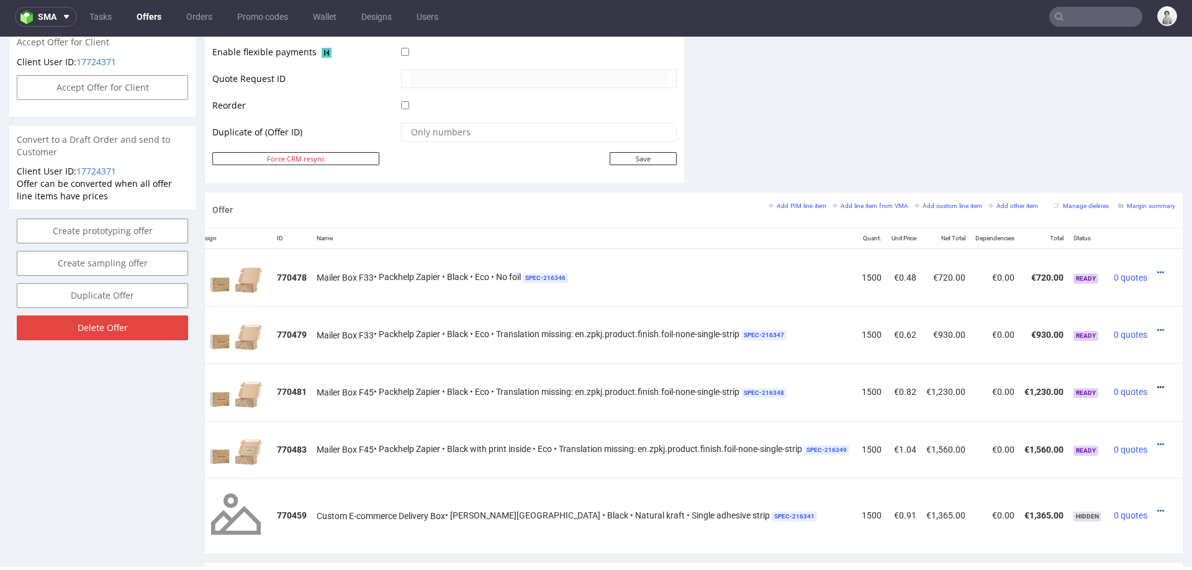
click at [1157, 383] on icon at bounding box center [1160, 387] width 7 height 9
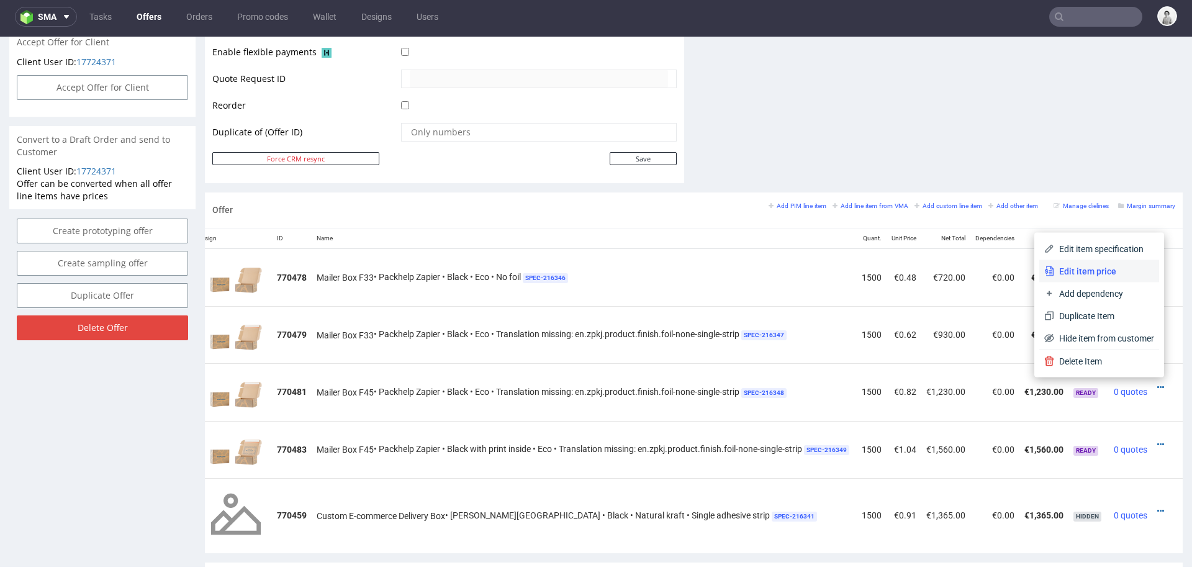
click at [1079, 261] on li "Edit item price" at bounding box center [1099, 271] width 120 height 22
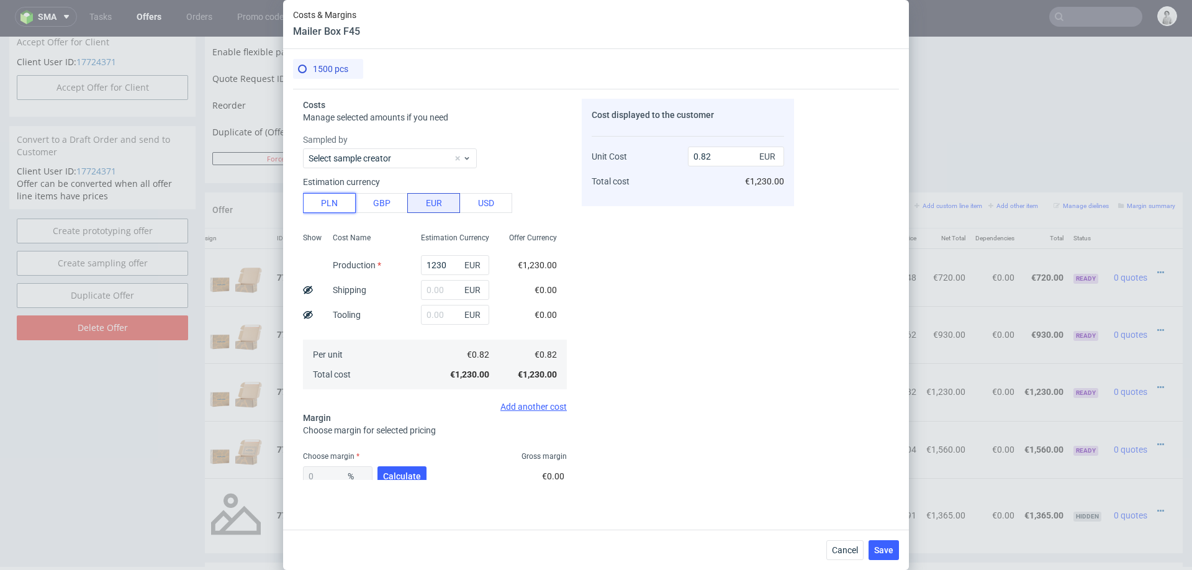
click at [333, 204] on button "PLN" at bounding box center [329, 203] width 53 height 20
type input "0.19"
click at [447, 263] on input "1230" at bounding box center [455, 265] width 68 height 20
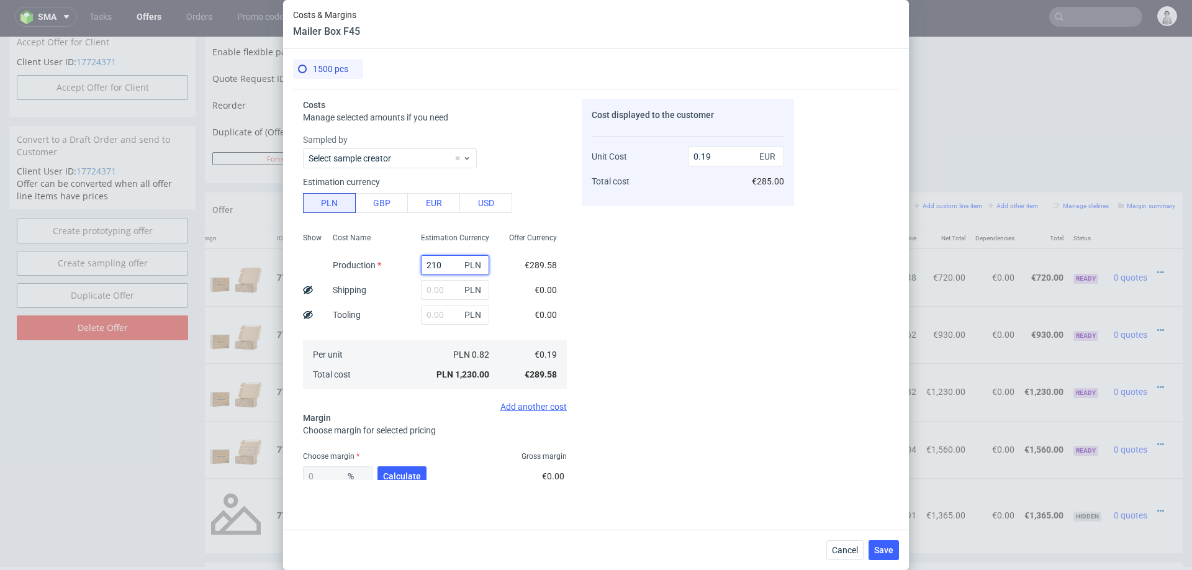
type input "2100"
type input "0.33"
type input "2100"
click at [451, 288] on input "text" at bounding box center [455, 290] width 68 height 20
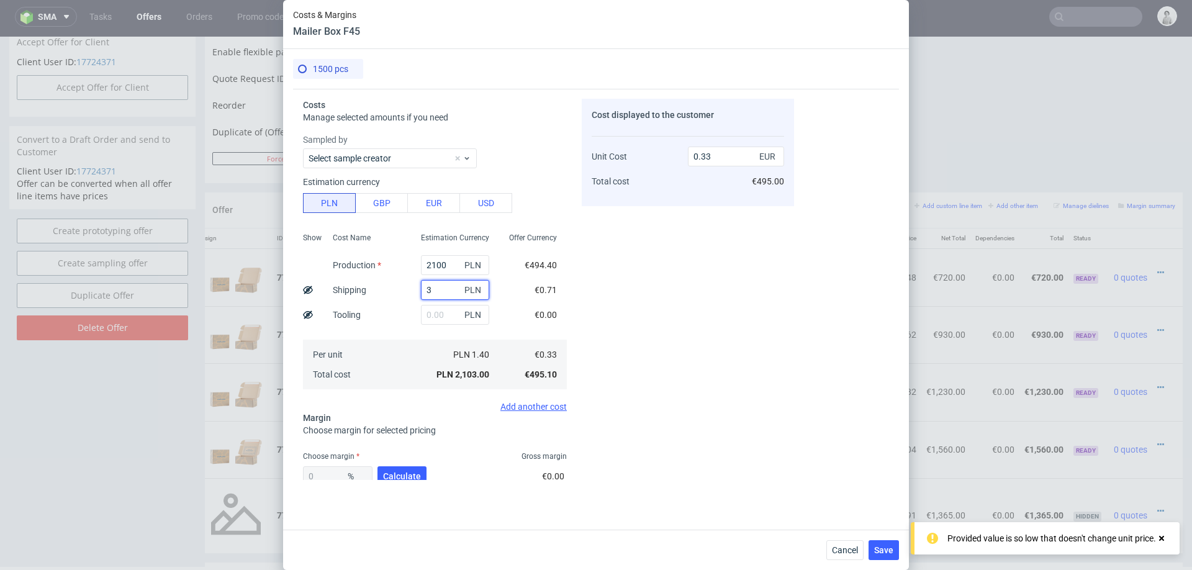
type input "37"
type input "0.34"
type input "375"
type input "0.39"
type input "375"
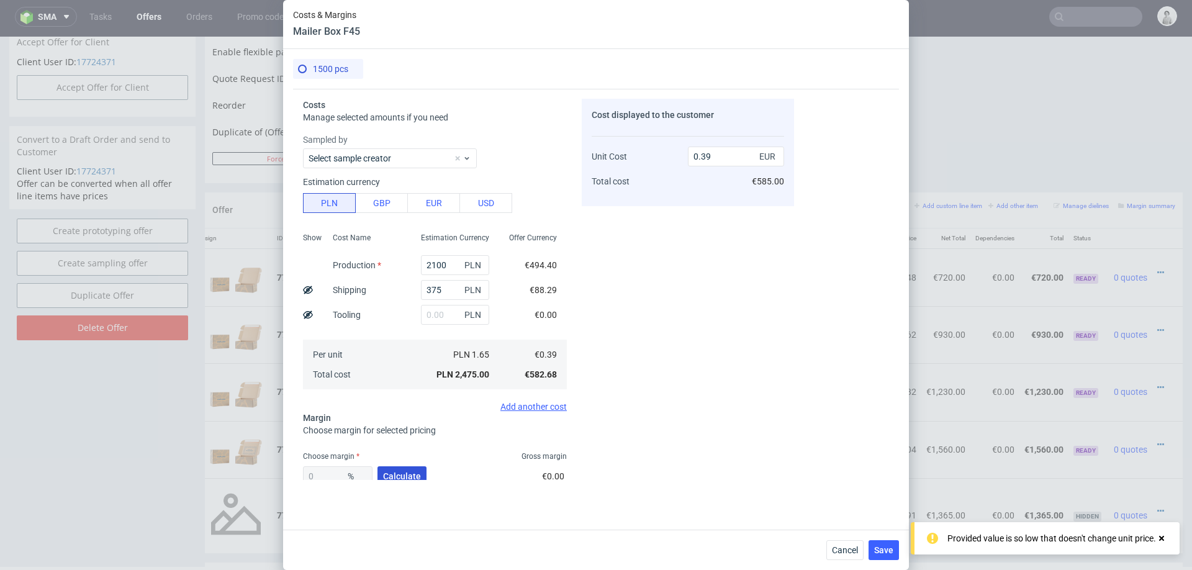
click at [392, 472] on span "Calculate" at bounding box center [402, 476] width 38 height 9
type input "42.97"
type input "0.68"
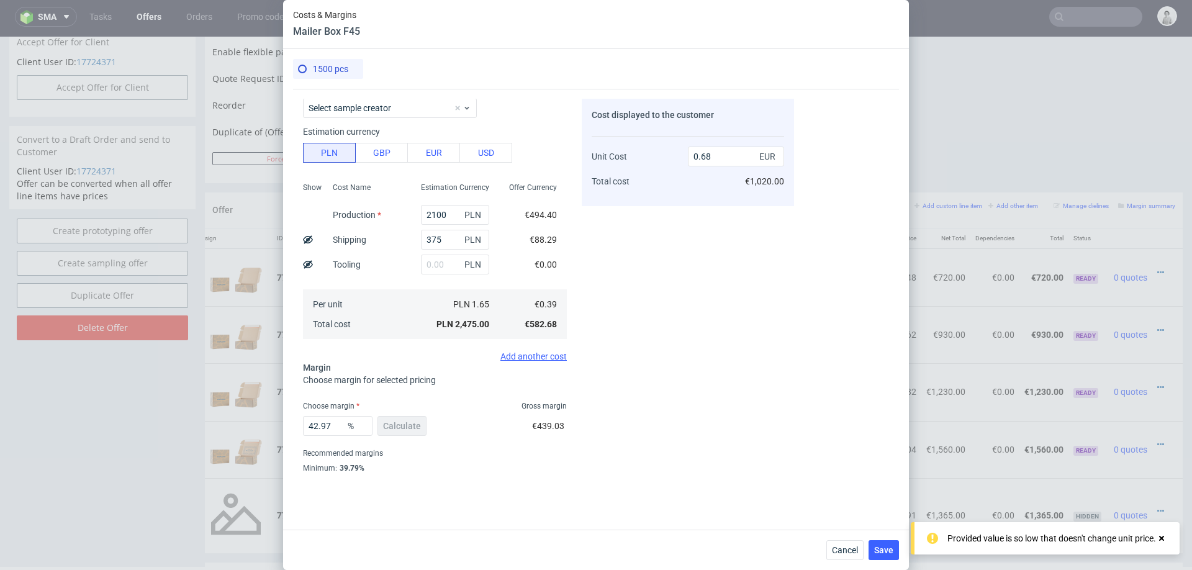
scroll to position [55, 0]
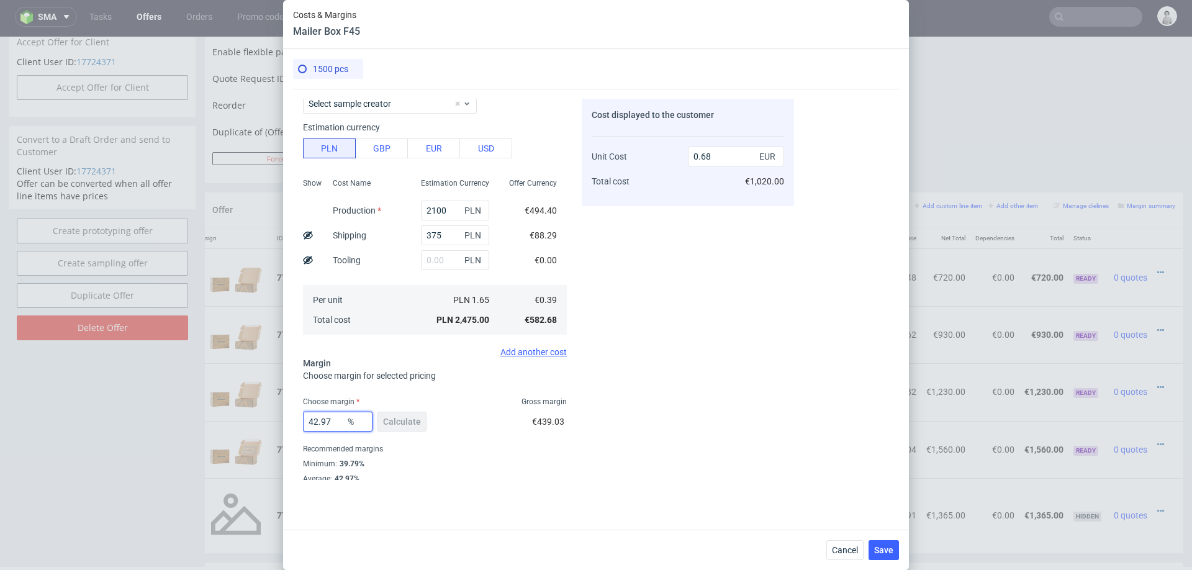
click at [336, 423] on input "42.97" at bounding box center [338, 422] width 70 height 20
type input "5"
type input "0.41"
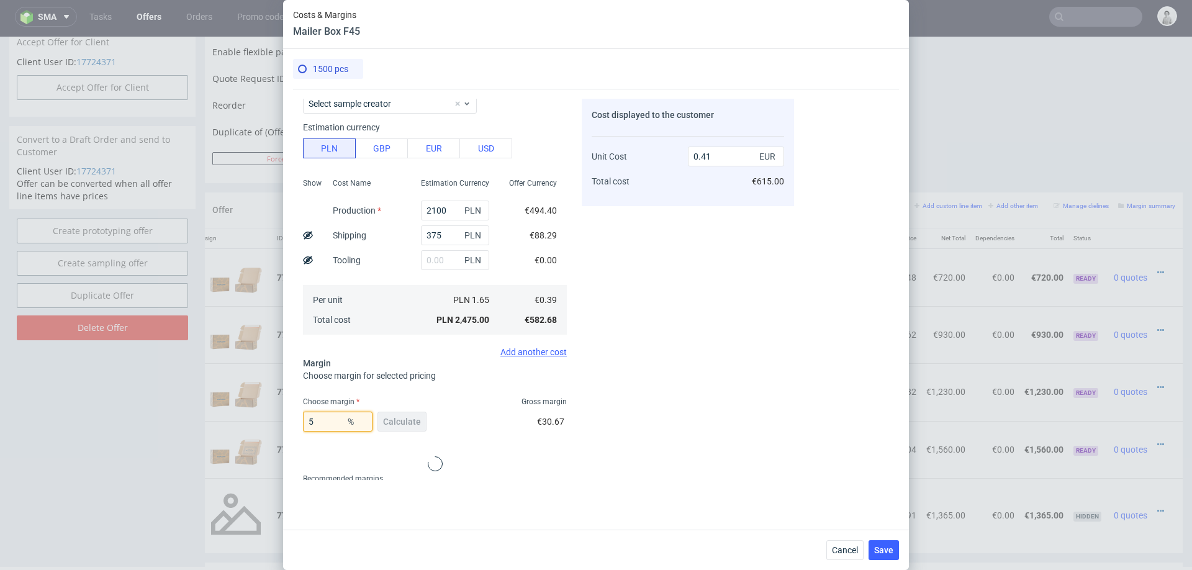
type input "50"
type input "0.78"
type input "50"
click at [889, 546] on span "Save" at bounding box center [883, 550] width 19 height 9
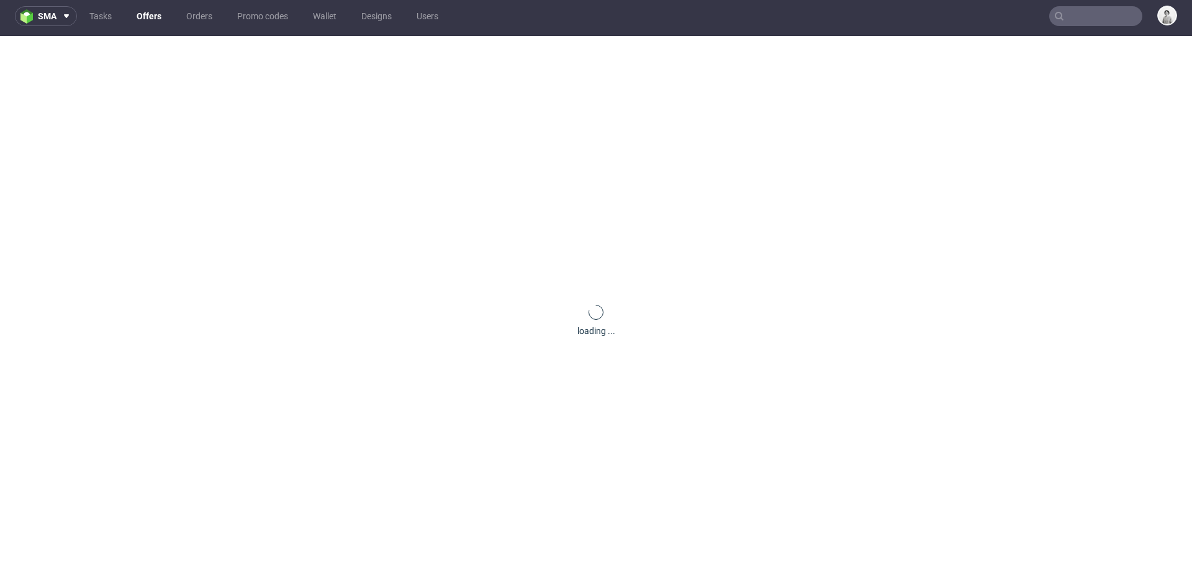
scroll to position [0, 0]
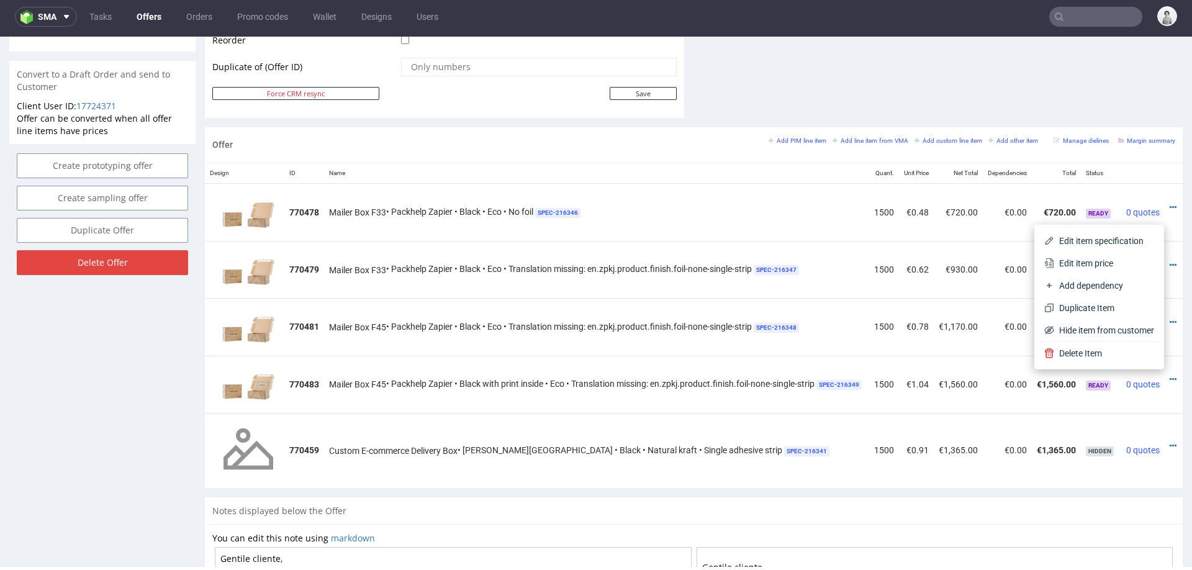
scroll to position [0, 32]
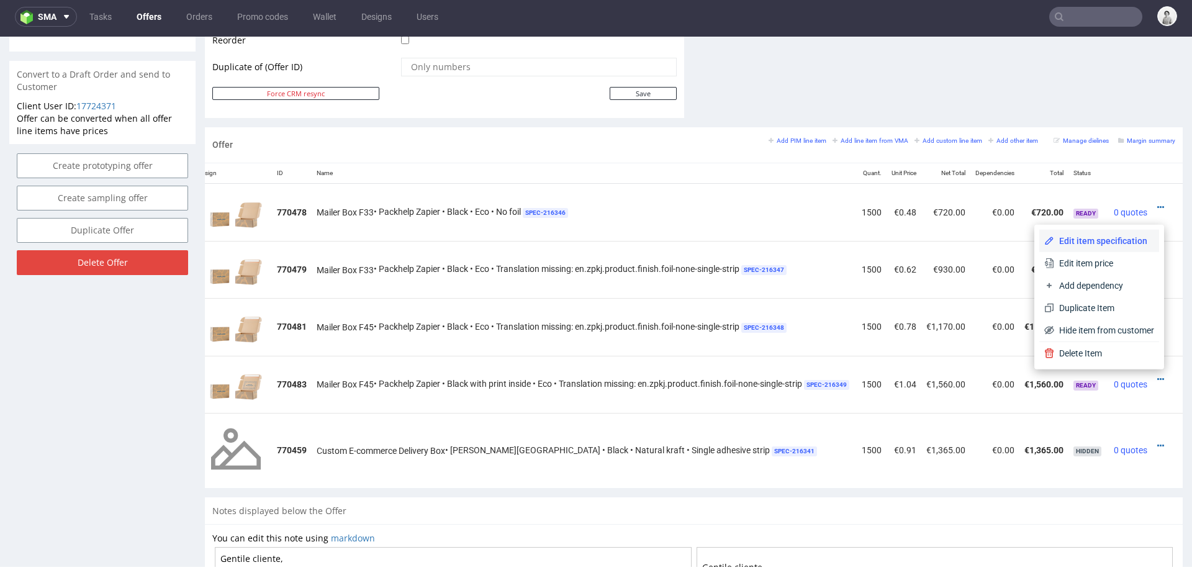
click at [1092, 242] on span "Edit item specification" at bounding box center [1104, 241] width 100 height 12
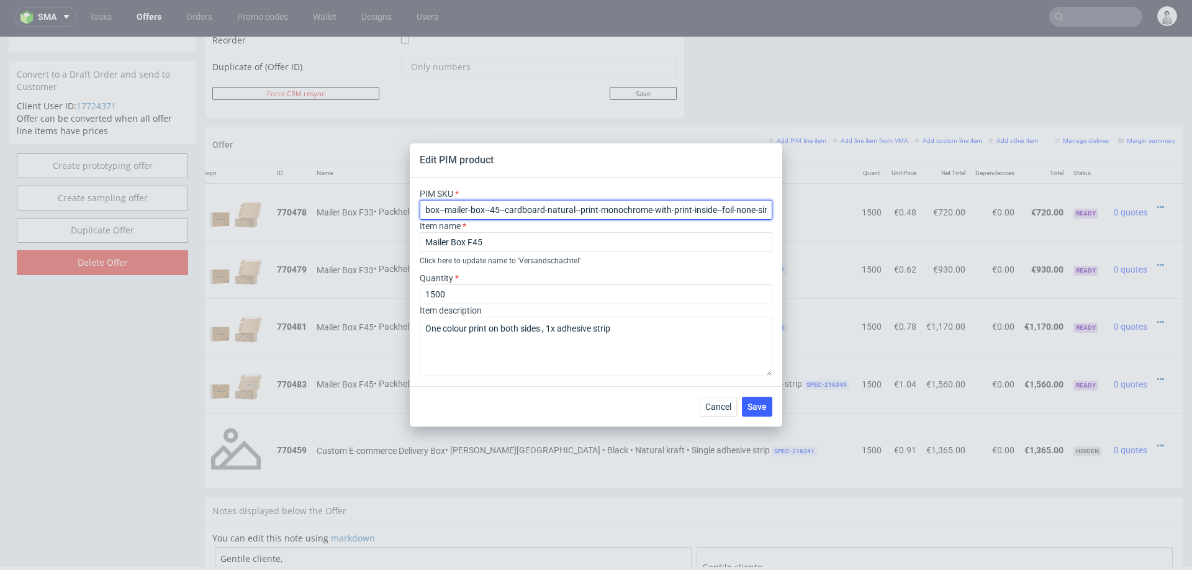
click at [728, 215] on input "box--mailer-box--45--cardboard-natural--print-monochrome-with-print-inside--foi…" at bounding box center [596, 210] width 353 height 20
click at [720, 402] on span "Cancel" at bounding box center [718, 406] width 26 height 9
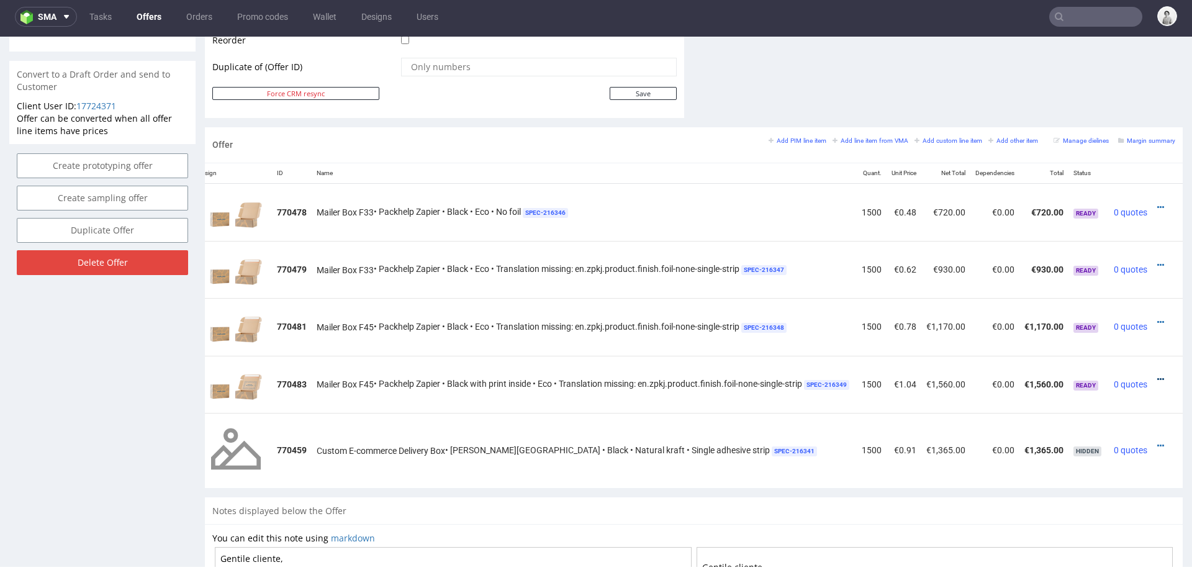
click at [1157, 375] on icon at bounding box center [1160, 379] width 7 height 9
click at [1157, 374] on link at bounding box center [1160, 379] width 7 height 10
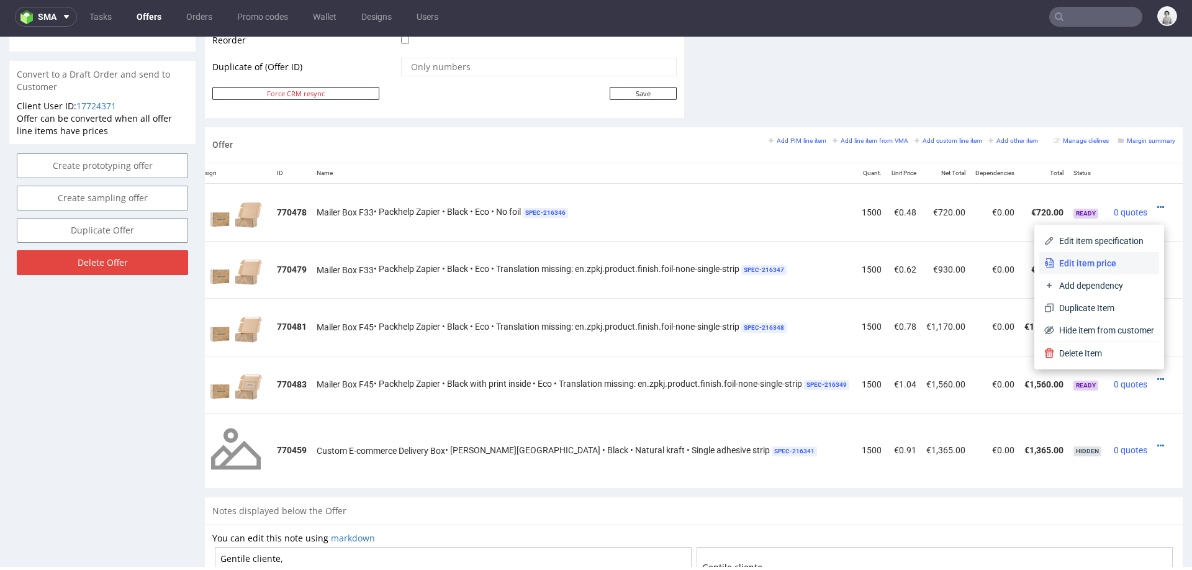
click at [1114, 263] on span "Edit item price" at bounding box center [1104, 263] width 100 height 12
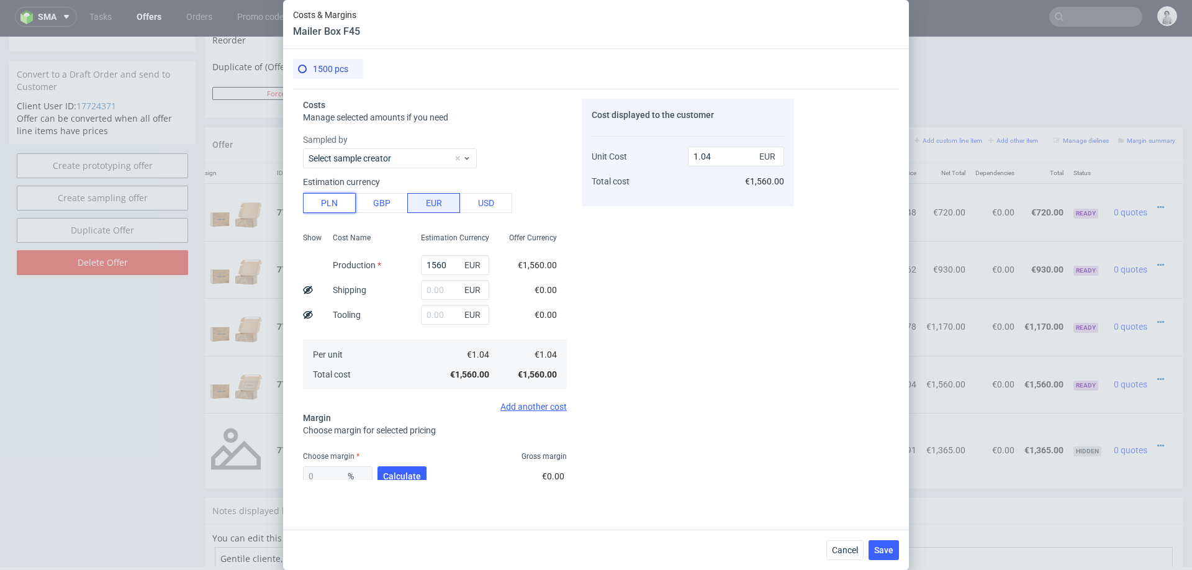
click at [325, 206] on button "PLN" at bounding box center [329, 203] width 53 height 20
type input "0.24"
click at [445, 268] on input "1560" at bounding box center [455, 265] width 68 height 20
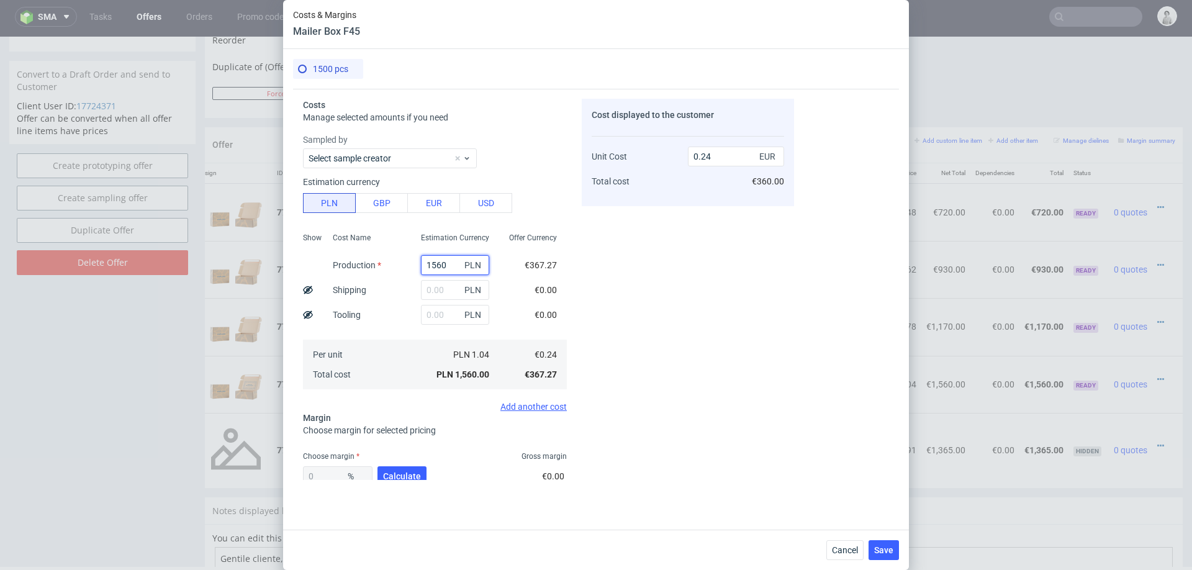
type input "2"
type input "0"
type input "285"
type input "0.04"
type input "2850"
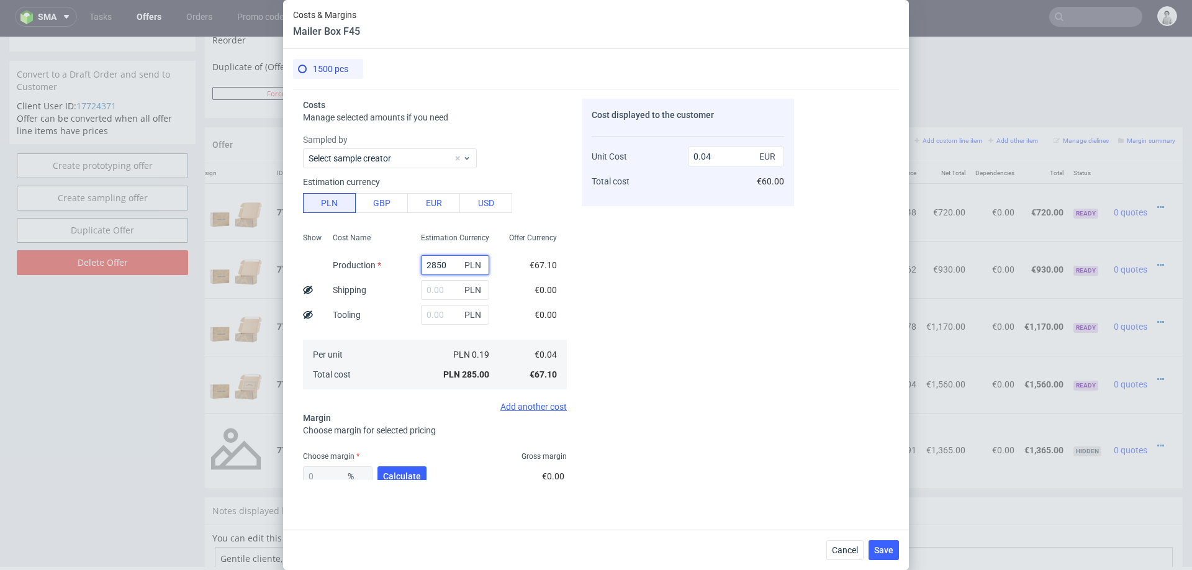
type input "0.45"
type input "2850"
click at [436, 289] on input "text" at bounding box center [455, 290] width 68 height 20
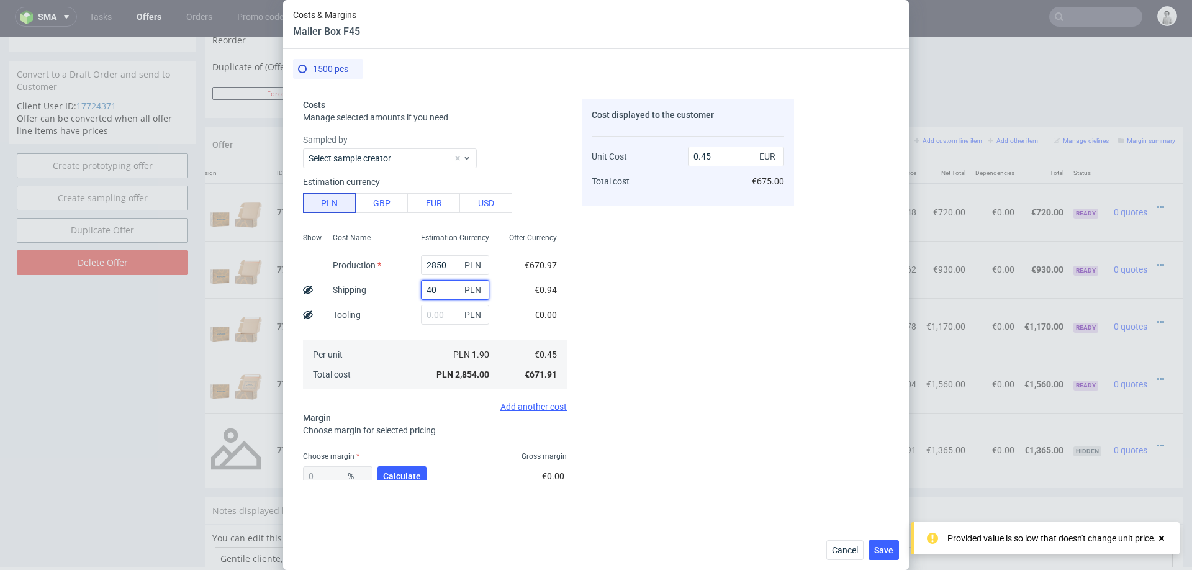
type input "400"
type input "0.51"
type input "400"
click at [403, 469] on button "Calculate" at bounding box center [402, 476] width 49 height 20
type input "41.16"
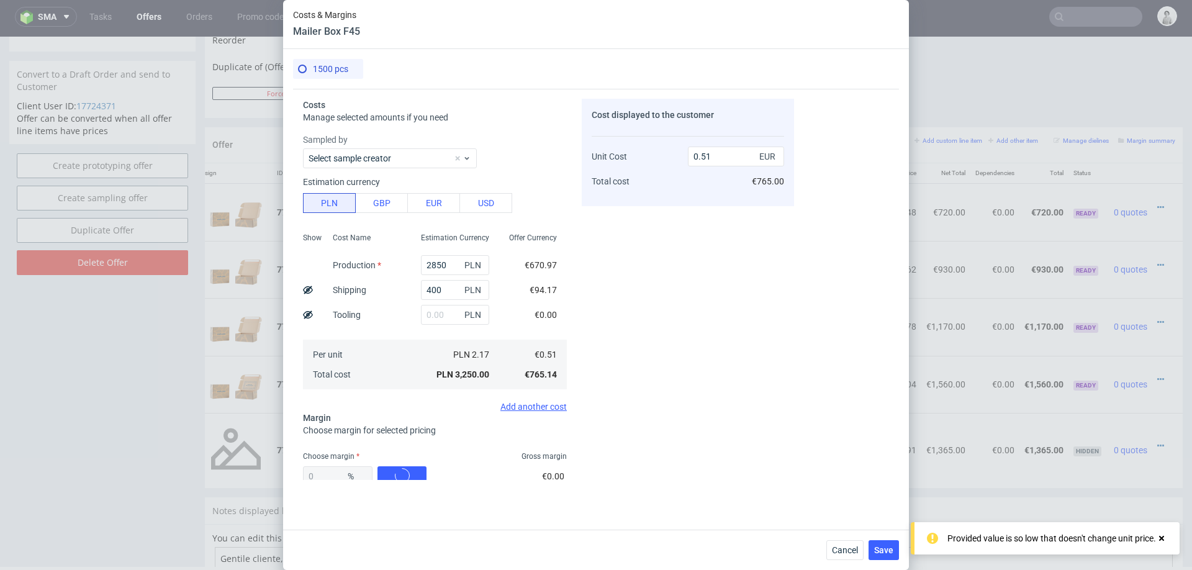
type input "0.86"
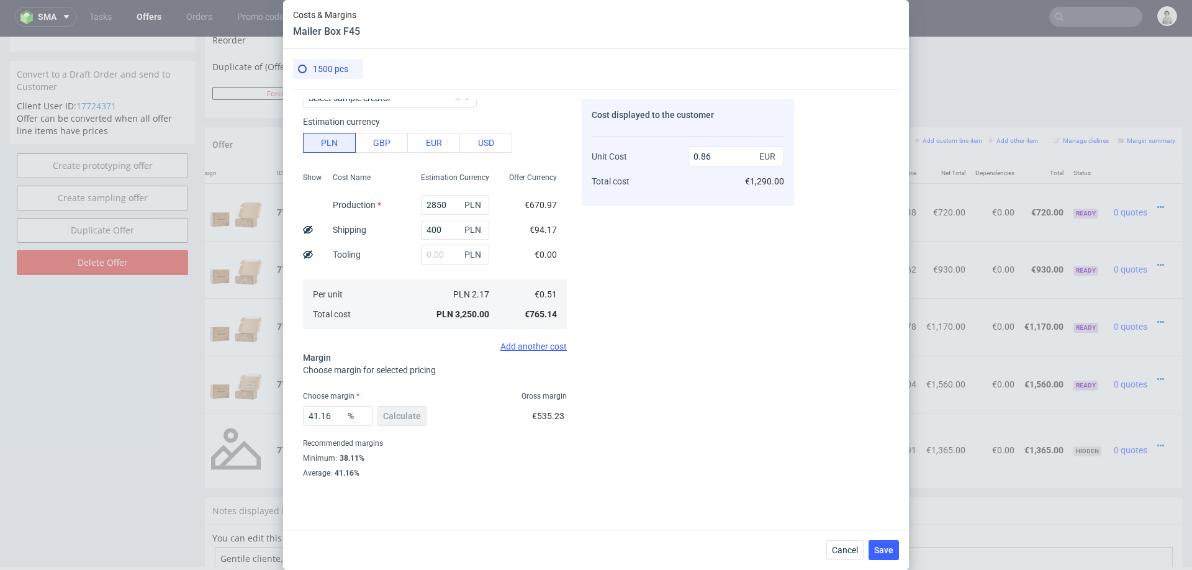
scroll to position [73, 0]
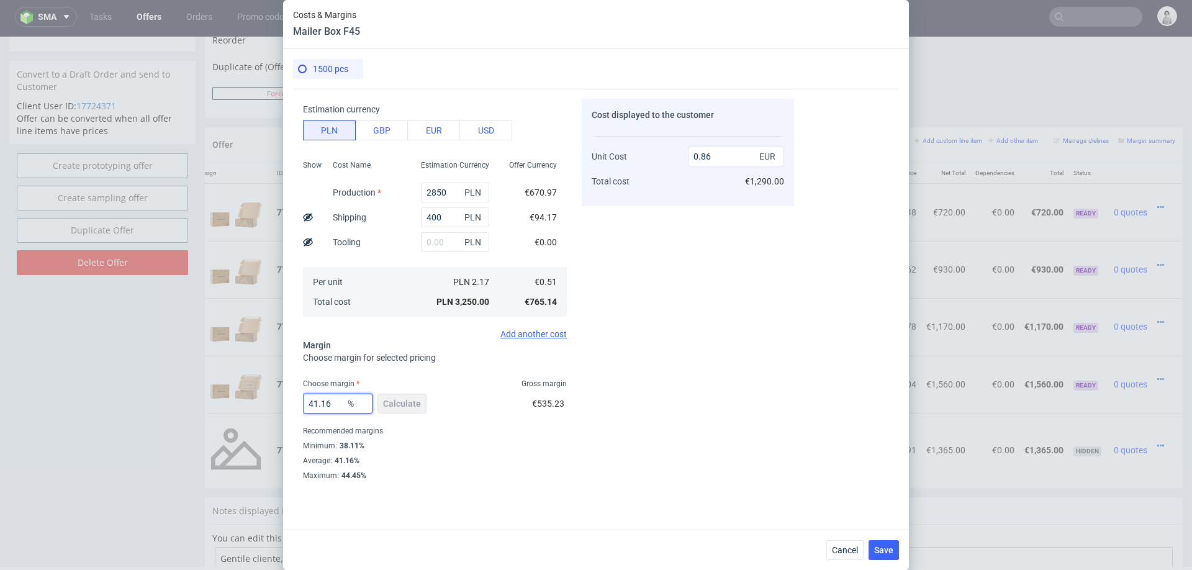
click at [332, 404] on input "41.16" at bounding box center [338, 404] width 70 height 20
type input "50"
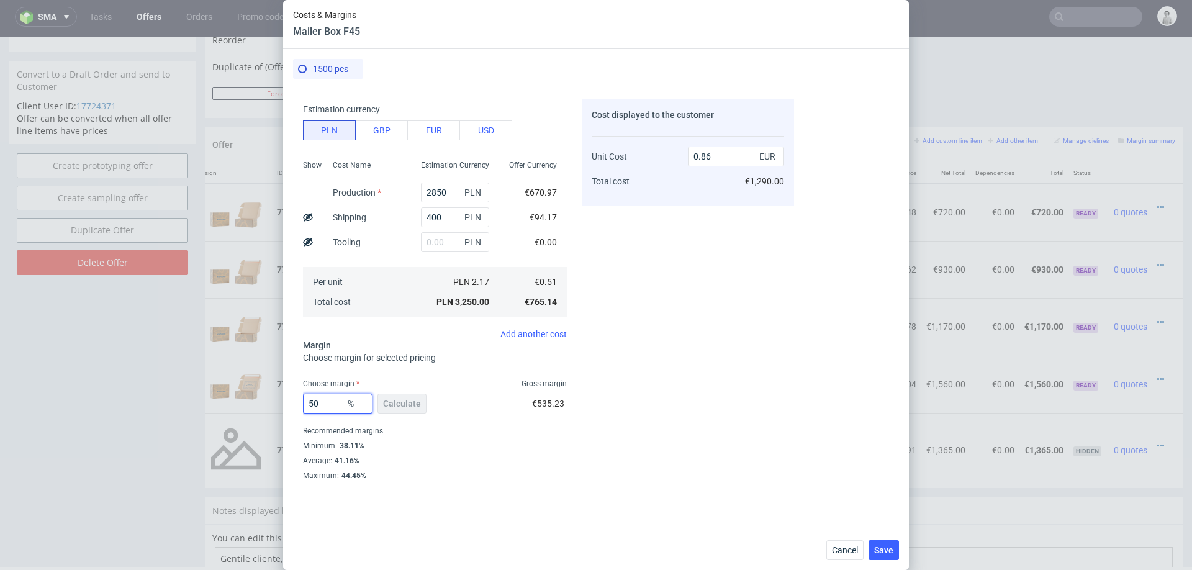
type input "1.02"
type input "5"
type input "0"
type input "0.51"
type input "4"
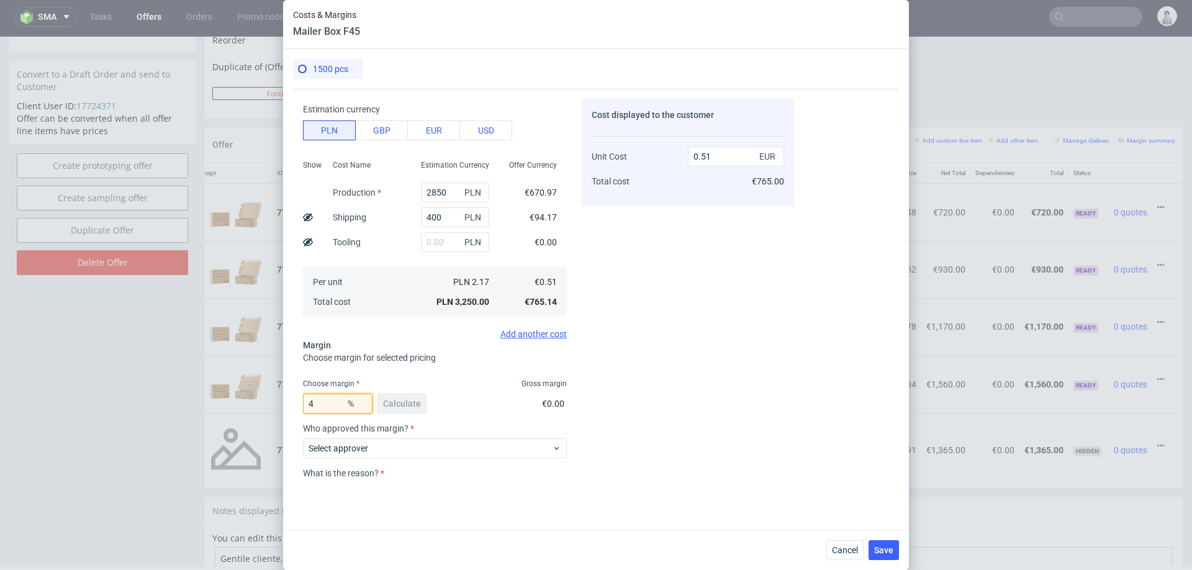
type input "0.53"
type input "48"
type input "0.98"
type input "49"
type input "1"
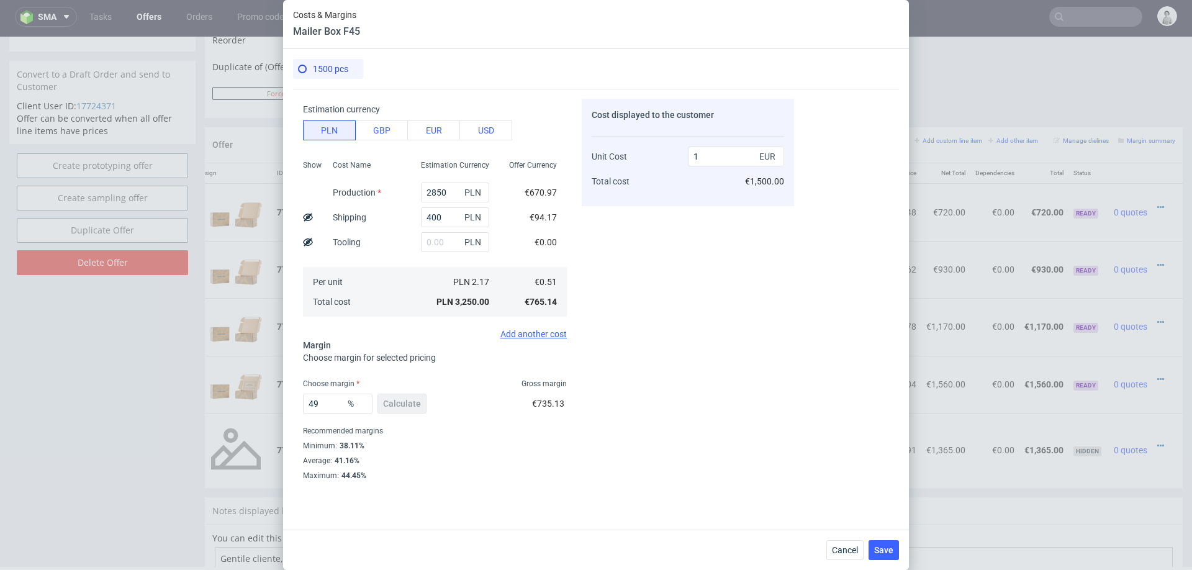
click at [820, 399] on div "Costs Manage selected amounts if you need Sampled by Select sample creator Esti…" at bounding box center [596, 304] width 606 height 431
click at [325, 400] on input "49" at bounding box center [338, 404] width 70 height 20
type input "48"
type input "0.98"
type input "48"
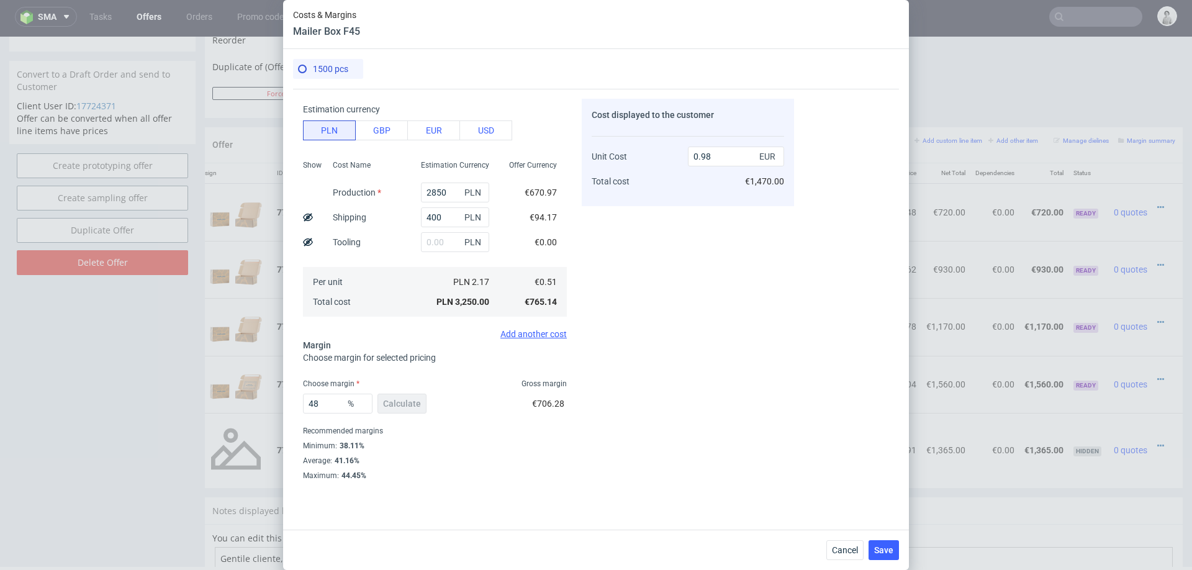
click at [723, 283] on div "Cost displayed to the customer Unit Cost Total cost 0.98 EUR €1,470.00" at bounding box center [688, 289] width 212 height 381
click at [889, 551] on span "Save" at bounding box center [883, 550] width 19 height 9
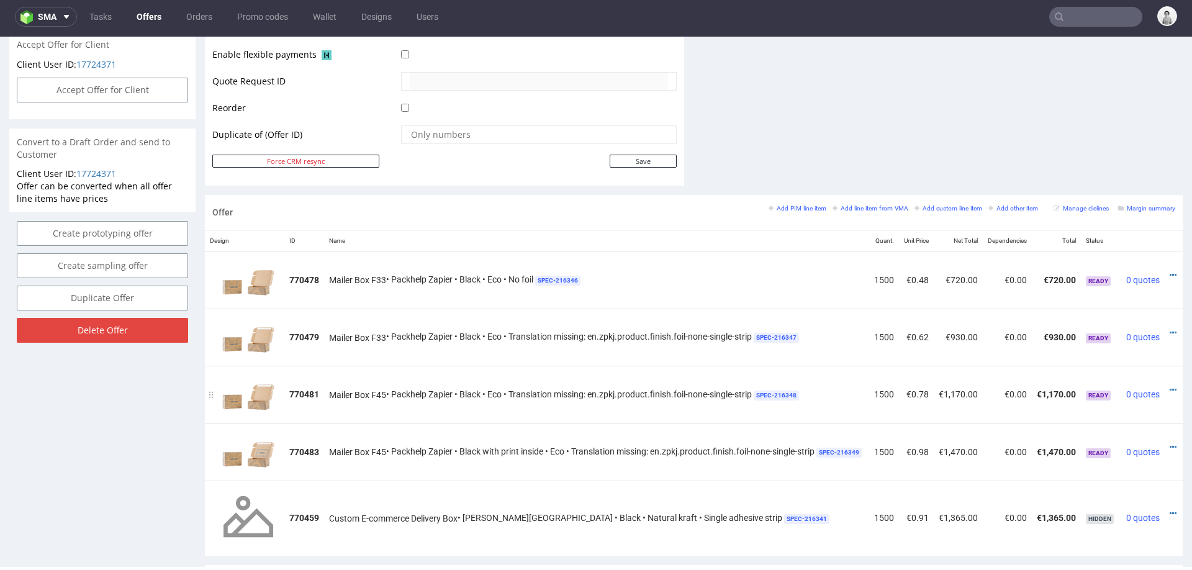
scroll to position [0, 0]
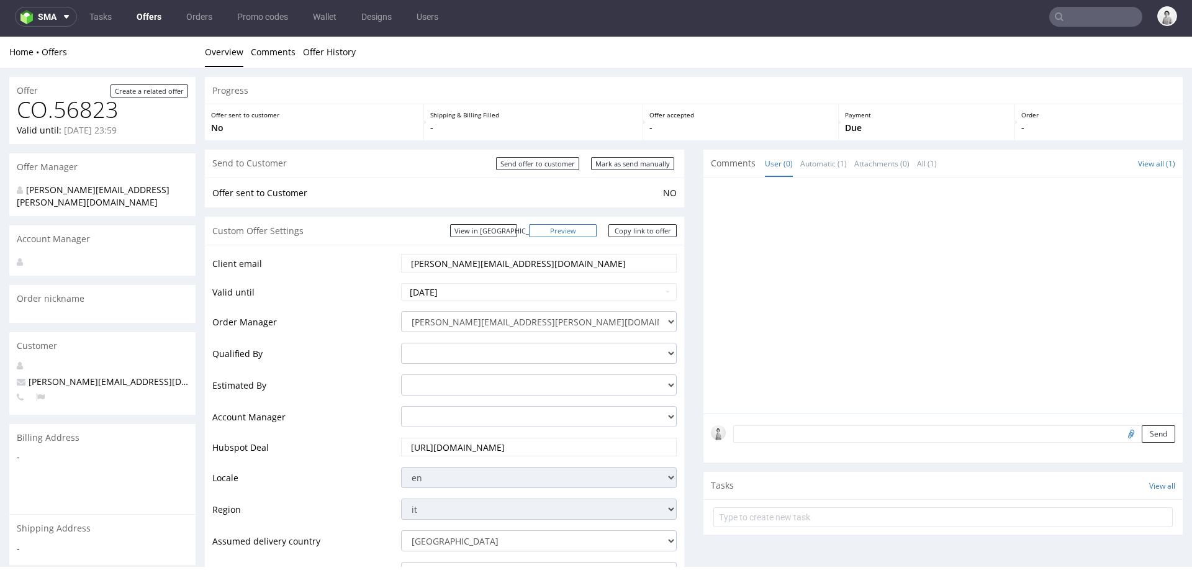
click at [573, 231] on link "Preview" at bounding box center [563, 230] width 68 height 13
click at [618, 229] on link "Copy link to offer" at bounding box center [642, 230] width 68 height 13
click at [619, 165] on input "Mark as send manually" at bounding box center [632, 163] width 83 height 13
type input "In progress..."
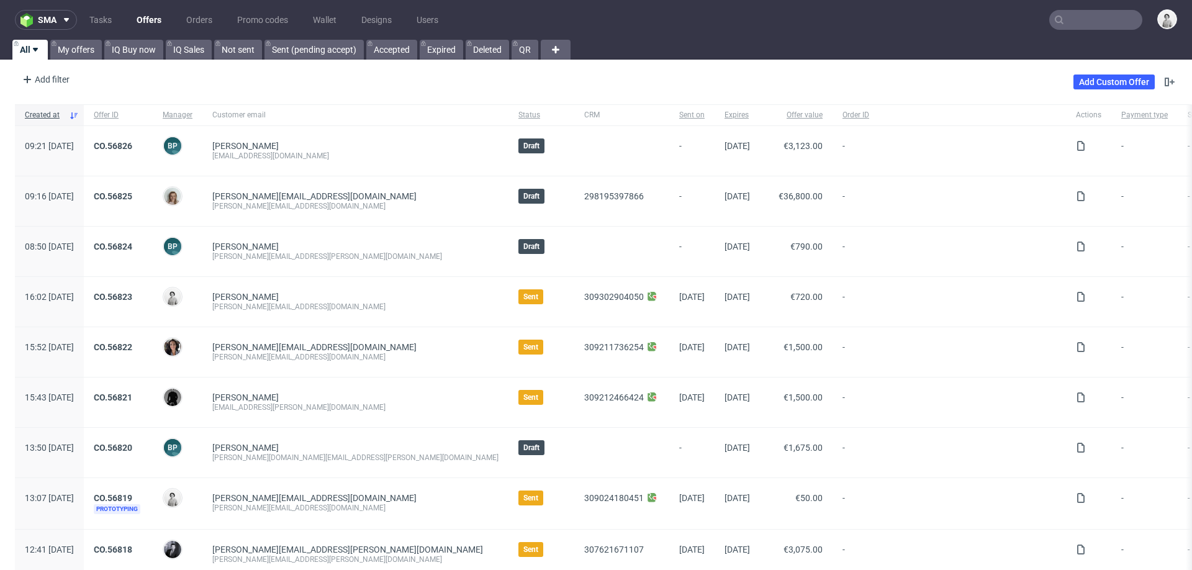
click at [1069, 16] on input "text" at bounding box center [1095, 20] width 93 height 20
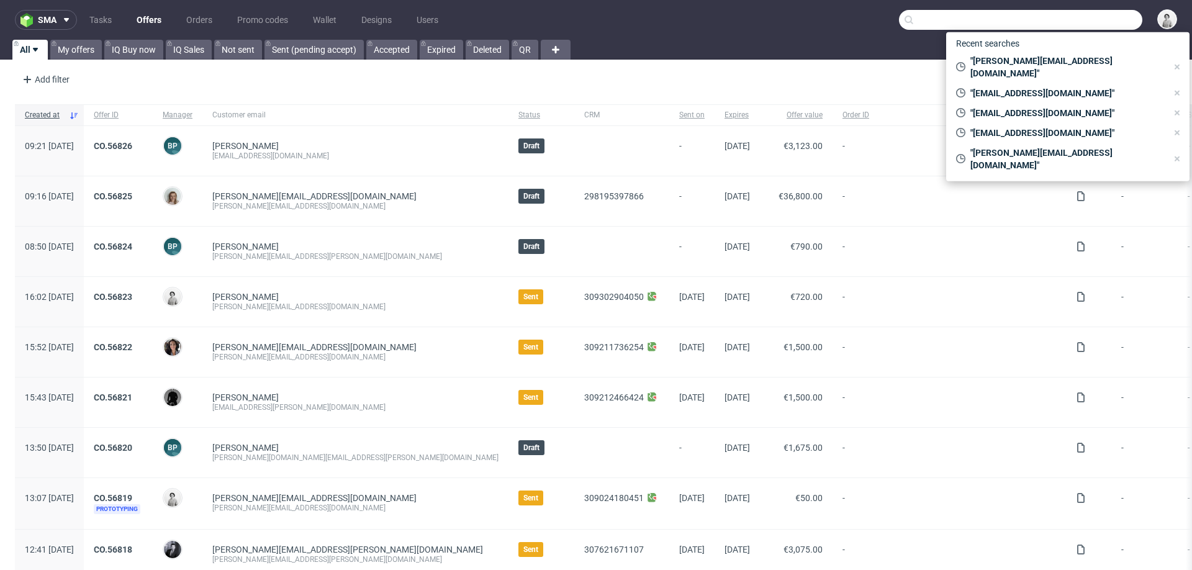
paste input "paridemuzio@gmail.com"
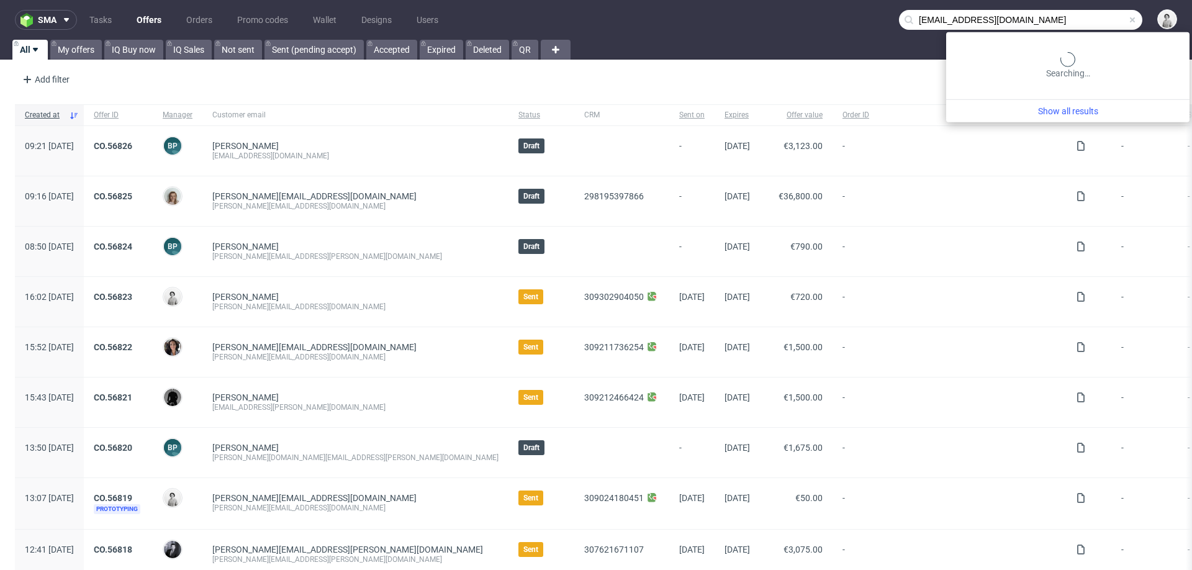
type input "paridemuzio@gmail.com"
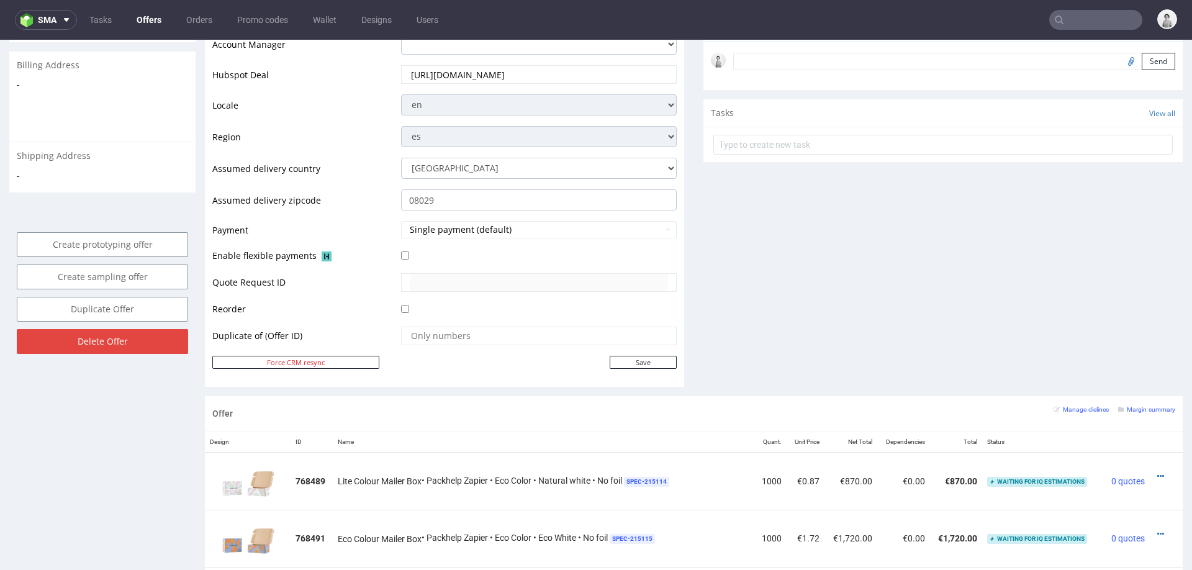
scroll to position [387, 0]
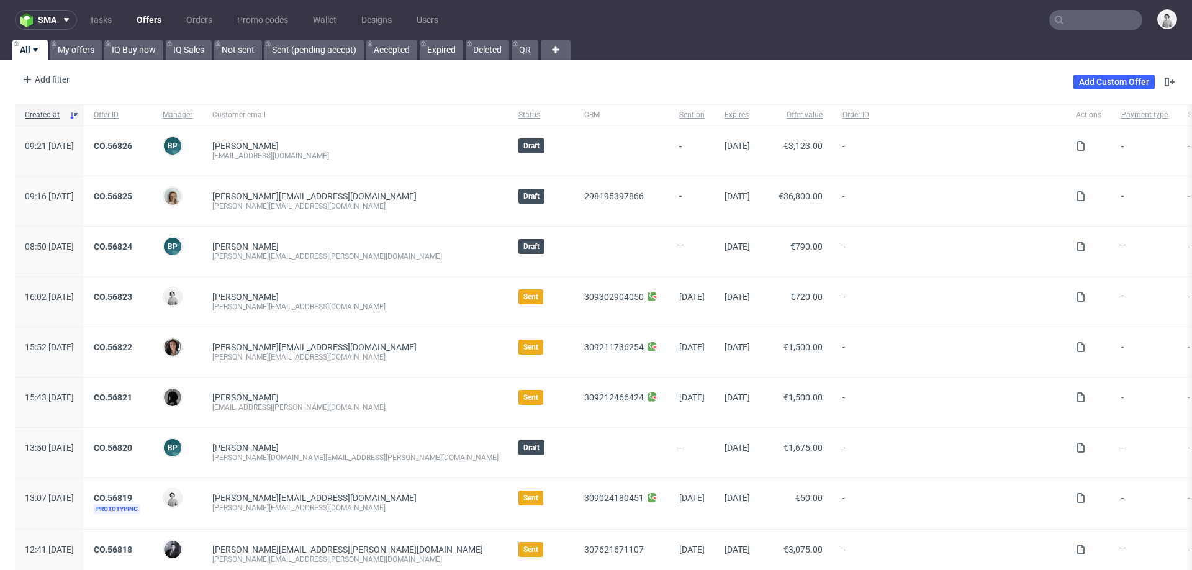
click at [1088, 22] on input "text" at bounding box center [1095, 20] width 93 height 20
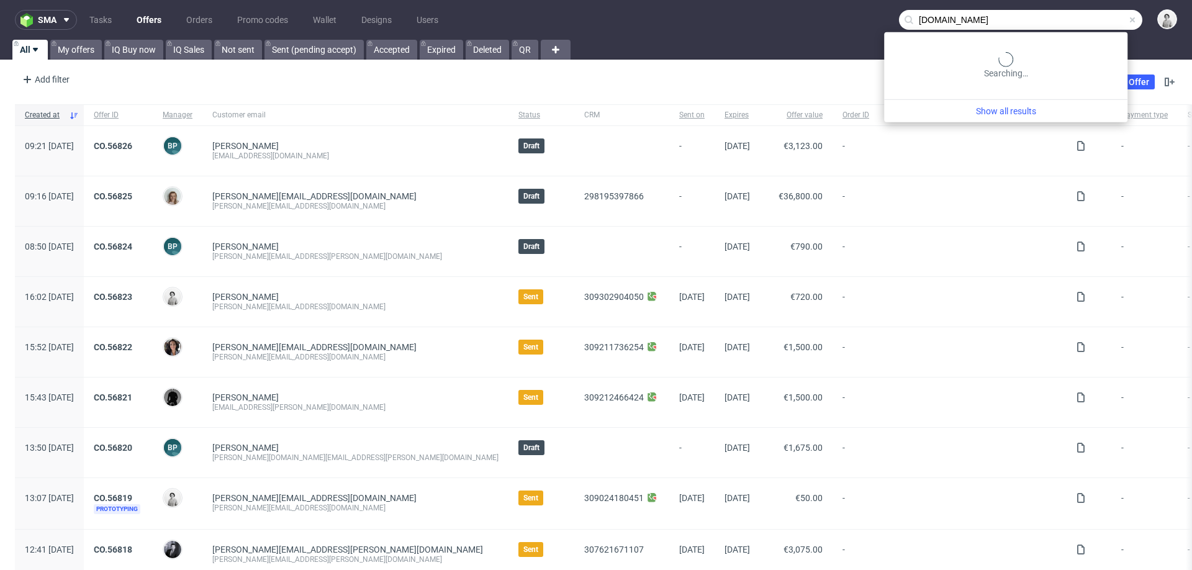
type input "[DOMAIN_NAME]"
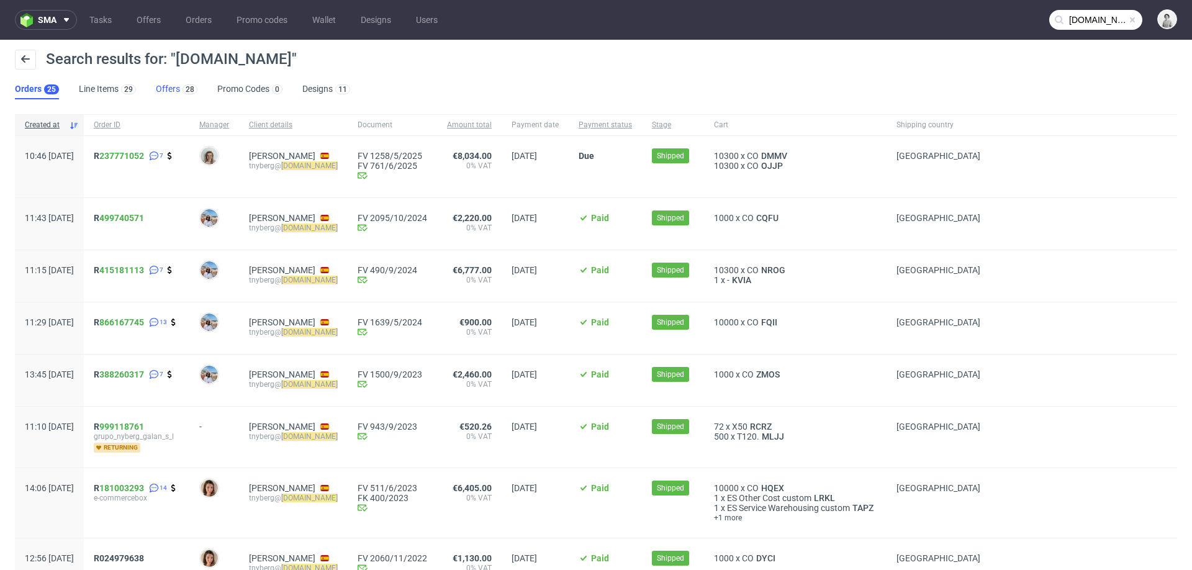
click at [169, 89] on link "Offers 28" at bounding box center [177, 89] width 42 height 20
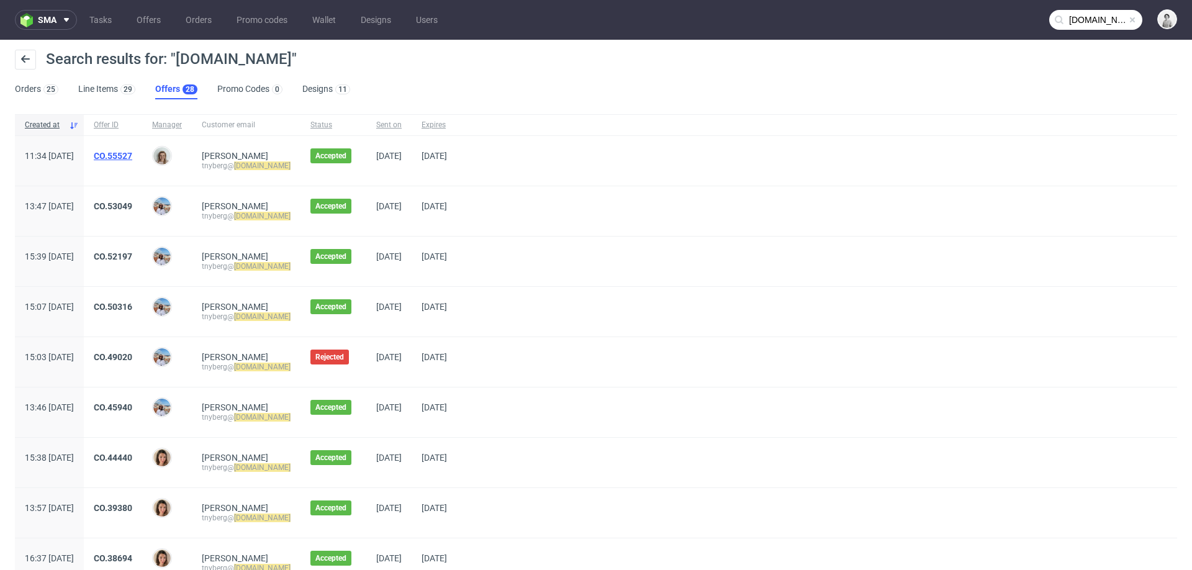
click at [132, 155] on link "CO.55527" at bounding box center [113, 156] width 38 height 10
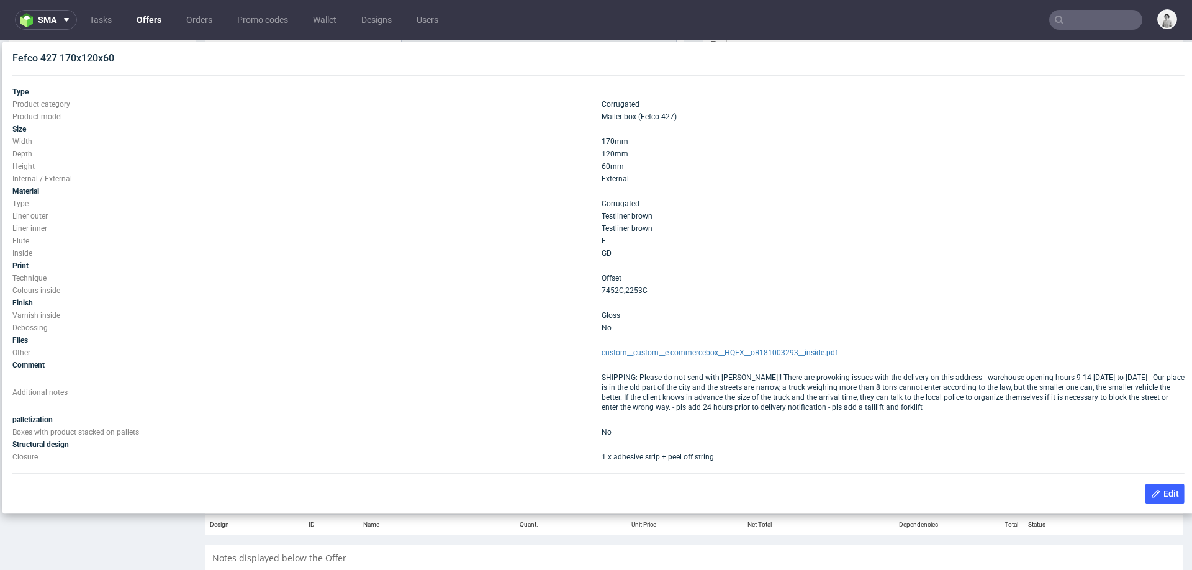
scroll to position [487, 0]
click at [512, 550] on div "Notes displayed below the Offer" at bounding box center [694, 559] width 978 height 27
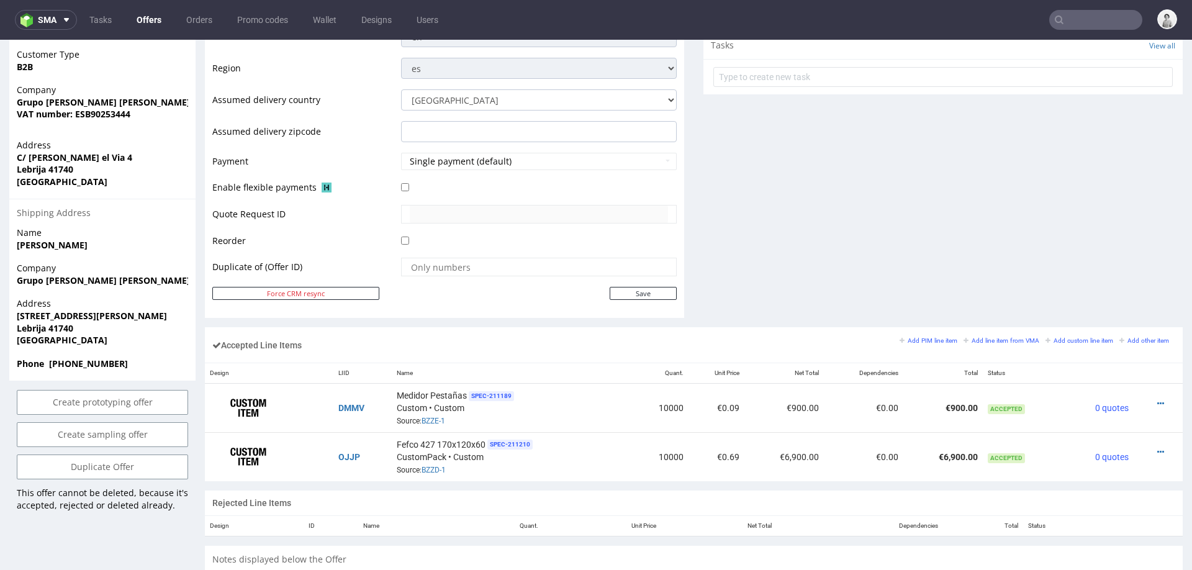
type input "xlash.es"
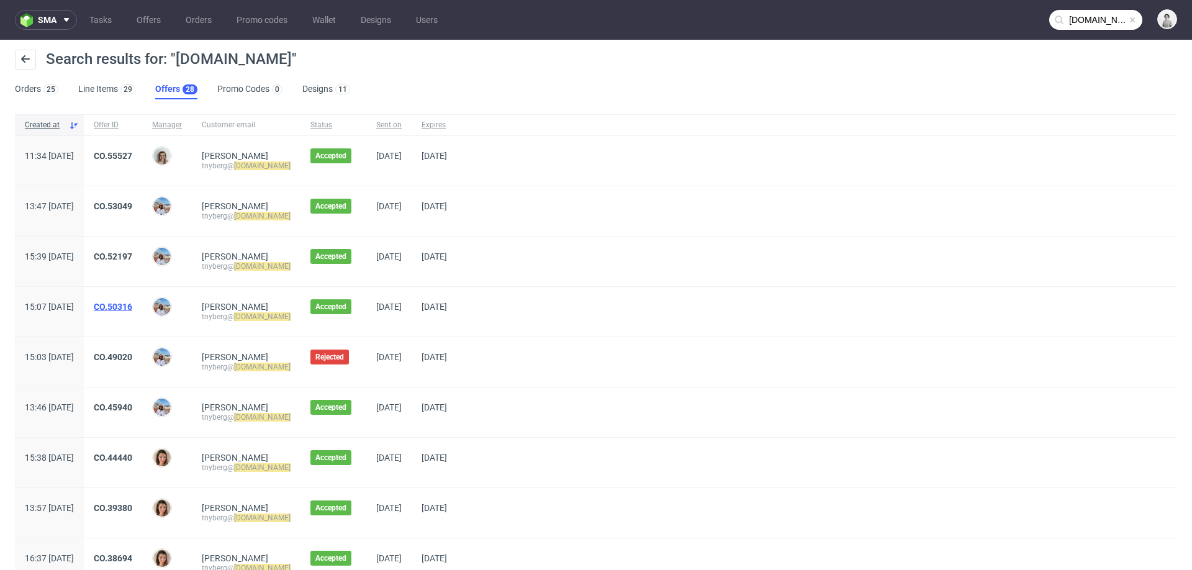
click at [132, 309] on link "CO.50316" at bounding box center [113, 307] width 38 height 10
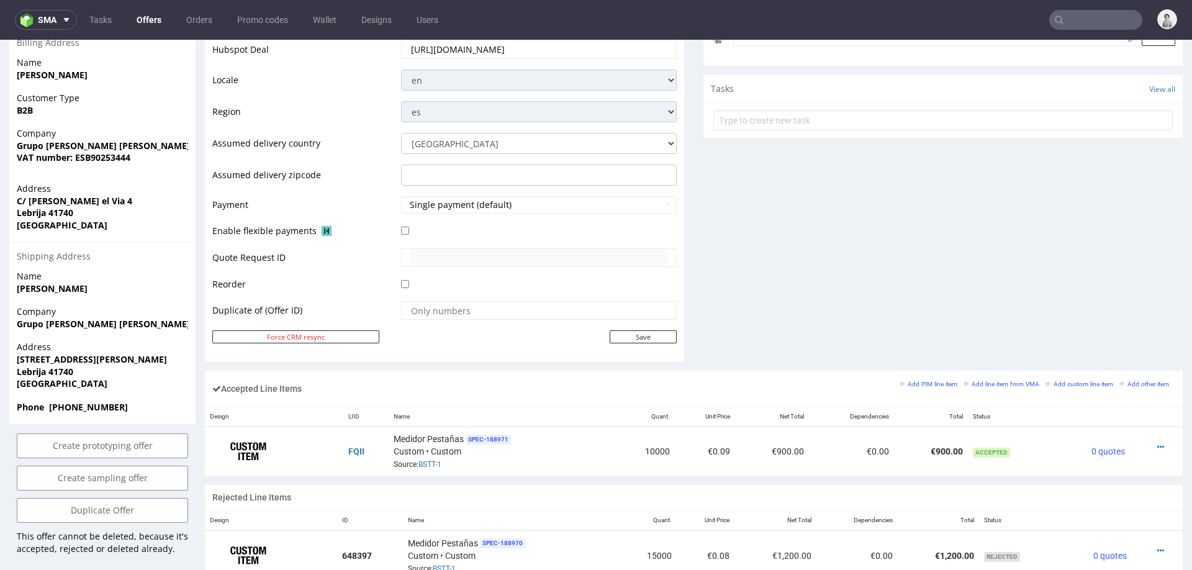
scroll to position [456, 0]
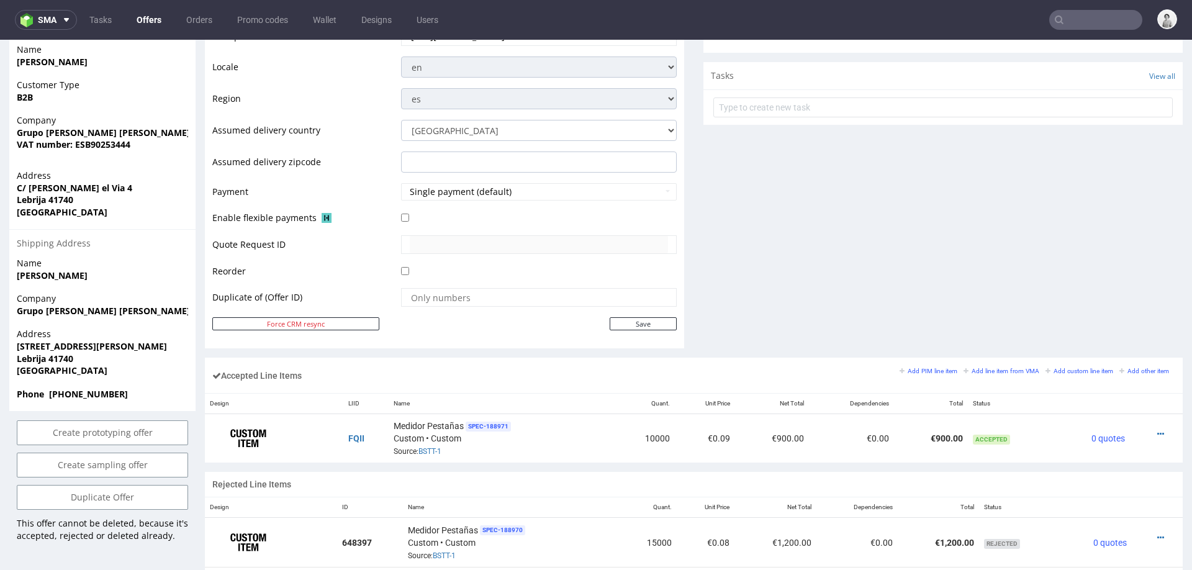
type input "xlash.es"
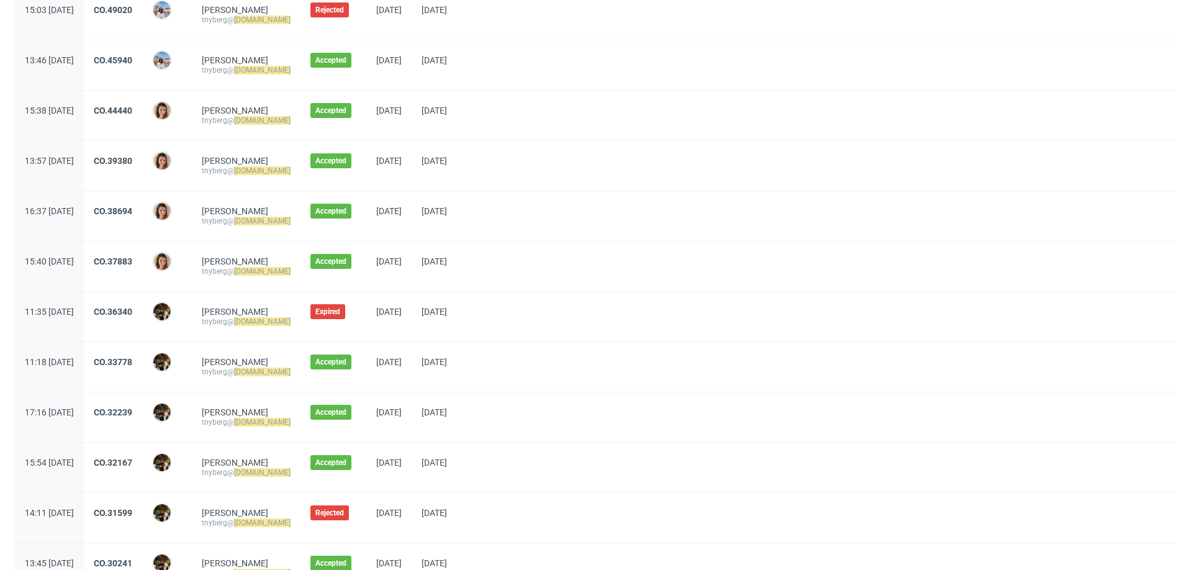
scroll to position [356, 0]
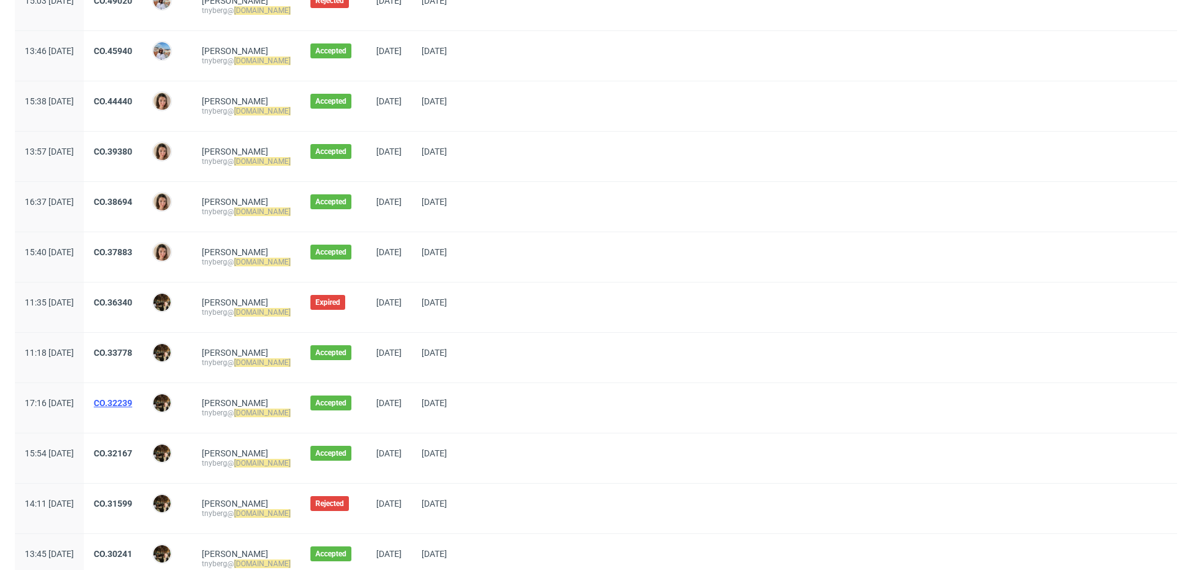
click at [132, 401] on link "CO.32239" at bounding box center [113, 403] width 38 height 10
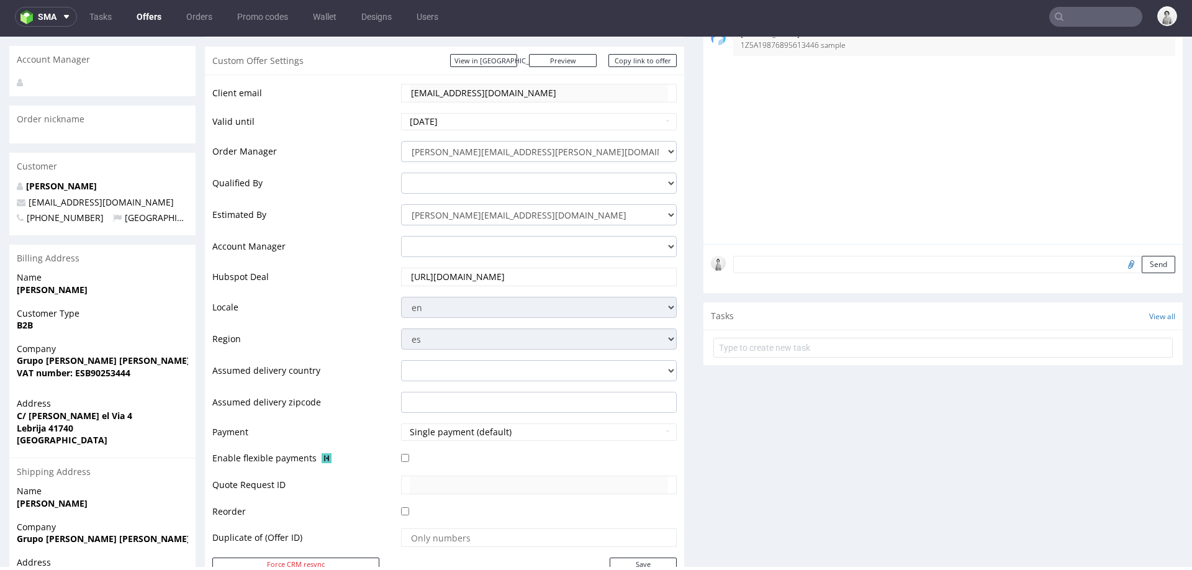
scroll to position [211, 0]
type input "xlash.es"
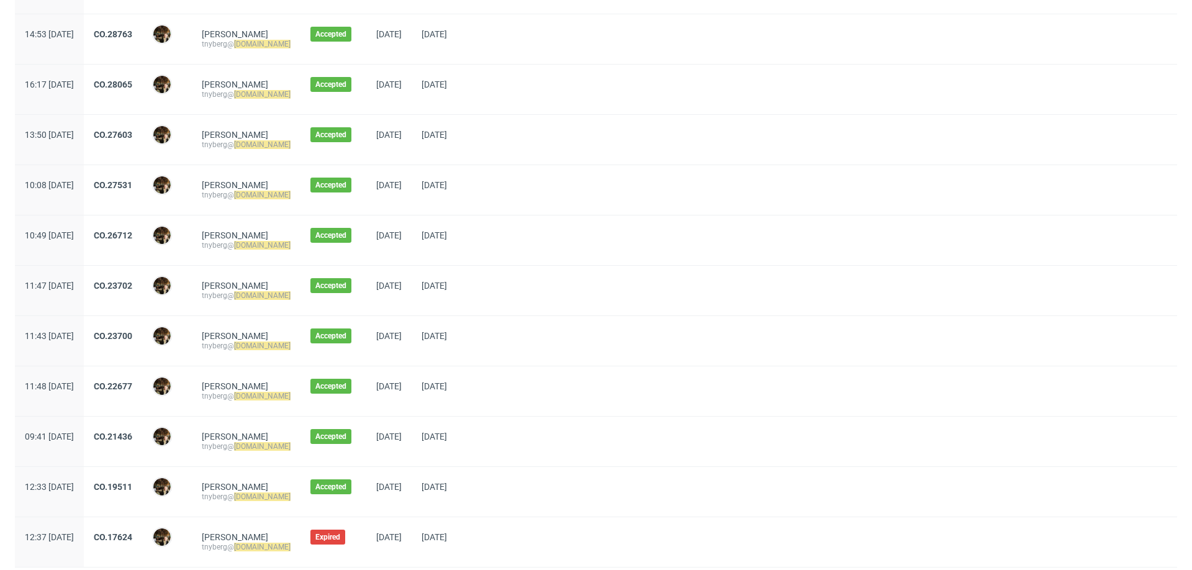
scroll to position [1009, 0]
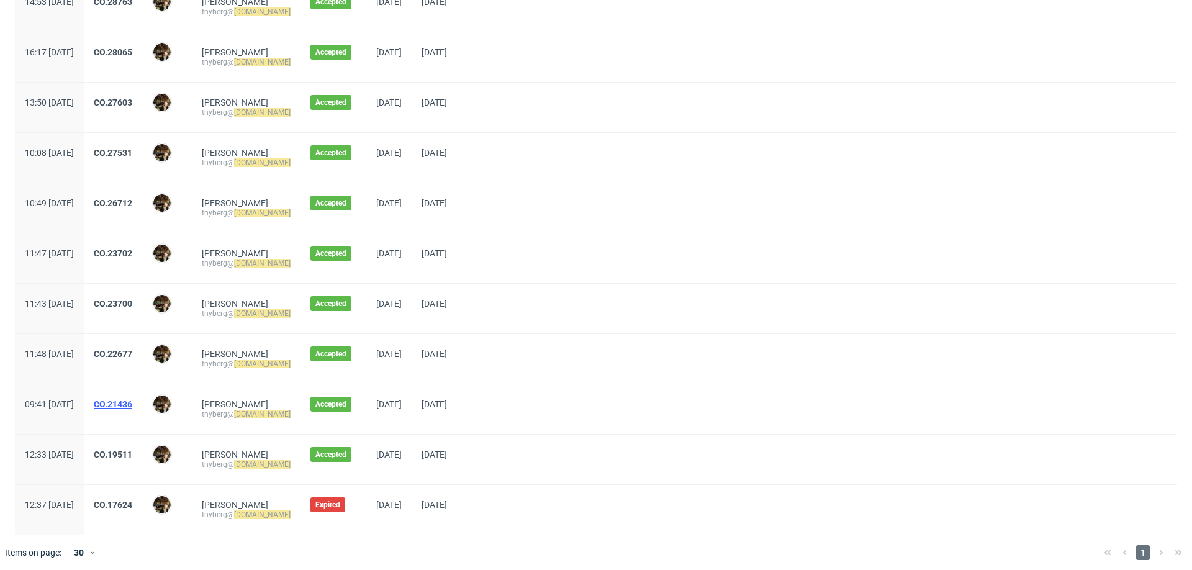
click at [132, 399] on link "CO.21436" at bounding box center [113, 404] width 38 height 10
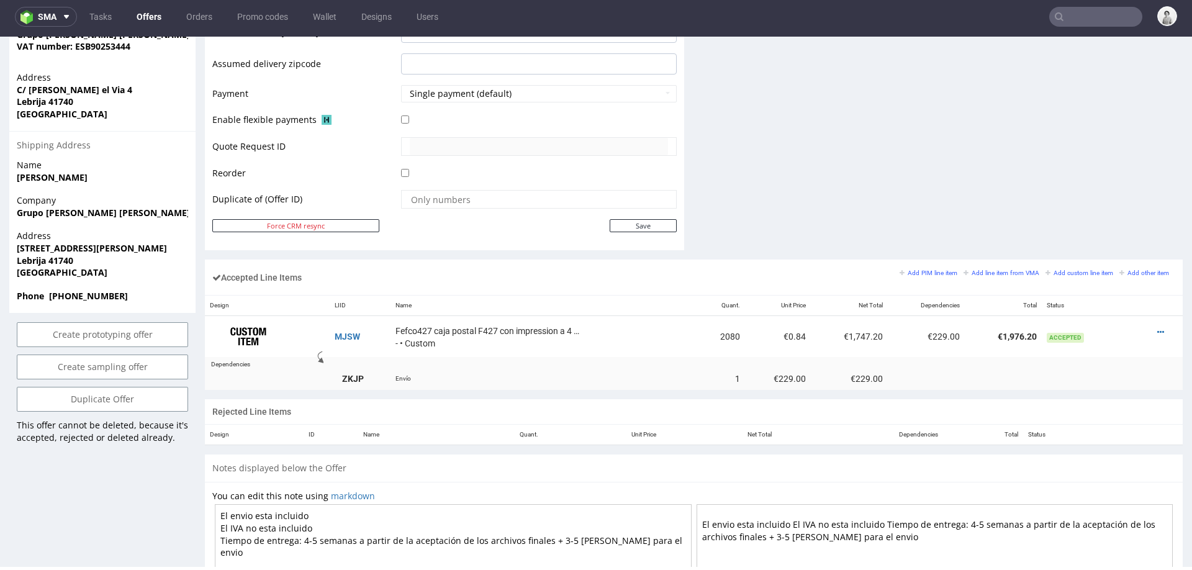
scroll to position [552, 0]
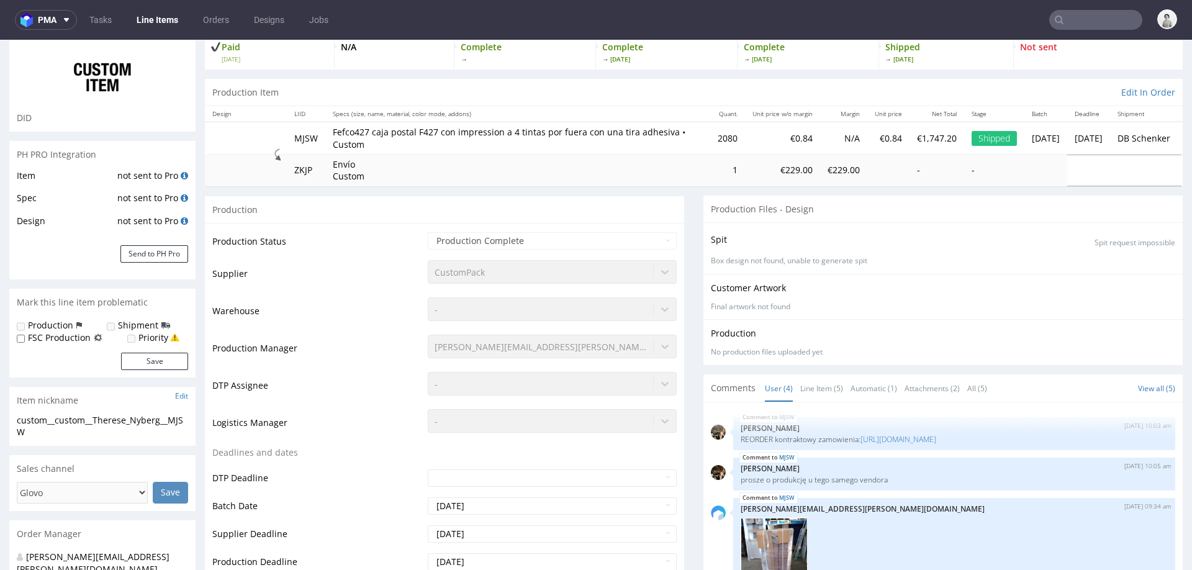
select select "done"
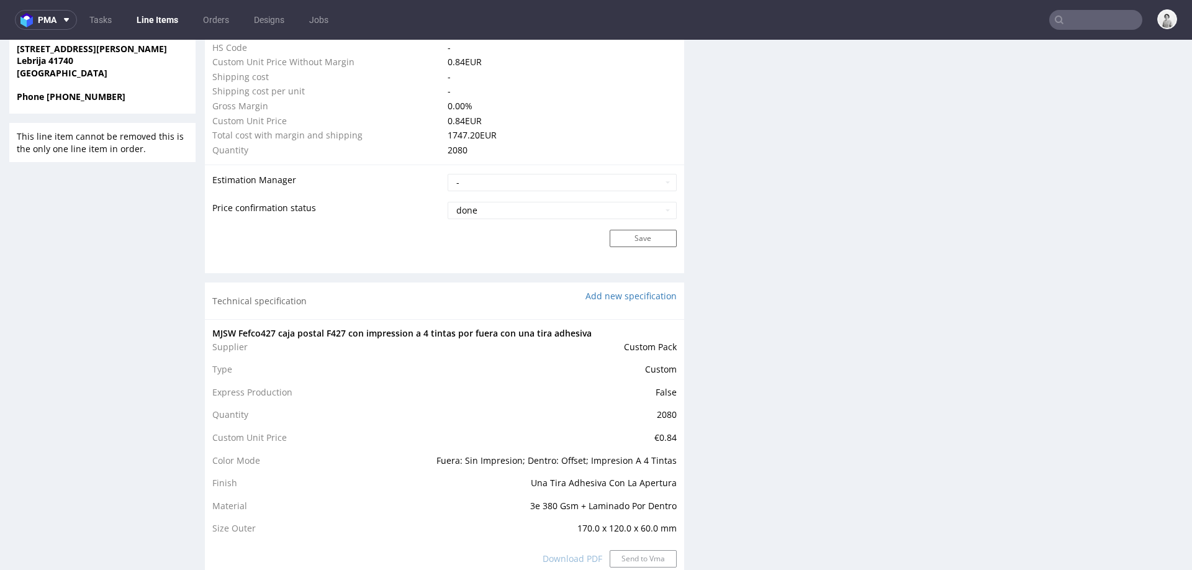
scroll to position [950, 0]
